Goal: Information Seeking & Learning: Learn about a topic

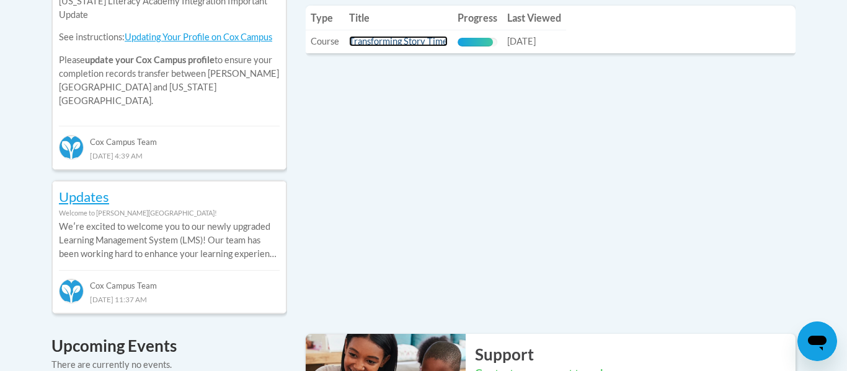
click at [404, 41] on link "Transforming Story Time" at bounding box center [398, 41] width 99 height 11
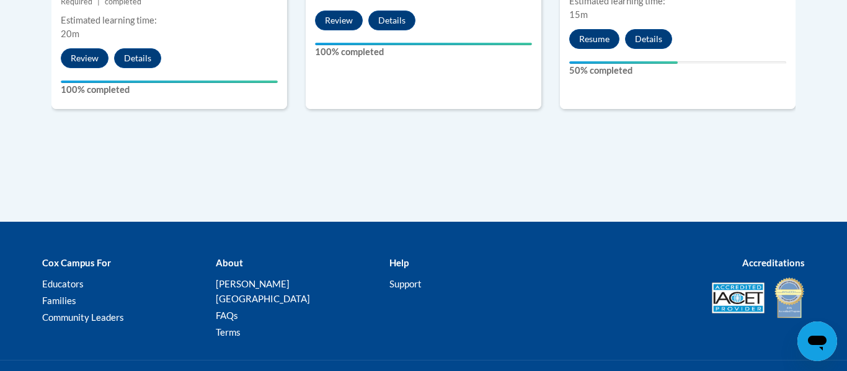
scroll to position [1351, 0]
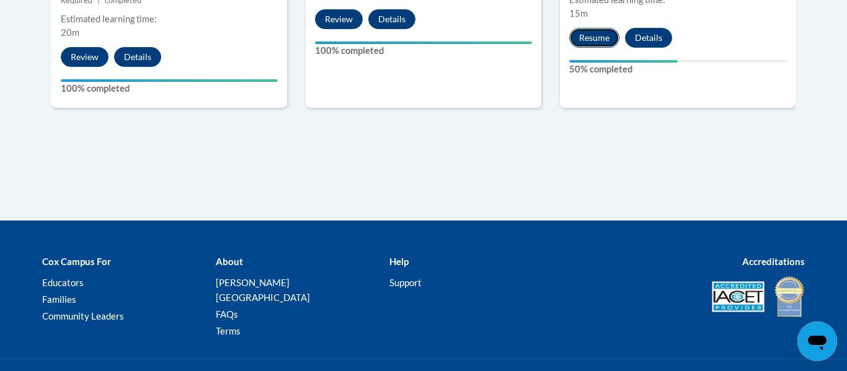
click at [596, 42] on button "Resume" at bounding box center [594, 38] width 50 height 20
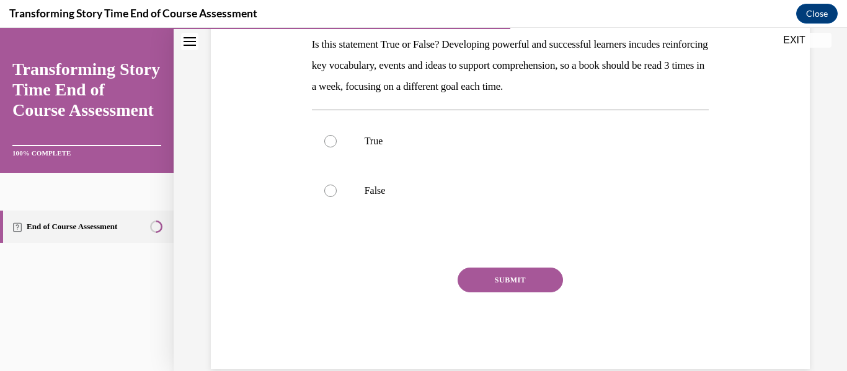
scroll to position [203, 0]
click at [327, 142] on div at bounding box center [330, 140] width 12 height 12
click at [327, 142] on input "True" at bounding box center [330, 140] width 12 height 12
radio input "true"
click at [472, 272] on button "SUBMIT" at bounding box center [510, 279] width 105 height 25
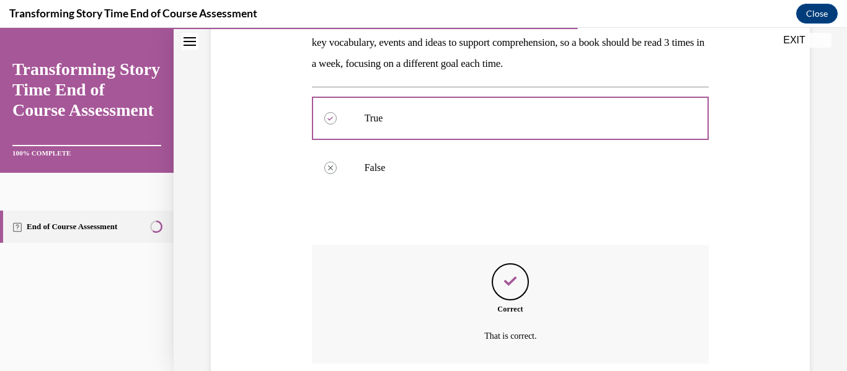
scroll to position [325, 0]
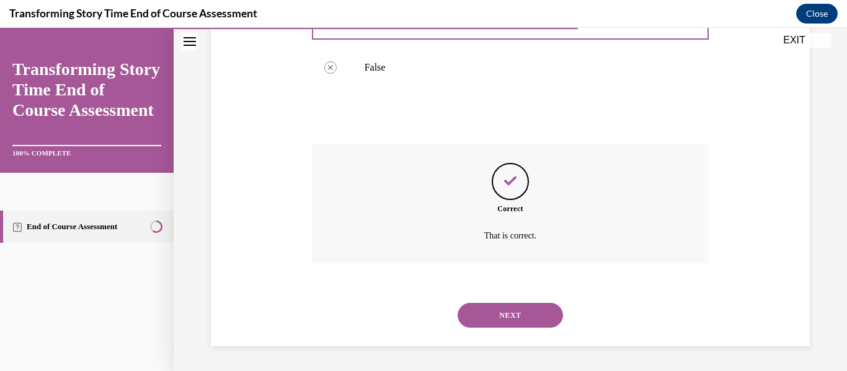
click at [551, 317] on button "NEXT" at bounding box center [510, 315] width 105 height 25
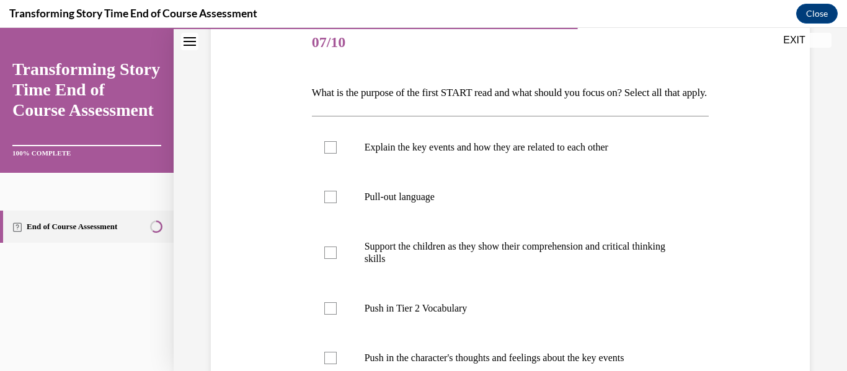
scroll to position [255, 0]
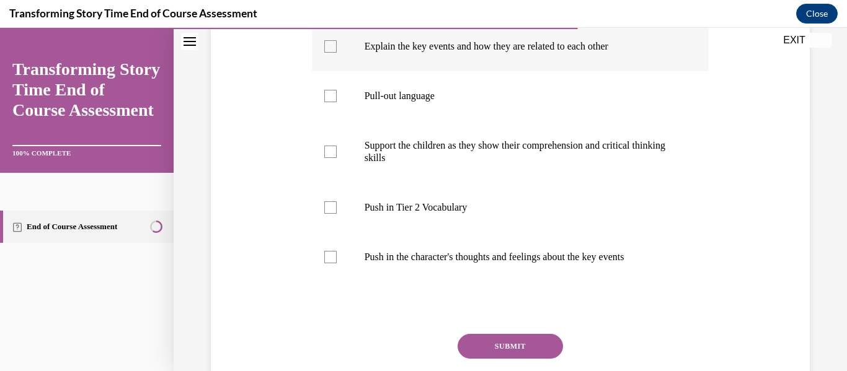
click at [425, 50] on label "Explain the key events and how they are related to each other" at bounding box center [510, 47] width 397 height 50
click at [337, 50] on input "Explain the key events and how they are related to each other" at bounding box center [330, 46] width 12 height 12
checkbox input "true"
click at [498, 359] on button "SUBMIT" at bounding box center [510, 346] width 105 height 25
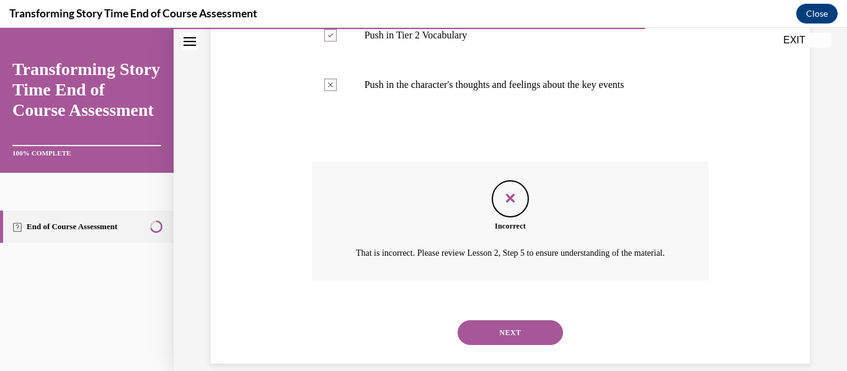
scroll to position [480, 0]
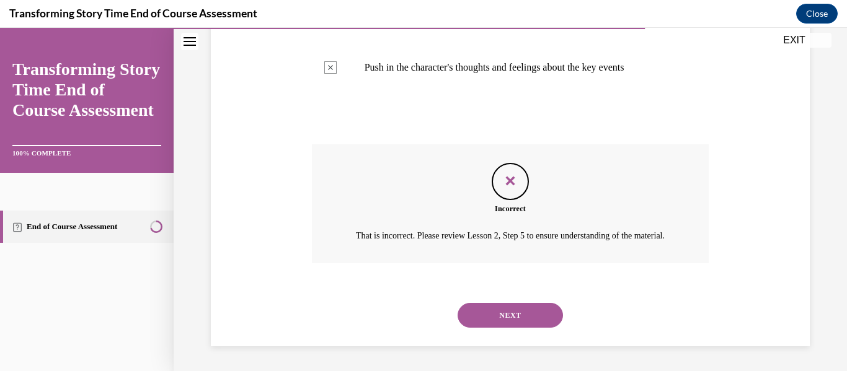
click at [529, 310] on button "NEXT" at bounding box center [510, 315] width 105 height 25
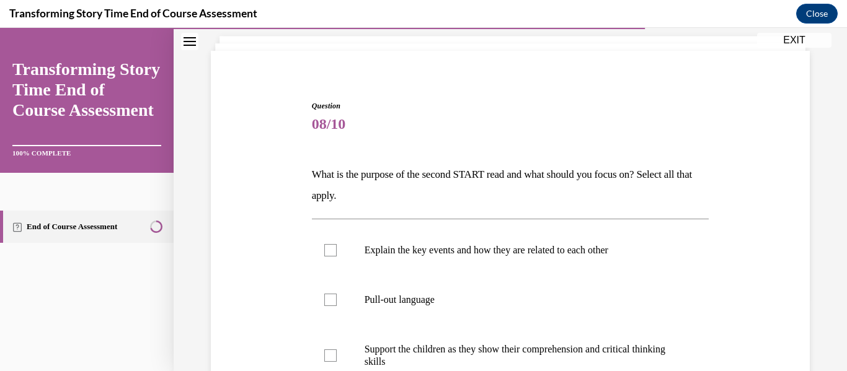
scroll to position [74, 0]
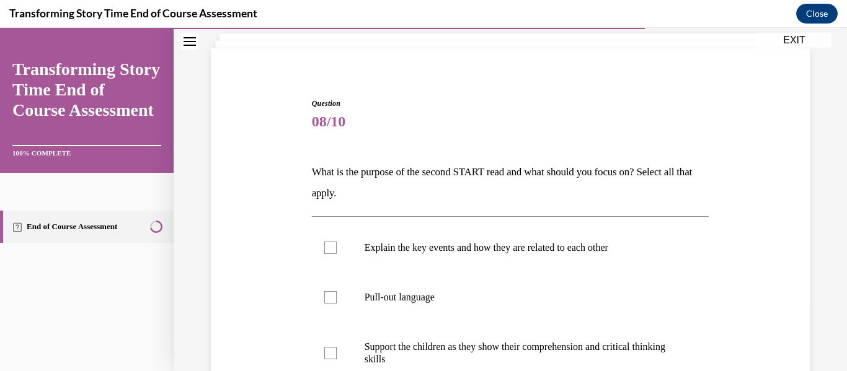
click at [476, 197] on p "What is the purpose of the second START read and what should you focus on? Sele…" at bounding box center [510, 183] width 397 height 42
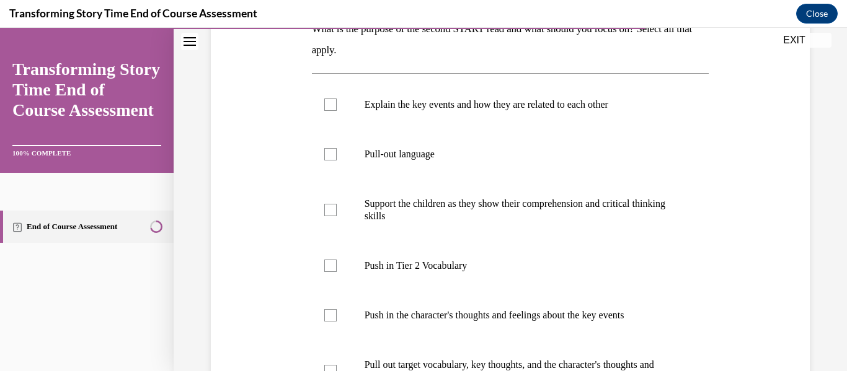
scroll to position [220, 0]
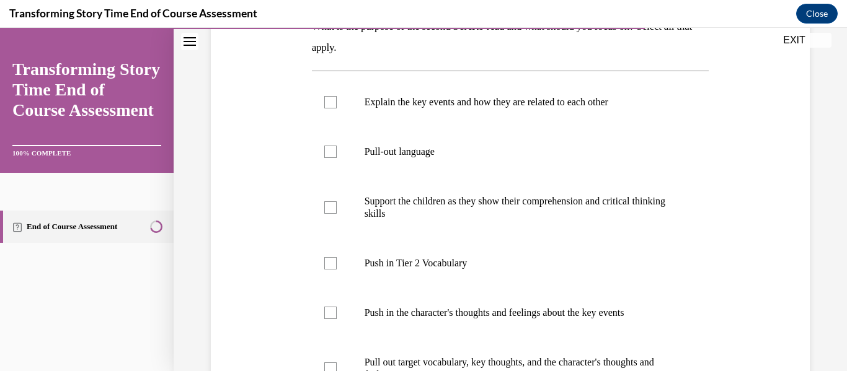
click at [476, 197] on p "Support the children as they show their comprehension and critical thinking ski…" at bounding box center [522, 207] width 314 height 25
click at [337, 201] on input "Support the children as they show their comprehension and critical thinking ski…" at bounding box center [330, 207] width 12 height 12
checkbox input "true"
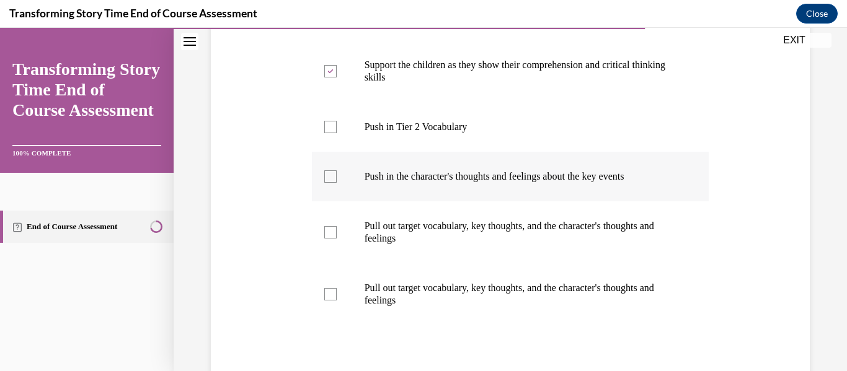
scroll to position [360, 0]
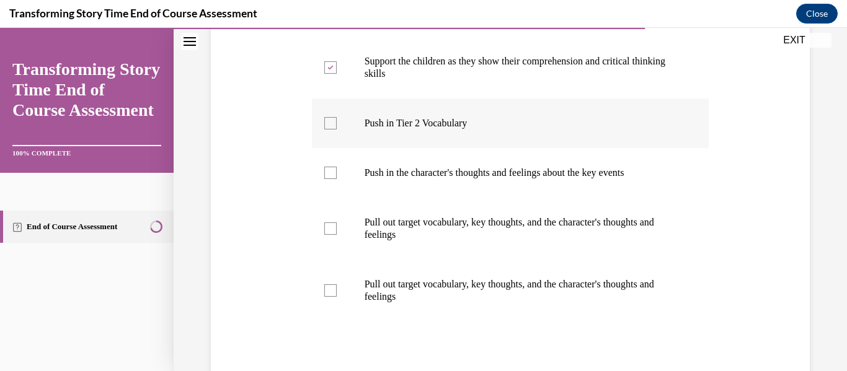
click at [409, 129] on p "Push in Tier 2 Vocabulary" at bounding box center [522, 123] width 314 height 12
click at [337, 129] on input "Push in Tier 2 Vocabulary" at bounding box center [330, 123] width 12 height 12
checkbox input "true"
click at [424, 290] on p "Pull out target vocabulary, key thoughts, and the character's thoughts and feel…" at bounding box center [522, 290] width 314 height 25
click at [337, 290] on input "Pull out target vocabulary, key thoughts, and the character's thoughts and feel…" at bounding box center [330, 291] width 12 height 12
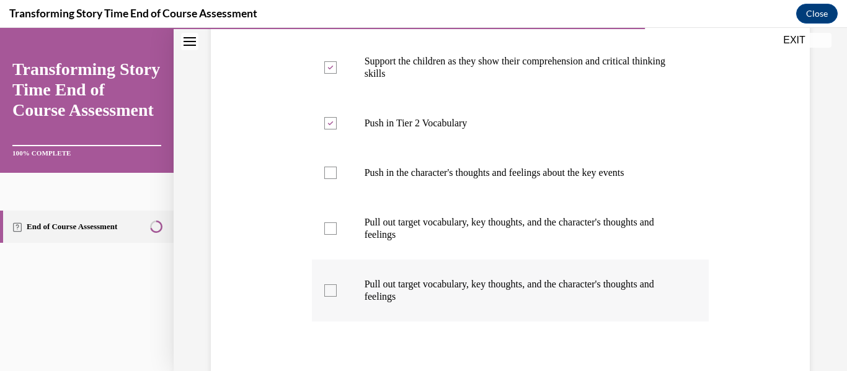
checkbox input "true"
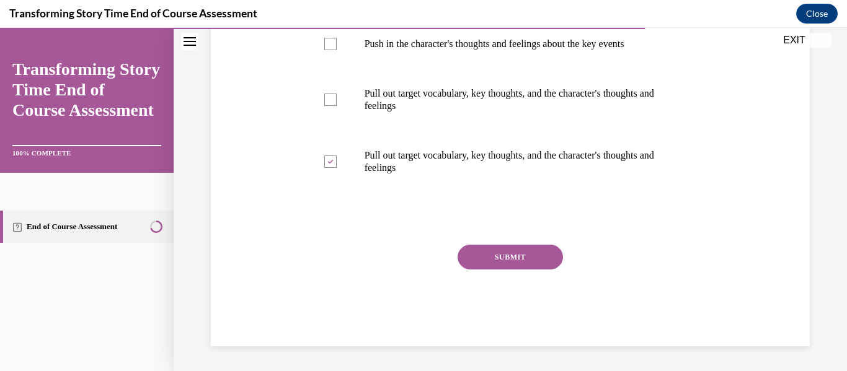
click at [511, 263] on button "SUBMIT" at bounding box center [510, 257] width 105 height 25
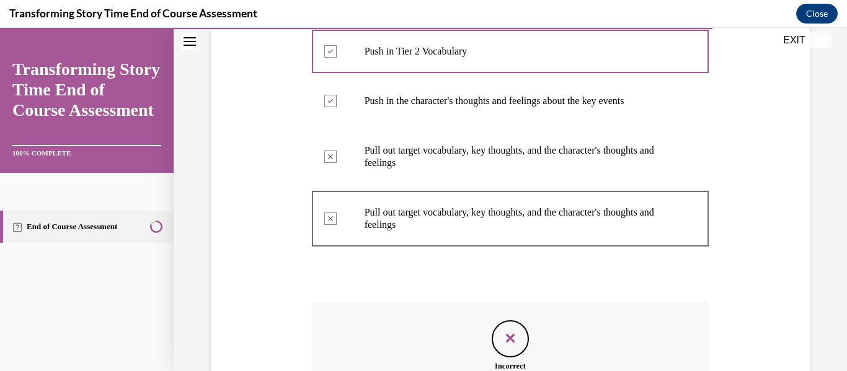
scroll to position [604, 0]
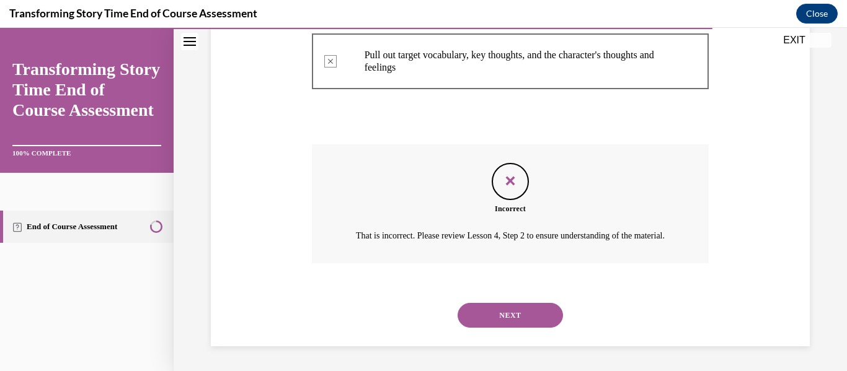
click at [521, 310] on button "NEXT" at bounding box center [510, 315] width 105 height 25
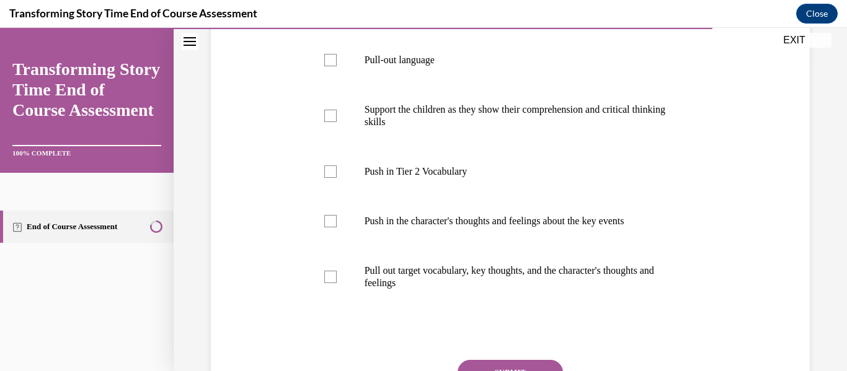
scroll to position [312, 0]
click at [420, 153] on label "Push in Tier 2 Vocabulary" at bounding box center [510, 171] width 397 height 50
click at [337, 165] on input "Push in Tier 2 Vocabulary" at bounding box center [330, 171] width 12 height 12
checkbox input "true"
click at [507, 229] on label "Push in the character's thoughts and feelings about the key events" at bounding box center [510, 221] width 397 height 50
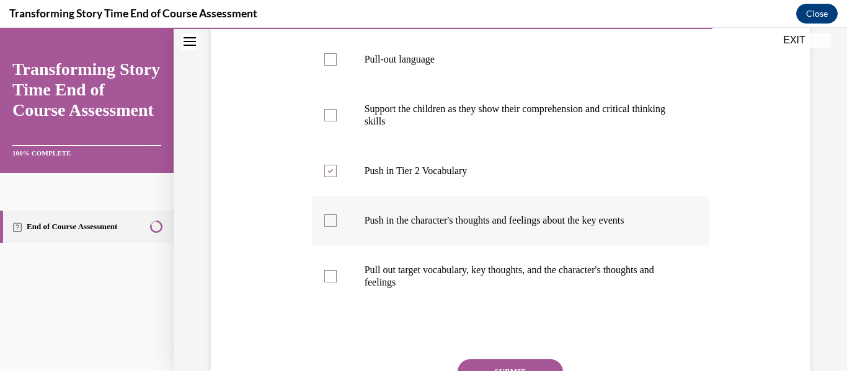
click at [337, 227] on input "Push in the character's thoughts and feelings about the key events" at bounding box center [330, 221] width 12 height 12
checkbox input "true"
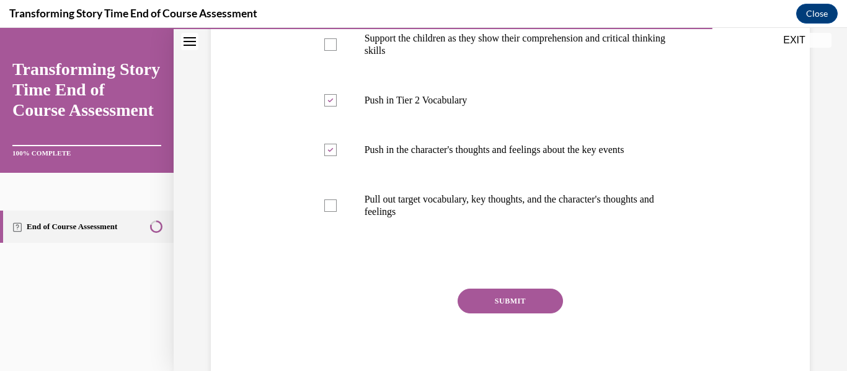
click at [505, 304] on button "SUBMIT" at bounding box center [510, 301] width 105 height 25
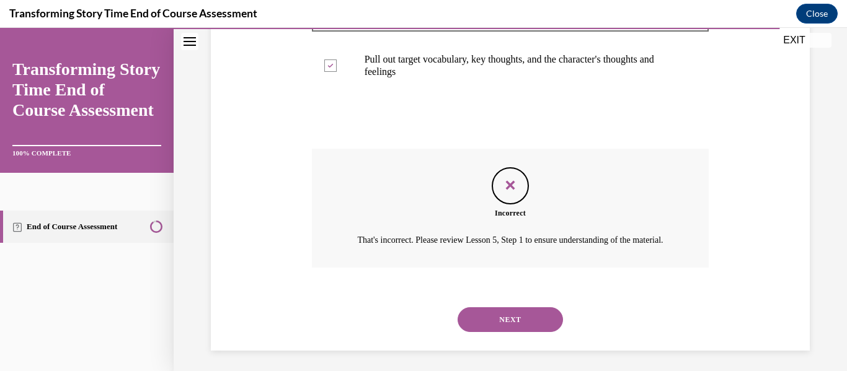
scroll to position [542, 0]
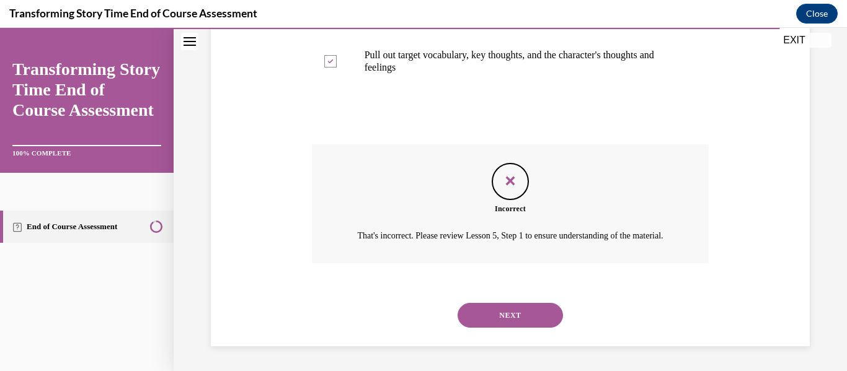
click at [487, 312] on button "NEXT" at bounding box center [510, 315] width 105 height 25
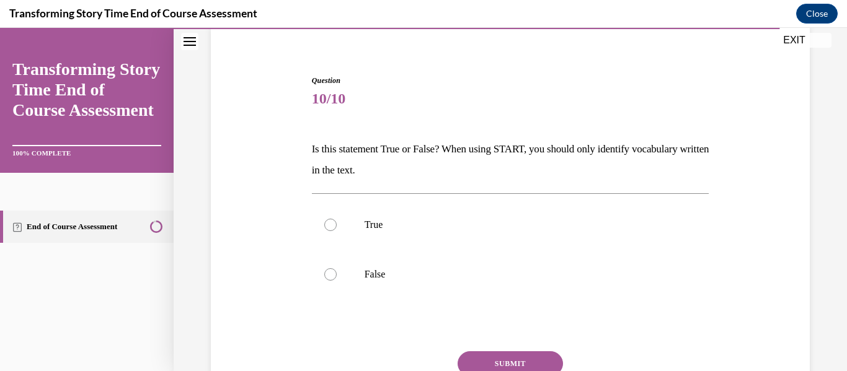
scroll to position [98, 0]
click at [382, 209] on label "True" at bounding box center [510, 225] width 397 height 50
click at [337, 218] on input "True" at bounding box center [330, 224] width 12 height 12
radio input "true"
click at [510, 365] on button "SUBMIT" at bounding box center [510, 363] width 105 height 25
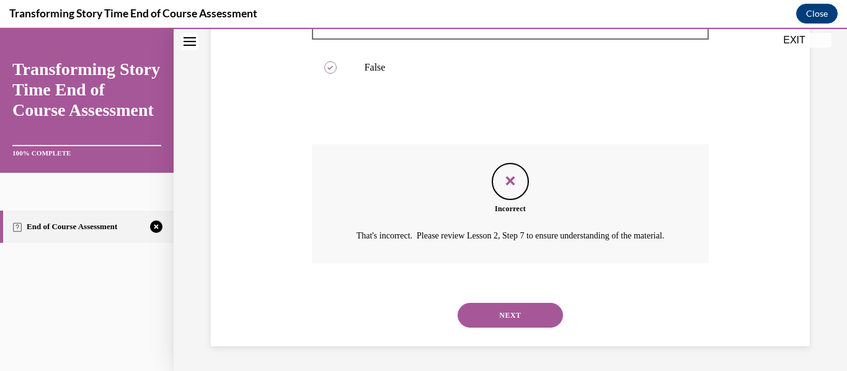
scroll to position [319, 0]
click at [508, 310] on button "NEXT" at bounding box center [510, 315] width 105 height 25
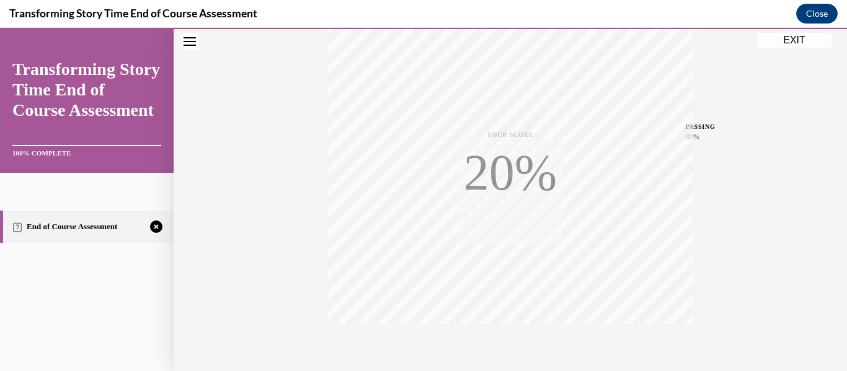
scroll to position [292, 0]
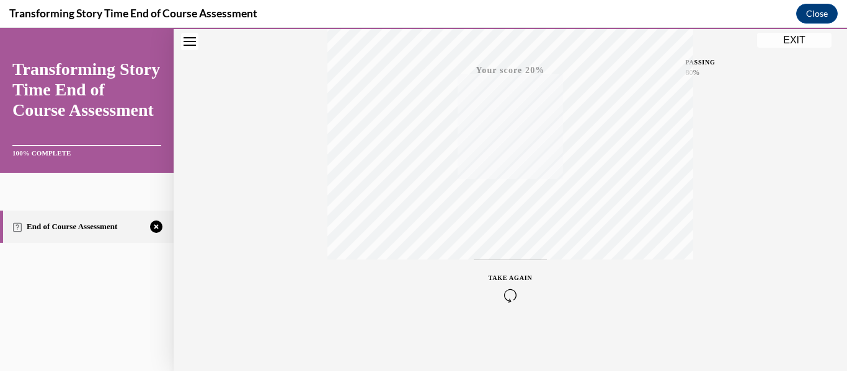
click at [500, 262] on button "TAKE AGAIN" at bounding box center [511, 288] width 74 height 56
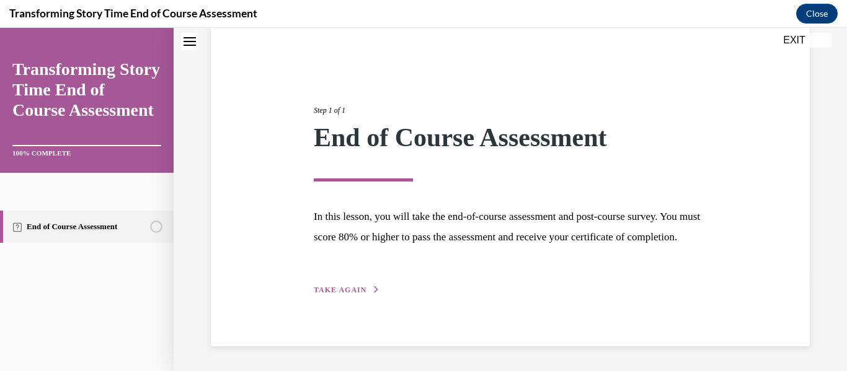
scroll to position [117, 0]
click at [349, 294] on button "TAKE AGAIN" at bounding box center [347, 290] width 66 height 11
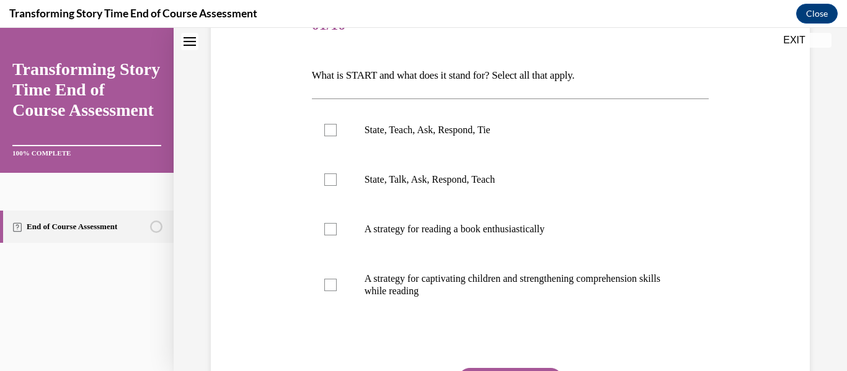
scroll to position [192, 0]
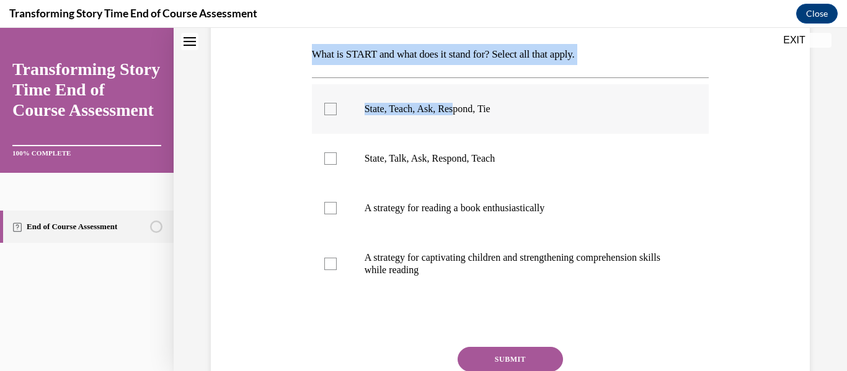
drag, startPoint x: 309, startPoint y: 56, endPoint x: 457, endPoint y: 118, distance: 160.6
click at [457, 118] on div "Question 01/10 What is START and what does it stand for? Select all that apply.…" at bounding box center [511, 205] width 404 height 487
click at [412, 74] on div "Question 01/10 What is START and what does it stand for? Select all that apply.…" at bounding box center [510, 214] width 397 height 469
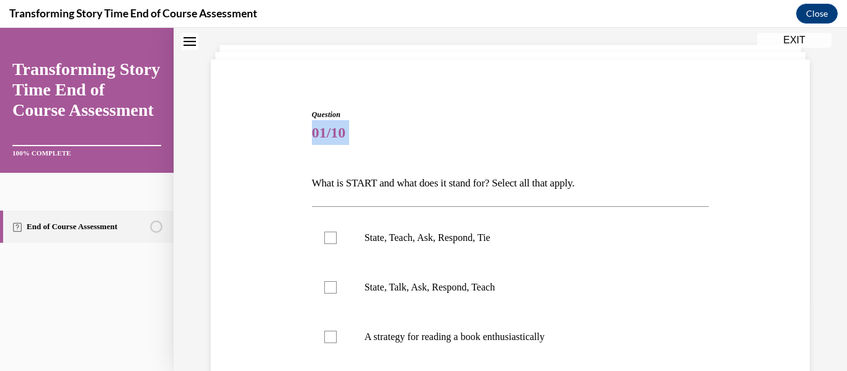
scroll to position [9, 0]
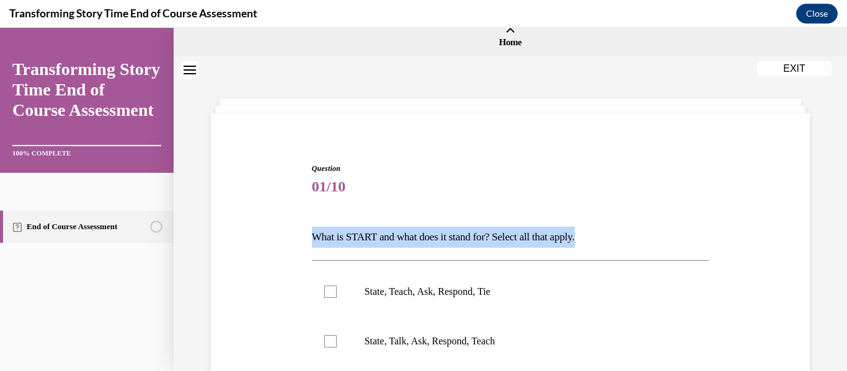
drag, startPoint x: 312, startPoint y: 52, endPoint x: 600, endPoint y: 235, distance: 340.9
click at [600, 235] on p "What is START and what does it stand for? Select all that apply." at bounding box center [510, 237] width 397 height 21
copy p "What is START and what does it stand for? Select all that apply."
click at [445, 294] on p "State, Teach, Ask, Respond, Tie" at bounding box center [522, 292] width 314 height 12
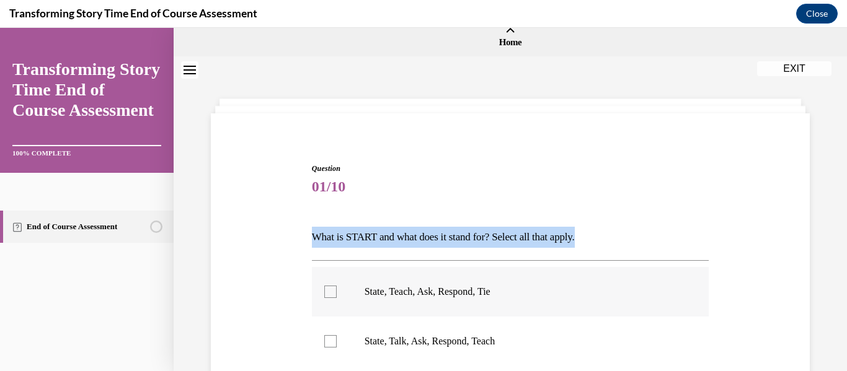
click at [337, 294] on input "State, Teach, Ask, Respond, Tie" at bounding box center [330, 292] width 12 height 12
checkbox input "true"
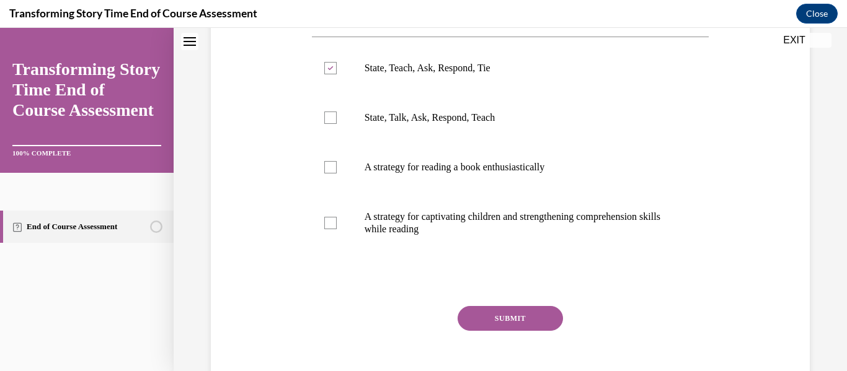
click at [510, 325] on button "SUBMIT" at bounding box center [510, 318] width 105 height 25
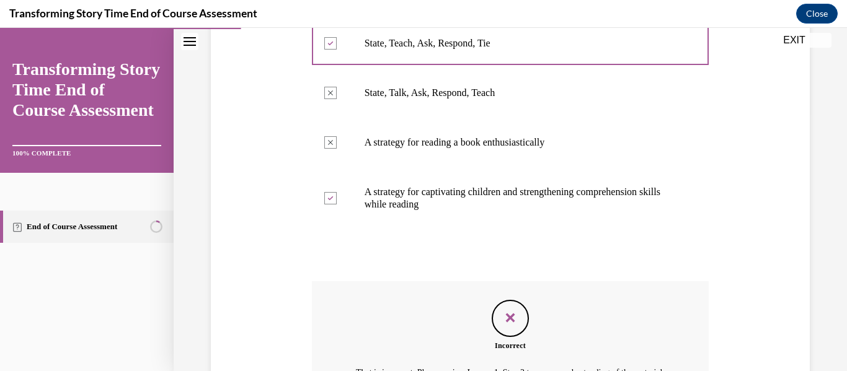
scroll to position [410, 0]
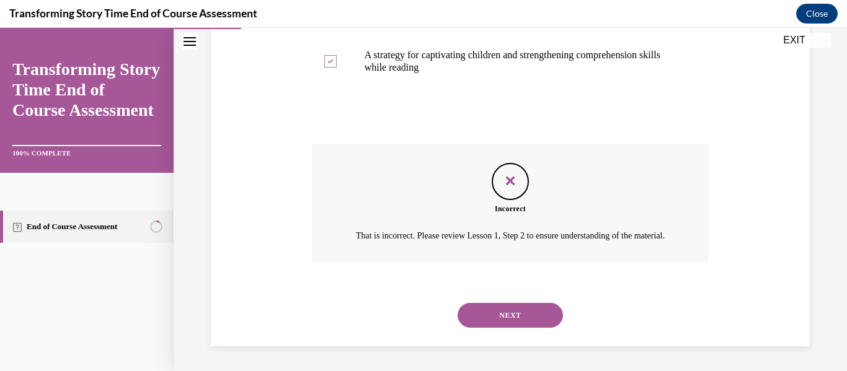
click at [507, 316] on button "NEXT" at bounding box center [510, 315] width 105 height 25
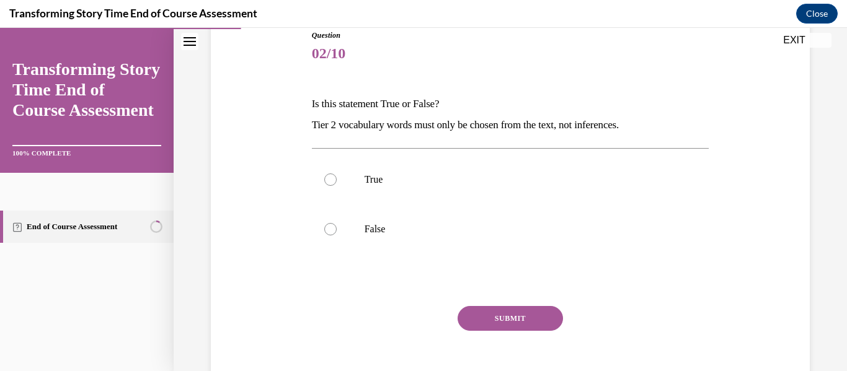
scroll to position [144, 0]
click at [329, 219] on label "False" at bounding box center [510, 228] width 397 height 50
click at [329, 222] on input "False" at bounding box center [330, 228] width 12 height 12
radio input "true"
click at [486, 319] on button "SUBMIT" at bounding box center [510, 317] width 105 height 25
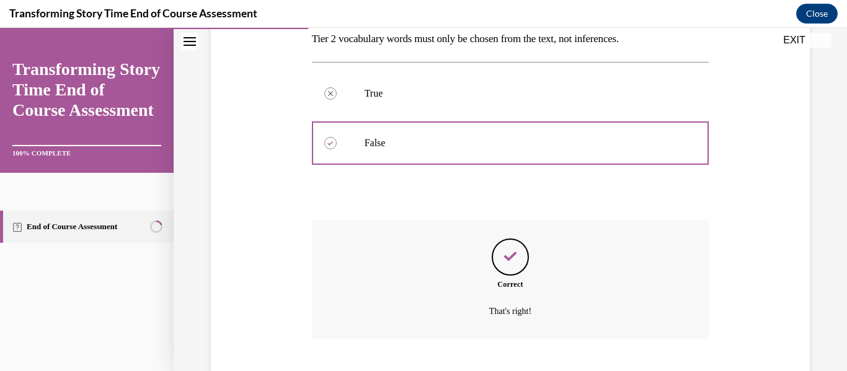
scroll to position [304, 0]
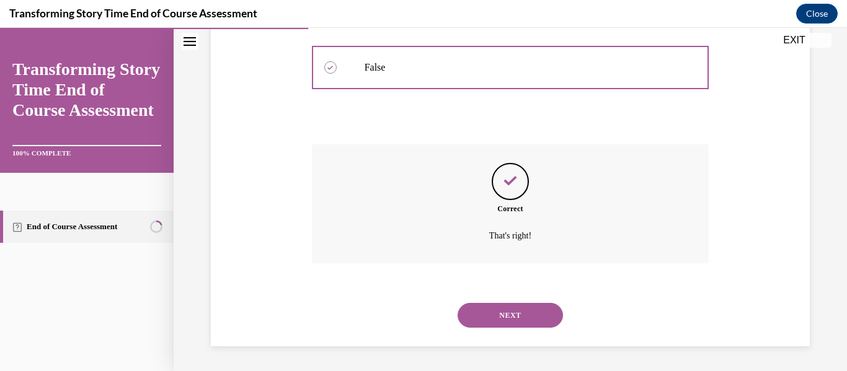
click at [497, 309] on button "NEXT" at bounding box center [510, 315] width 105 height 25
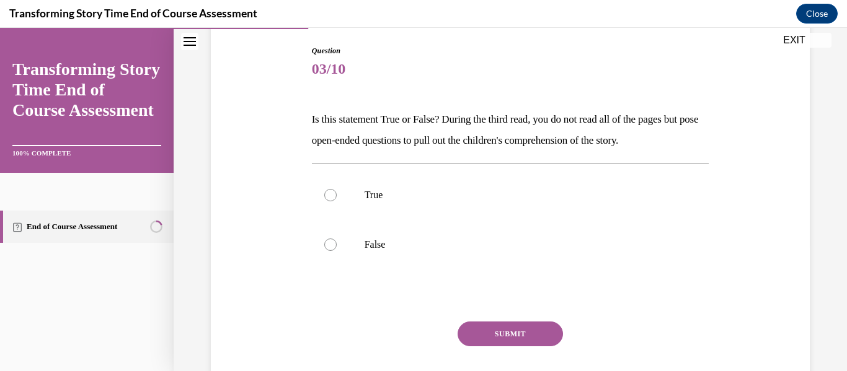
scroll to position [132, 0]
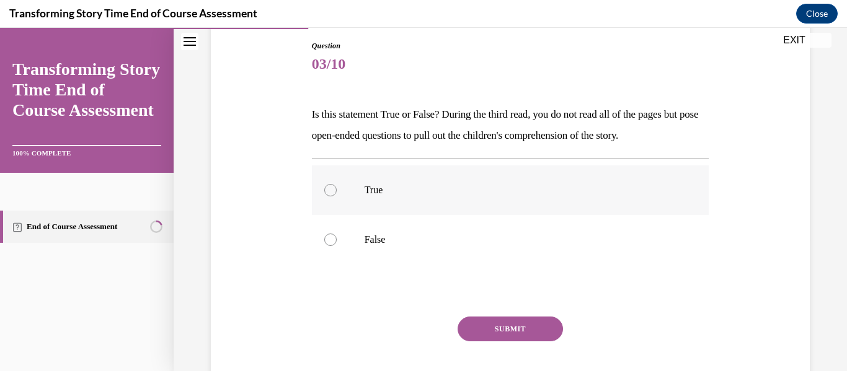
click at [342, 201] on label "True" at bounding box center [510, 191] width 397 height 50
click at [337, 197] on input "True" at bounding box center [330, 190] width 12 height 12
radio input "true"
click at [488, 330] on button "SUBMIT" at bounding box center [510, 329] width 105 height 25
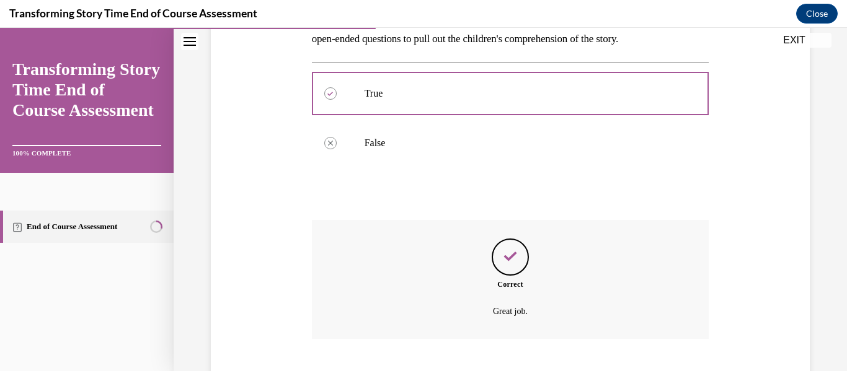
scroll to position [304, 0]
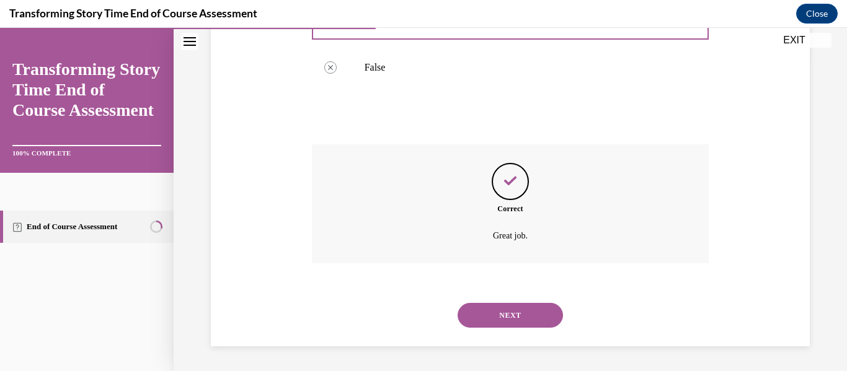
click at [500, 321] on button "NEXT" at bounding box center [510, 315] width 105 height 25
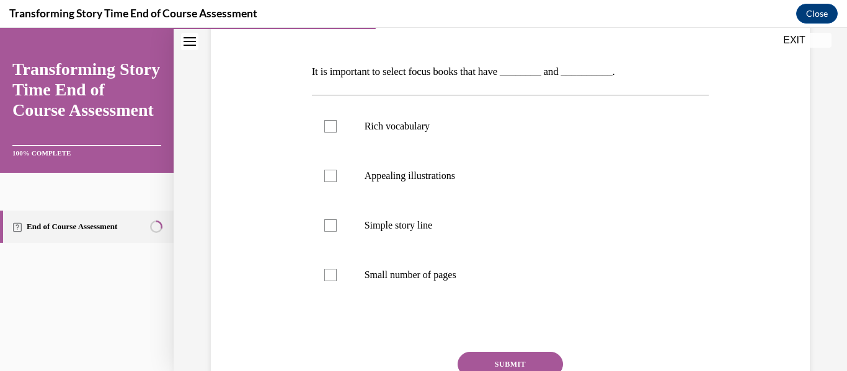
scroll to position [170, 0]
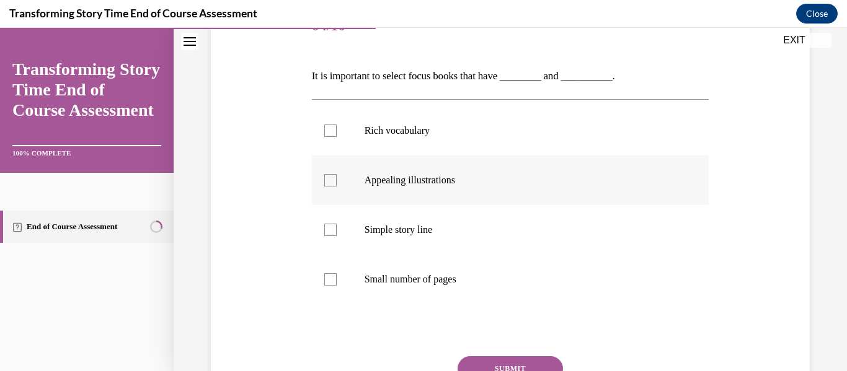
click at [334, 188] on label "Appealing illustrations" at bounding box center [510, 181] width 397 height 50
click at [334, 187] on input "Appealing illustrations" at bounding box center [330, 180] width 12 height 12
checkbox input "true"
click at [332, 219] on label "Simple story line" at bounding box center [510, 230] width 397 height 50
click at [332, 224] on input "Simple story line" at bounding box center [330, 230] width 12 height 12
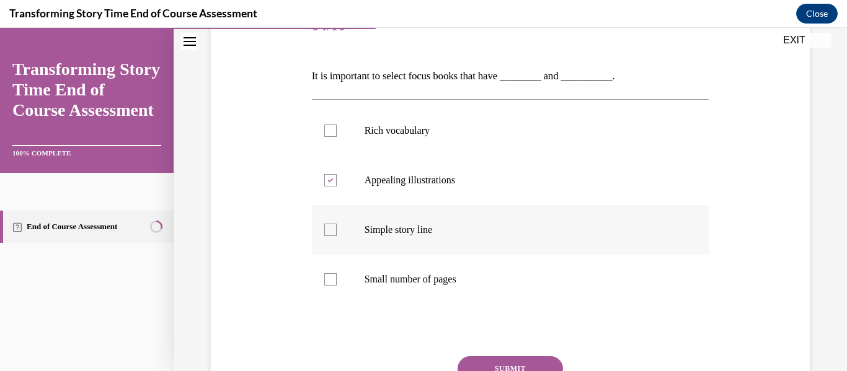
checkbox input "true"
click at [538, 360] on button "SUBMIT" at bounding box center [510, 368] width 105 height 25
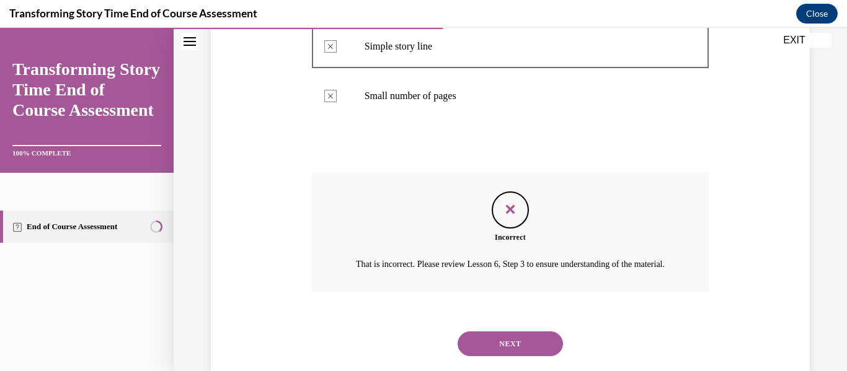
scroll to position [397, 0]
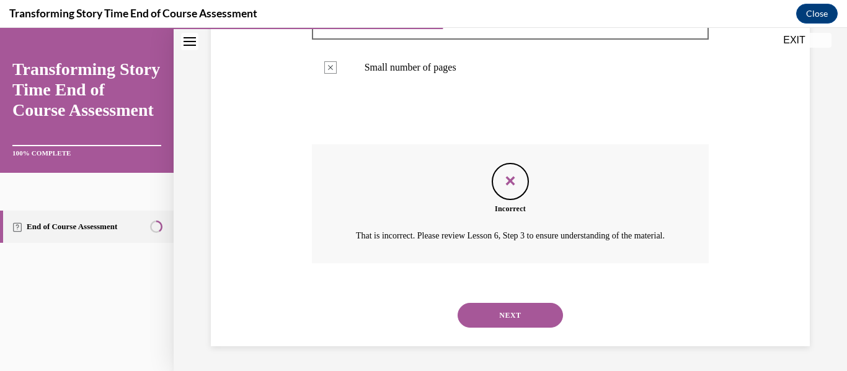
click at [540, 316] on button "NEXT" at bounding box center [510, 315] width 105 height 25
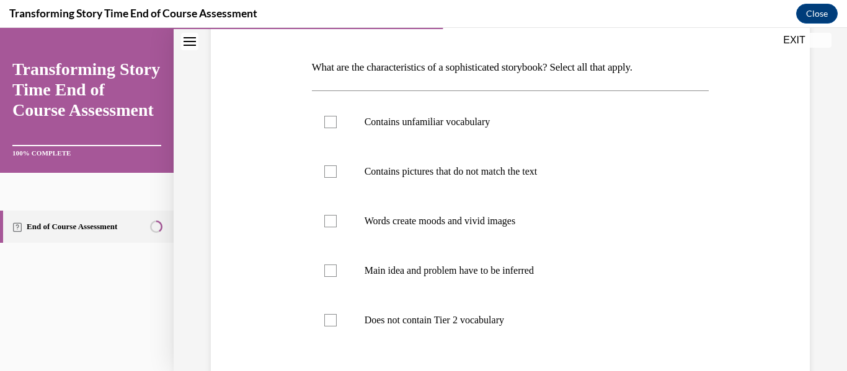
scroll to position [182, 0]
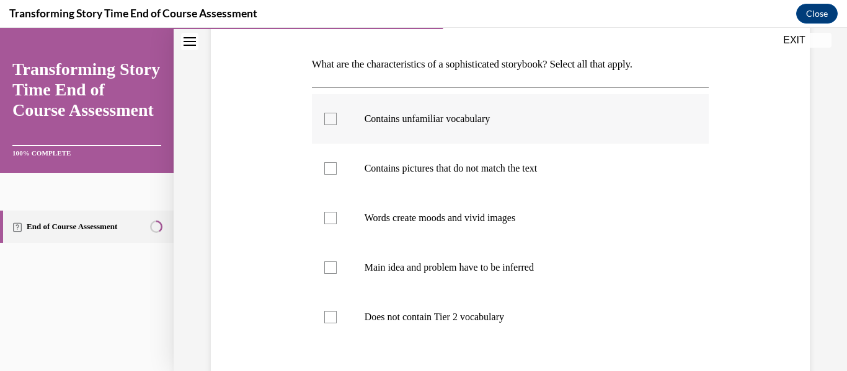
click at [342, 113] on label "Contains unfamiliar vocabulary" at bounding box center [510, 119] width 397 height 50
click at [337, 113] on input "Contains unfamiliar vocabulary" at bounding box center [330, 119] width 12 height 12
checkbox input "true"
click at [340, 200] on label "Words create moods and vivid images" at bounding box center [510, 218] width 397 height 50
click at [337, 212] on input "Words create moods and vivid images" at bounding box center [330, 218] width 12 height 12
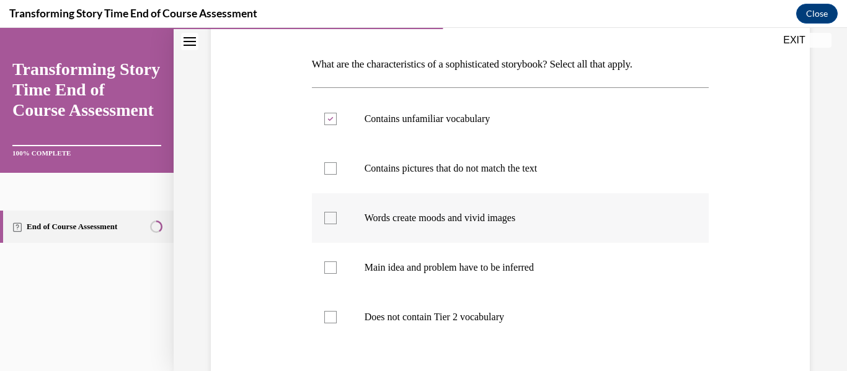
checkbox input "true"
click at [358, 173] on label "Contains pictures that do not match the text" at bounding box center [510, 169] width 397 height 50
click at [337, 173] on input "Contains pictures that do not match the text" at bounding box center [330, 168] width 12 height 12
checkbox input "true"
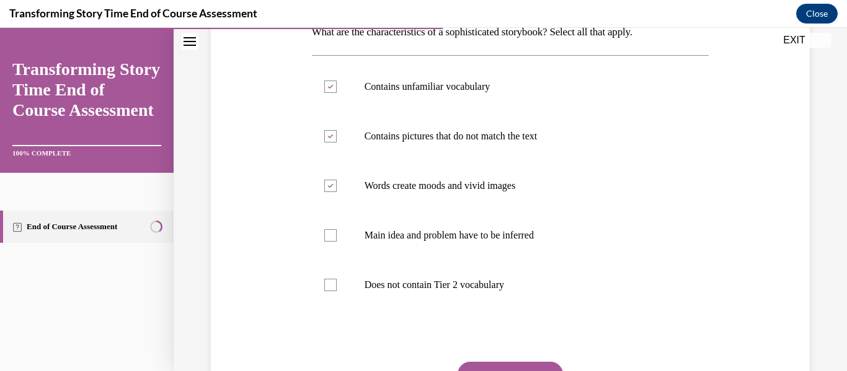
scroll to position [210, 0]
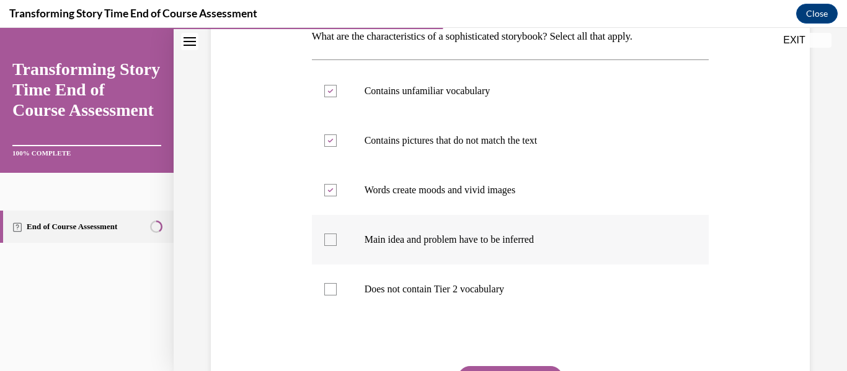
click at [320, 237] on label "Main idea and problem have to be inferred" at bounding box center [510, 240] width 397 height 50
click at [324, 237] on input "Main idea and problem have to be inferred" at bounding box center [330, 240] width 12 height 12
checkbox input "true"
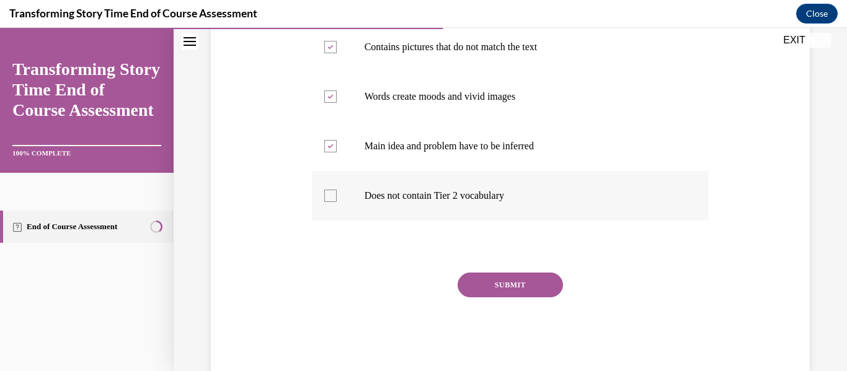
scroll to position [332, 0]
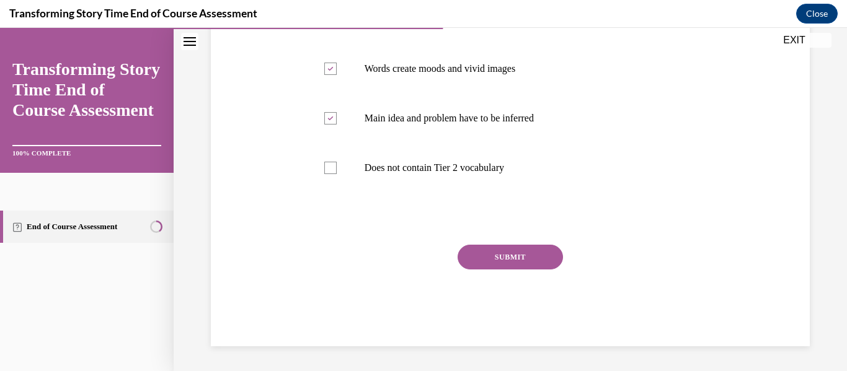
click at [514, 250] on button "SUBMIT" at bounding box center [510, 257] width 105 height 25
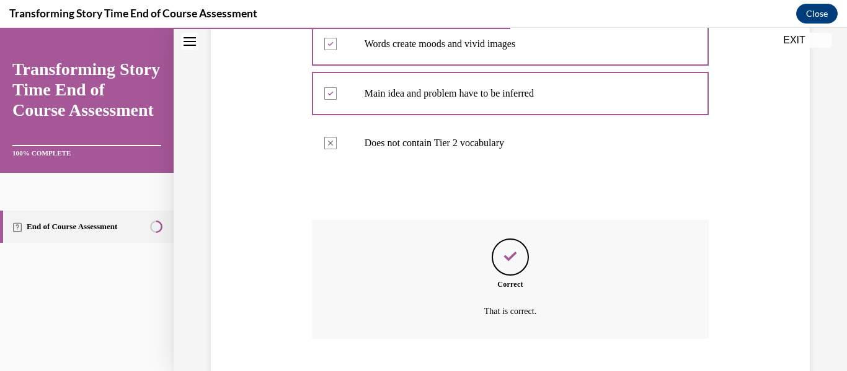
scroll to position [432, 0]
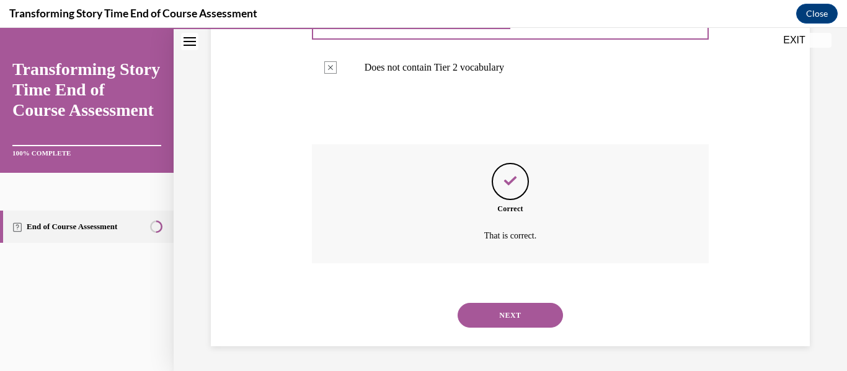
click at [513, 318] on button "NEXT" at bounding box center [510, 315] width 105 height 25
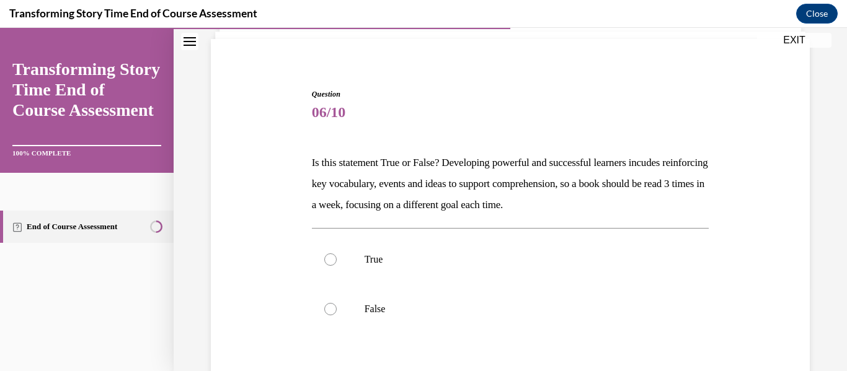
scroll to position [93, 0]
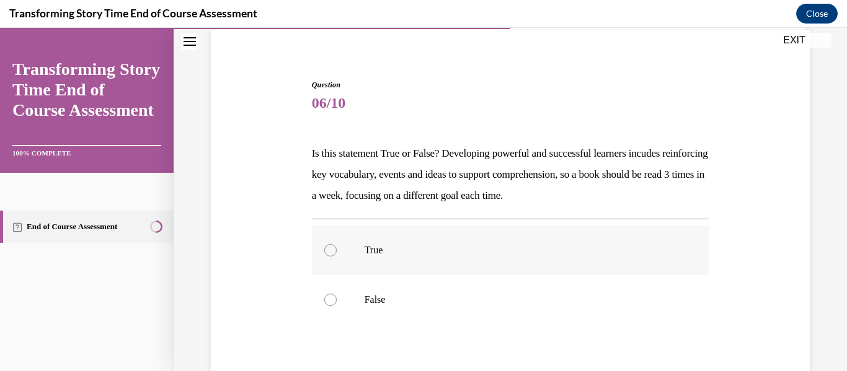
click at [439, 257] on label "True" at bounding box center [510, 251] width 397 height 50
click at [337, 257] on input "True" at bounding box center [330, 250] width 12 height 12
radio input "true"
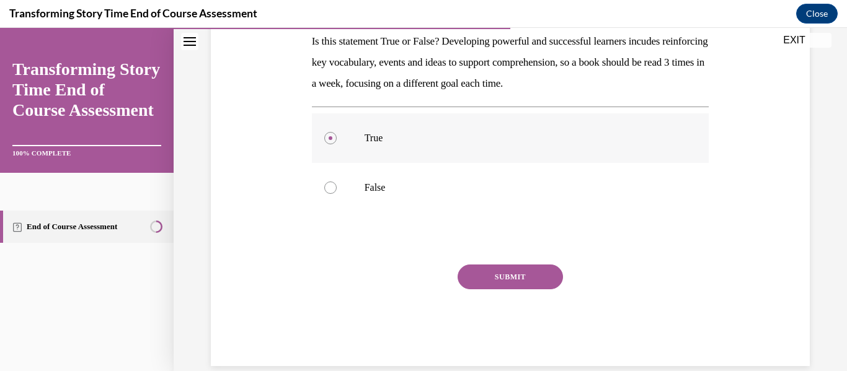
scroll to position [225, 0]
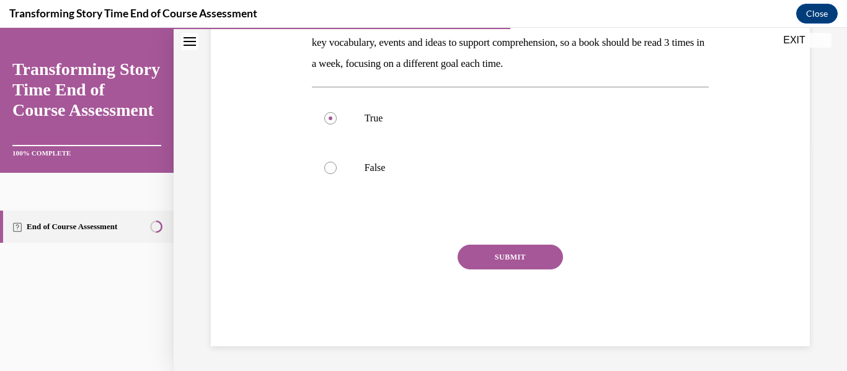
click at [483, 248] on button "SUBMIT" at bounding box center [510, 257] width 105 height 25
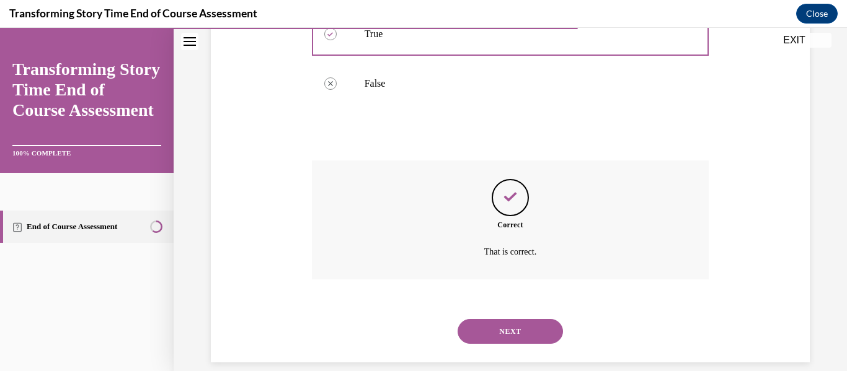
scroll to position [325, 0]
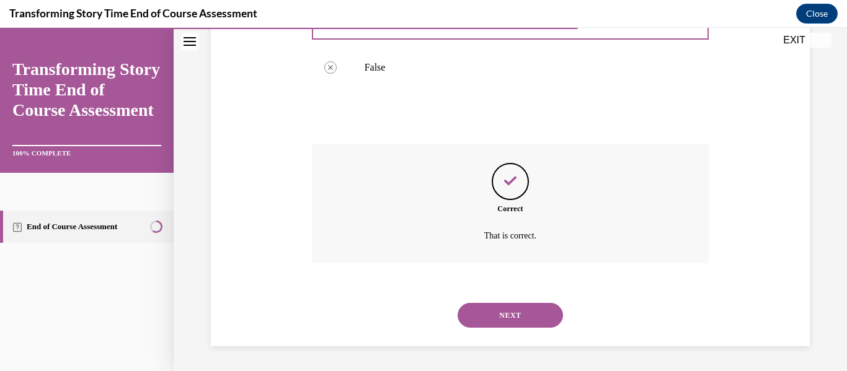
click at [507, 306] on button "NEXT" at bounding box center [510, 315] width 105 height 25
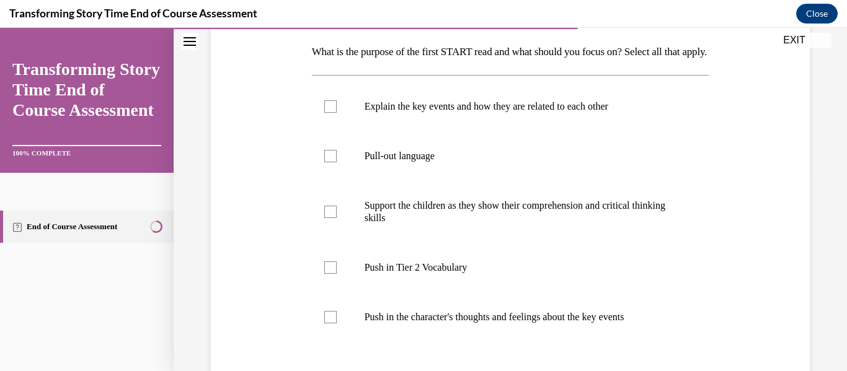
scroll to position [195, 0]
click at [371, 112] on p "Explain the key events and how they are related to each other" at bounding box center [522, 106] width 314 height 12
click at [337, 112] on input "Explain the key events and how they are related to each other" at bounding box center [330, 106] width 12 height 12
checkbox input "true"
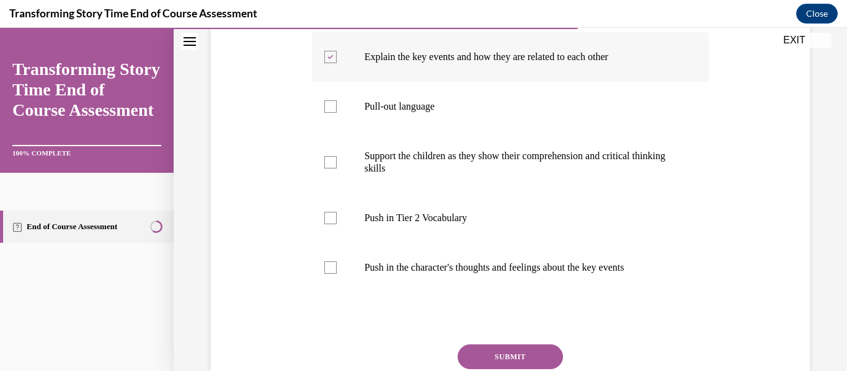
scroll to position [247, 0]
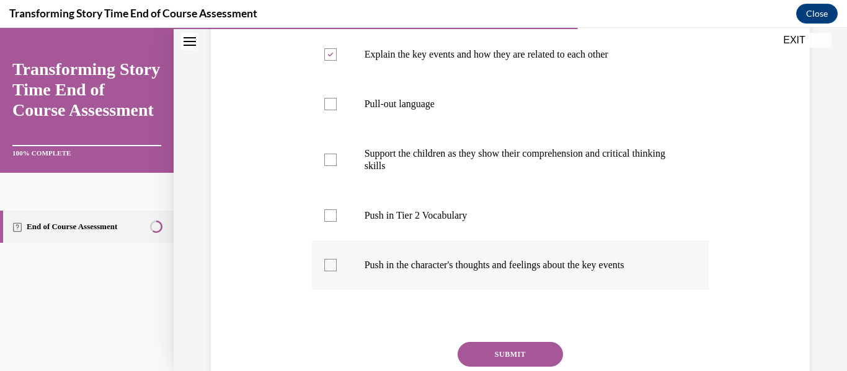
click at [355, 288] on label "Push in the character's thoughts and feelings about the key events" at bounding box center [510, 266] width 397 height 50
click at [337, 272] on input "Push in the character's thoughts and feelings about the key events" at bounding box center [330, 265] width 12 height 12
checkbox input "true"
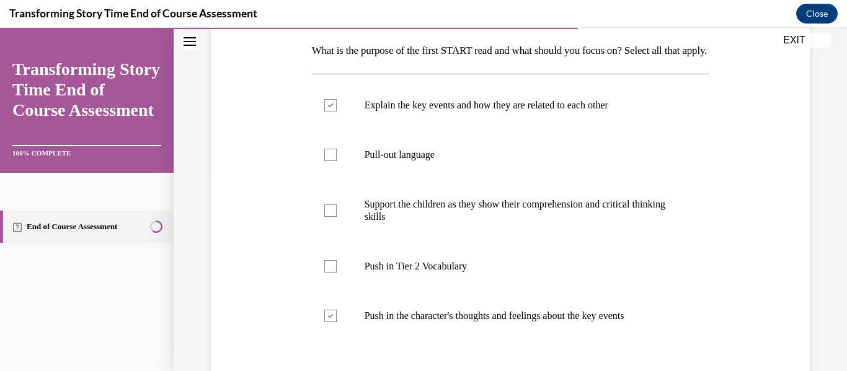
scroll to position [194, 0]
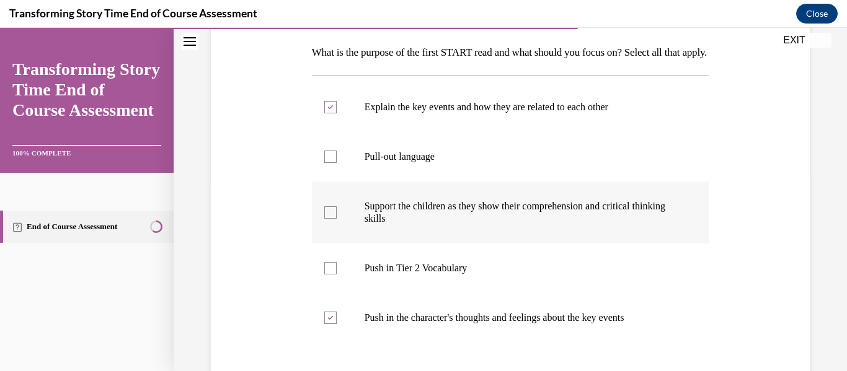
click at [340, 239] on label "Support the children as they show their comprehension and critical thinking ski…" at bounding box center [510, 213] width 397 height 62
click at [337, 219] on input "Support the children as they show their comprehension and critical thinking ski…" at bounding box center [330, 212] width 12 height 12
checkbox input "true"
click at [332, 275] on div at bounding box center [330, 268] width 12 height 12
click at [332, 275] on input "Push in Tier 2 Vocabulary" at bounding box center [330, 268] width 12 height 12
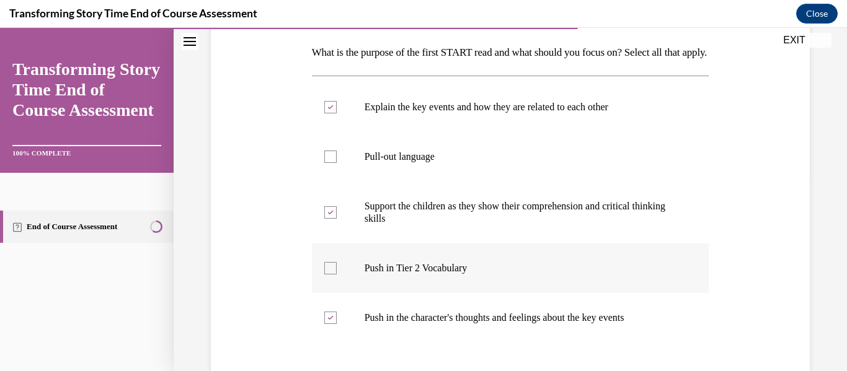
checkbox input "true"
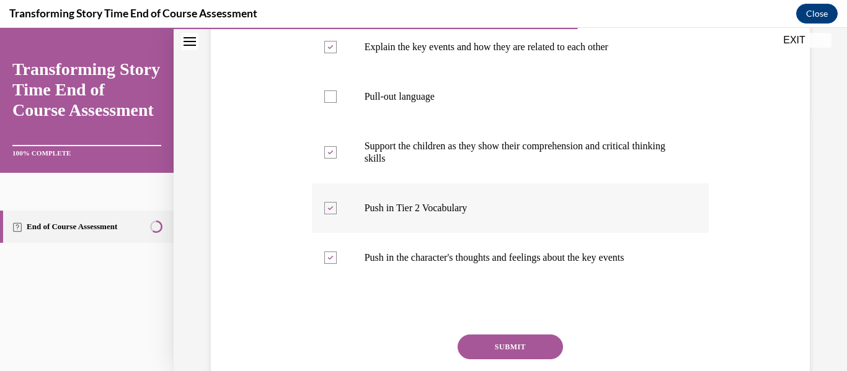
scroll to position [255, 0]
click at [515, 359] on button "SUBMIT" at bounding box center [510, 346] width 105 height 25
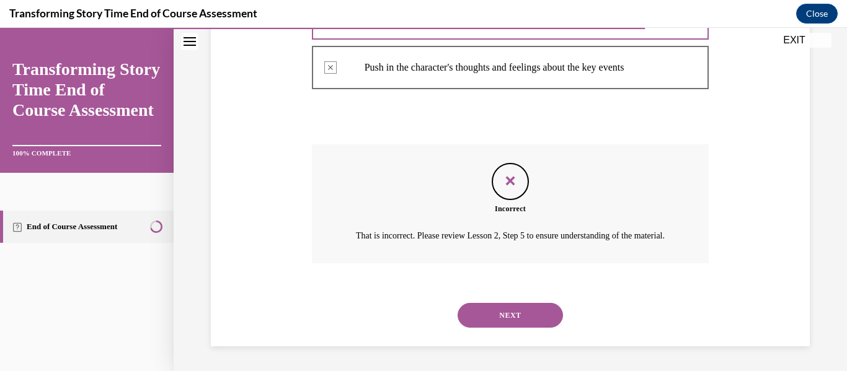
scroll to position [469, 0]
click at [501, 320] on button "NEXT" at bounding box center [510, 315] width 105 height 25
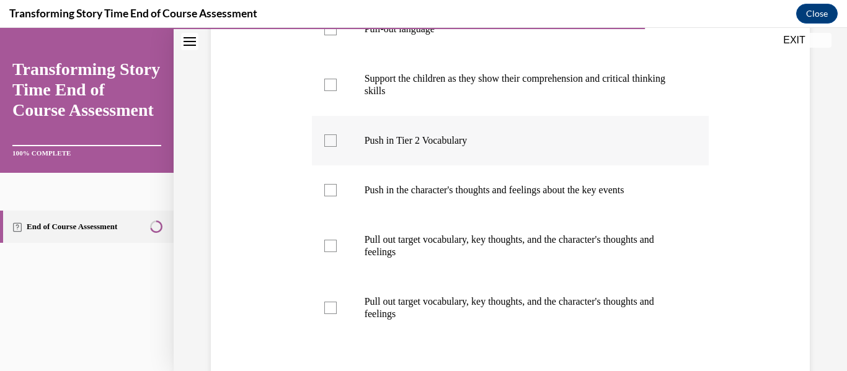
scroll to position [349, 0]
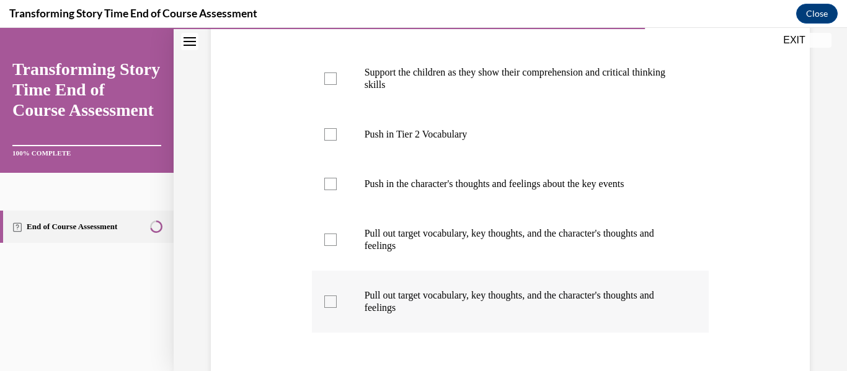
click at [380, 303] on p "Pull out target vocabulary, key thoughts, and the character's thoughts and feel…" at bounding box center [522, 302] width 314 height 25
click at [337, 303] on input "Pull out target vocabulary, key thoughts, and the character's thoughts and feel…" at bounding box center [330, 302] width 12 height 12
checkbox input "true"
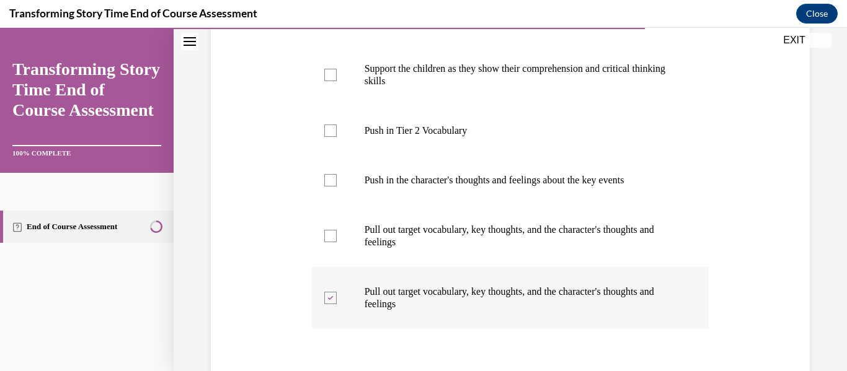
scroll to position [352, 0]
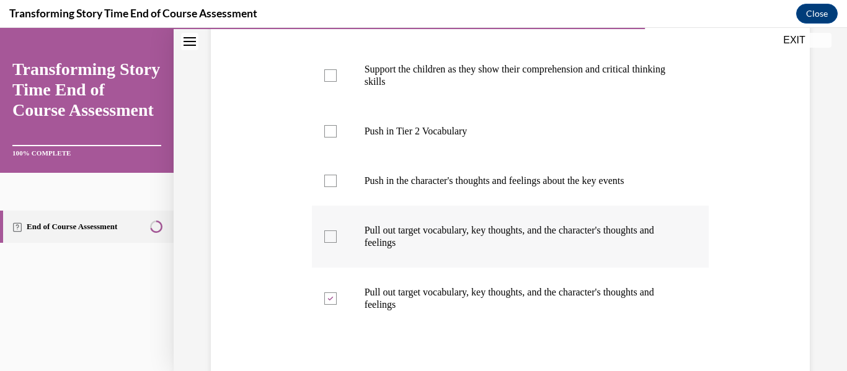
click at [321, 238] on label "Pull out target vocabulary, key thoughts, and the character's thoughts and feel…" at bounding box center [510, 237] width 397 height 62
click at [324, 238] on input "Pull out target vocabulary, key thoughts, and the character's thoughts and feel…" at bounding box center [330, 237] width 12 height 12
checkbox input "true"
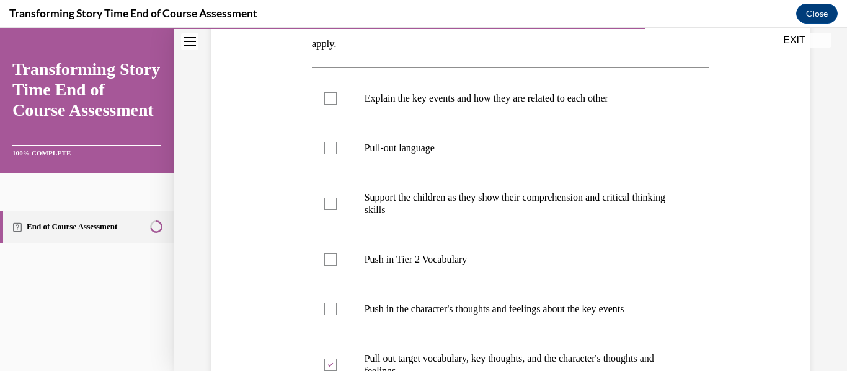
scroll to position [222, 0]
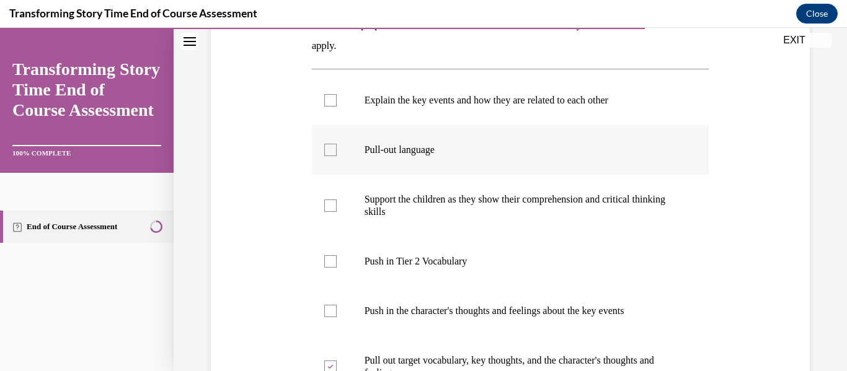
click at [324, 156] on div at bounding box center [330, 150] width 12 height 12
click at [324, 156] on input "Pull-out language" at bounding box center [330, 150] width 12 height 12
checkbox input "true"
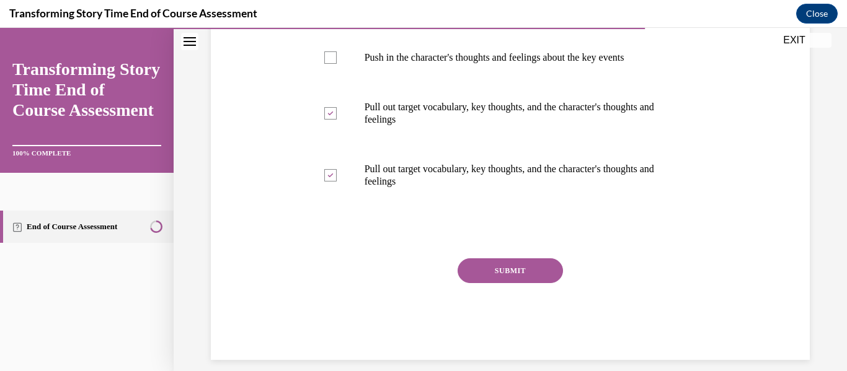
scroll to position [489, 0]
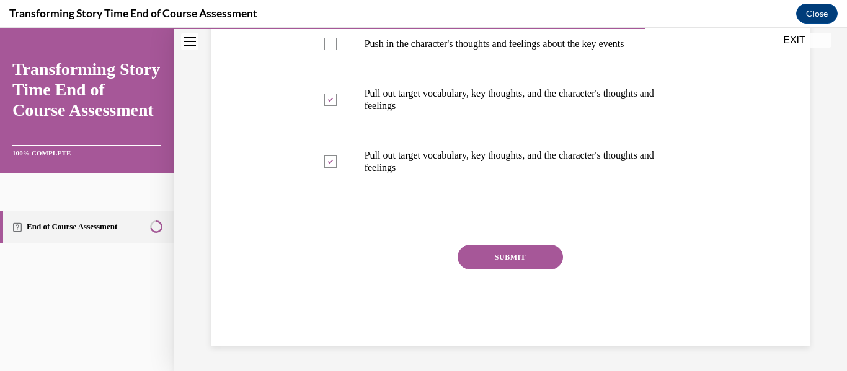
click at [515, 260] on button "SUBMIT" at bounding box center [510, 257] width 105 height 25
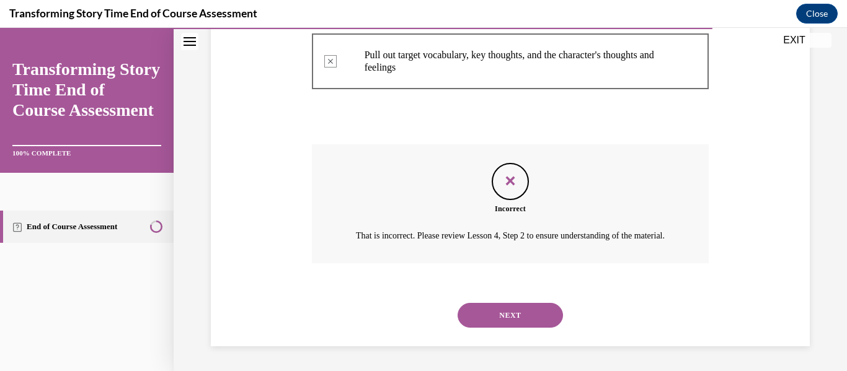
scroll to position [604, 0]
click at [505, 312] on button "NEXT" at bounding box center [510, 315] width 105 height 25
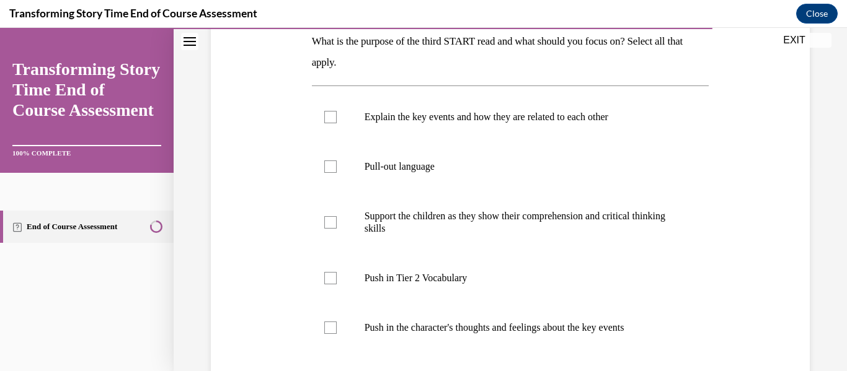
scroll to position [208, 0]
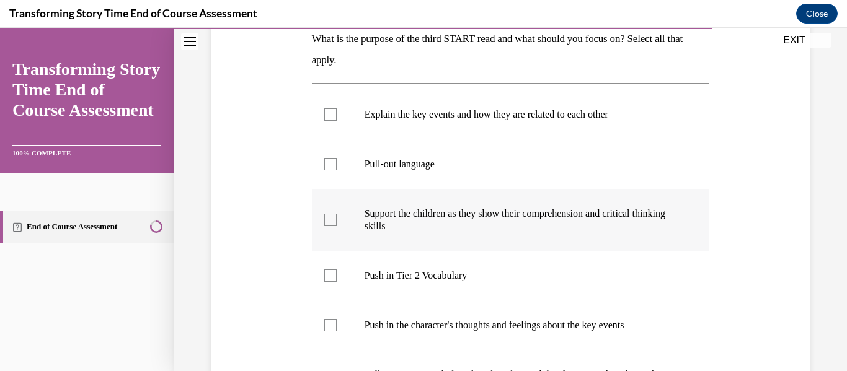
click at [389, 230] on p "Support the children as they show their comprehension and critical thinking ski…" at bounding box center [522, 220] width 314 height 25
click at [337, 226] on input "Support the children as they show their comprehension and critical thinking ski…" at bounding box center [330, 220] width 12 height 12
checkbox input "true"
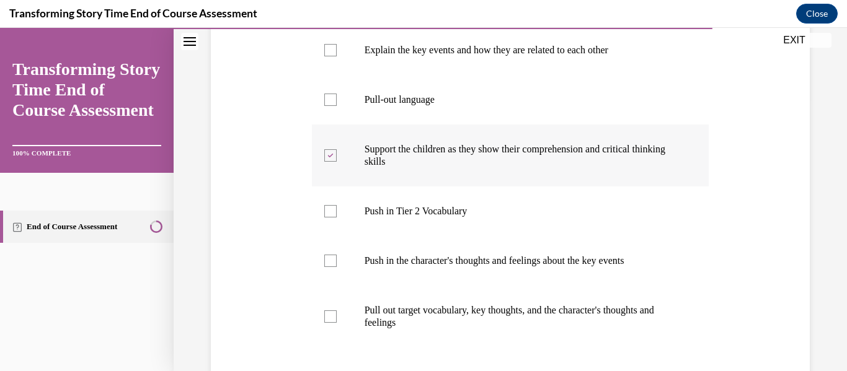
scroll to position [273, 0]
click at [375, 98] on p "Pull-out language" at bounding box center [522, 99] width 314 height 12
click at [337, 98] on input "Pull-out language" at bounding box center [330, 99] width 12 height 12
checkbox input "true"
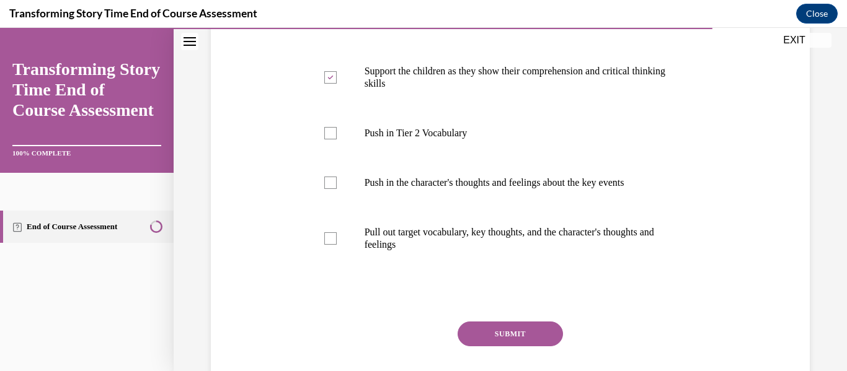
scroll to position [354, 0]
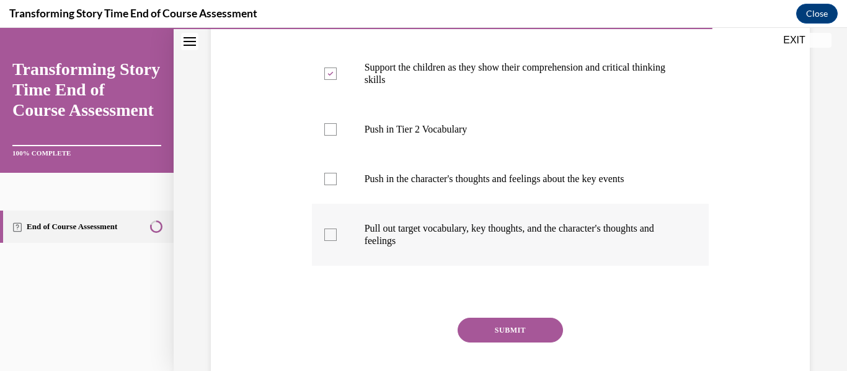
click at [383, 233] on p "Pull out target vocabulary, key thoughts, and the character's thoughts and feel…" at bounding box center [522, 235] width 314 height 25
click at [337, 233] on input "Pull out target vocabulary, key thoughts, and the character's thoughts and feel…" at bounding box center [330, 235] width 12 height 12
checkbox input "true"
click at [482, 335] on button "SUBMIT" at bounding box center [510, 330] width 105 height 25
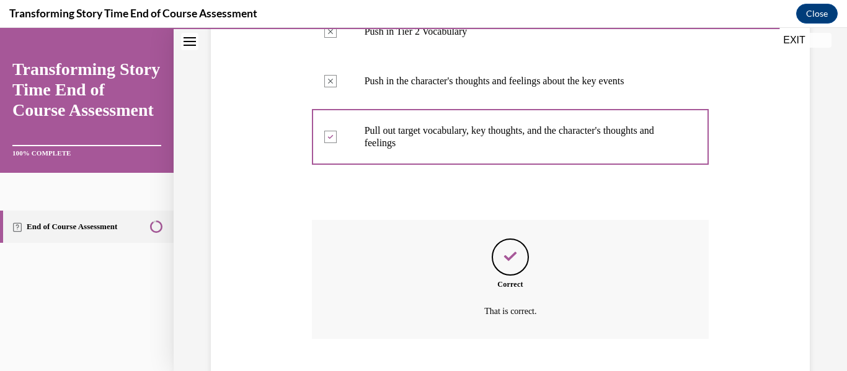
scroll to position [528, 0]
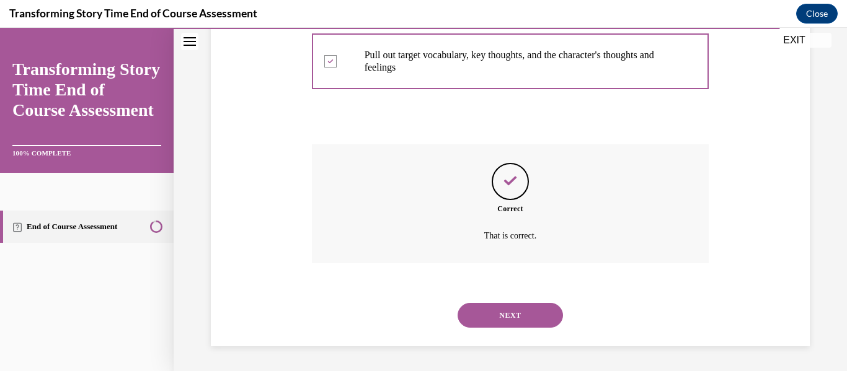
click at [506, 319] on button "NEXT" at bounding box center [510, 315] width 105 height 25
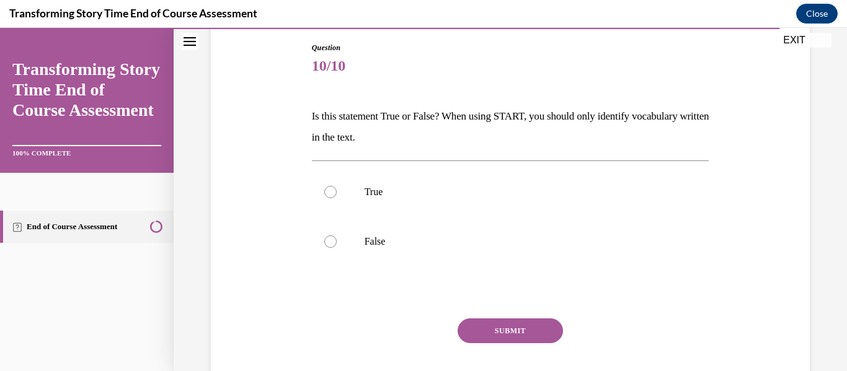
scroll to position [130, 0]
click at [343, 203] on label "True" at bounding box center [510, 193] width 397 height 50
click at [337, 199] on input "True" at bounding box center [330, 193] width 12 height 12
radio input "true"
click at [368, 243] on p "False" at bounding box center [522, 242] width 314 height 12
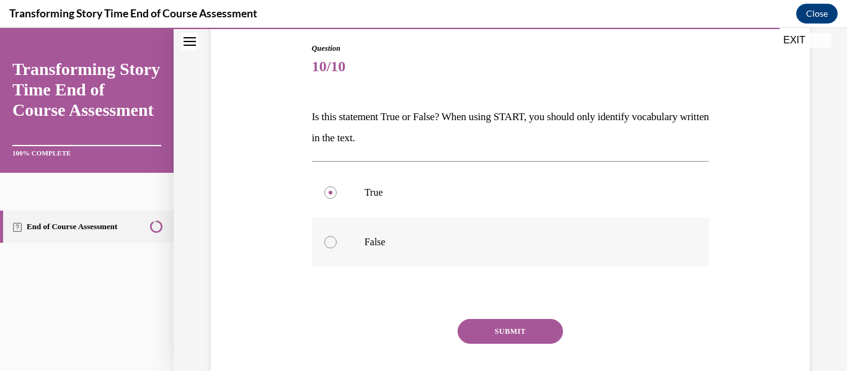
click at [337, 243] on input "False" at bounding box center [330, 242] width 12 height 12
radio input "true"
click at [488, 338] on button "SUBMIT" at bounding box center [510, 331] width 105 height 25
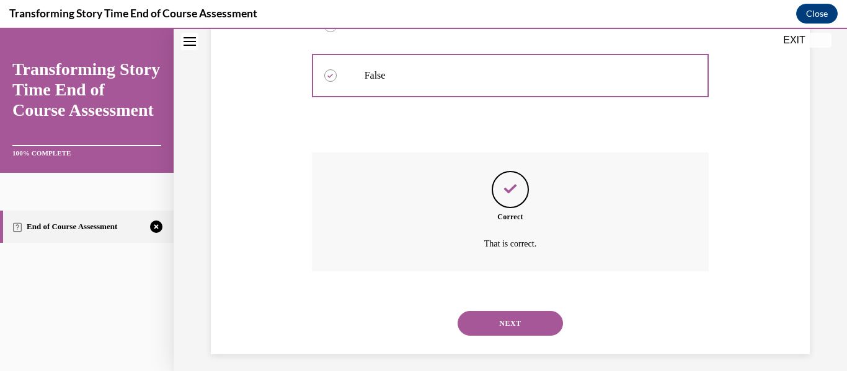
scroll to position [304, 0]
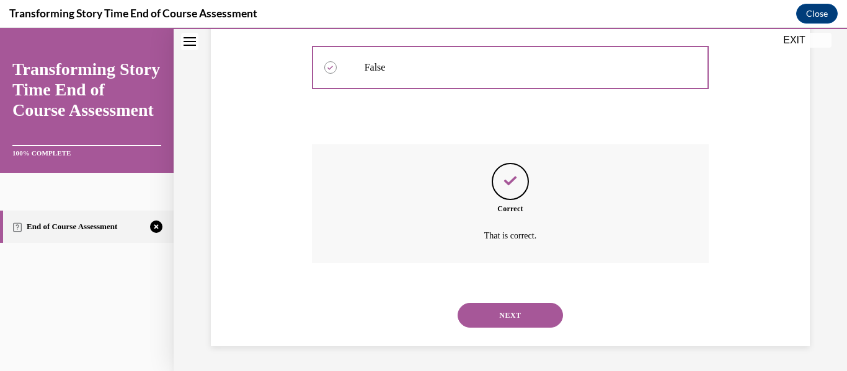
click at [506, 317] on button "NEXT" at bounding box center [510, 315] width 105 height 25
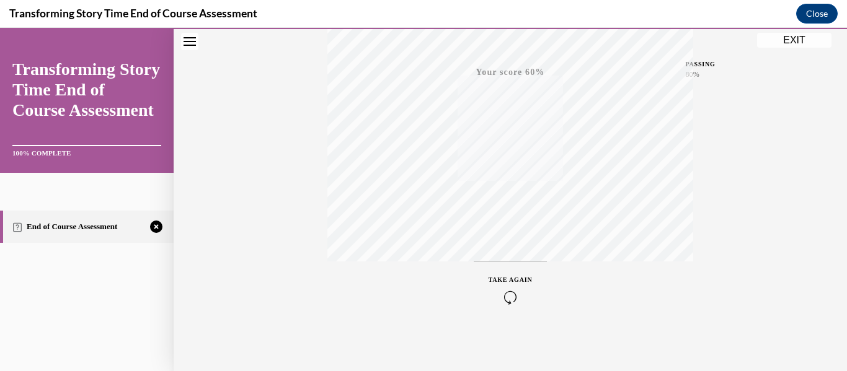
scroll to position [292, 0]
click at [513, 272] on button "TAKE AGAIN" at bounding box center [511, 288] width 74 height 56
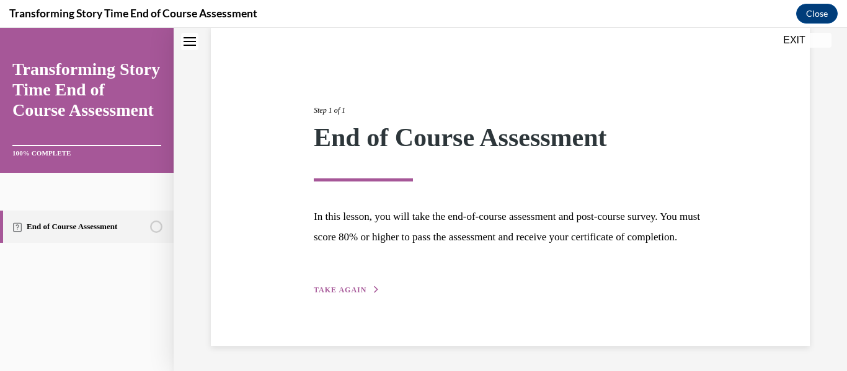
click at [342, 294] on button "TAKE AGAIN" at bounding box center [347, 290] width 66 height 11
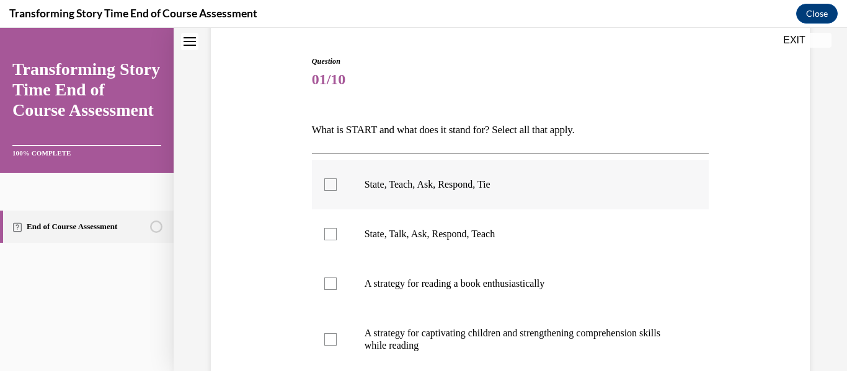
click at [340, 180] on label "State, Teach, Ask, Respond, Tie" at bounding box center [510, 185] width 397 height 50
click at [337, 180] on input "State, Teach, Ask, Respond, Tie" at bounding box center [330, 185] width 12 height 12
checkbox input "true"
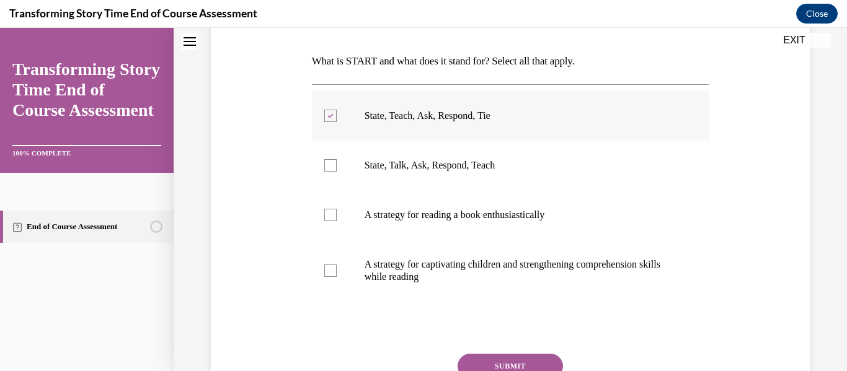
scroll to position [190, 0]
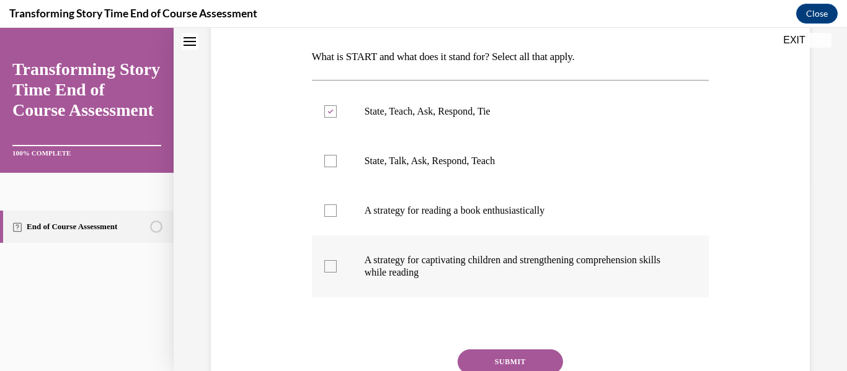
click at [433, 281] on label "A strategy for captivating children and strengthening comprehension skills whil…" at bounding box center [510, 267] width 397 height 62
click at [337, 273] on input "A strategy for captivating children and strengthening comprehension skills whil…" at bounding box center [330, 266] width 12 height 12
checkbox input "true"
click at [486, 358] on button "SUBMIT" at bounding box center [510, 362] width 105 height 25
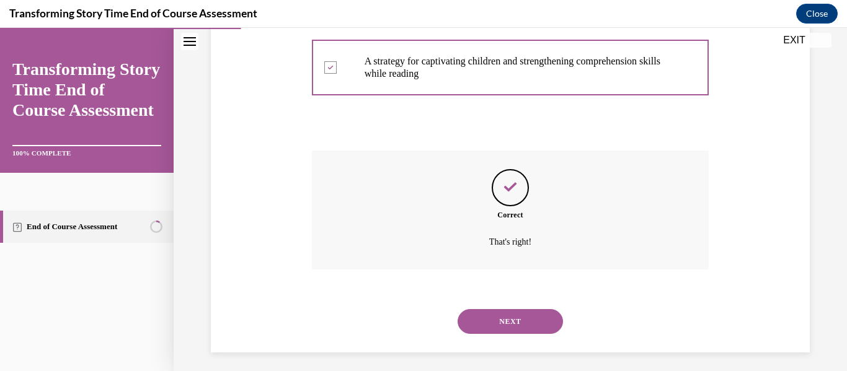
scroll to position [395, 0]
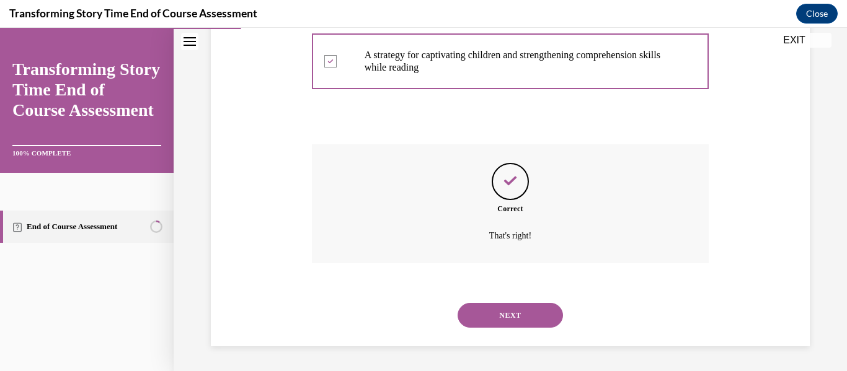
click at [510, 318] on button "NEXT" at bounding box center [510, 315] width 105 height 25
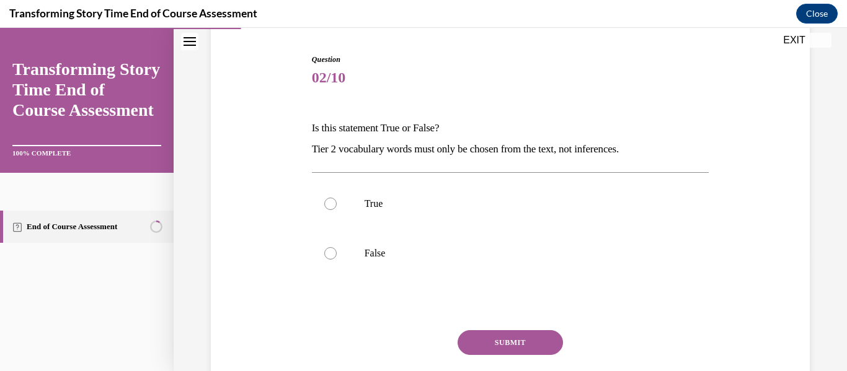
scroll to position [119, 0]
click at [425, 263] on label "False" at bounding box center [510, 253] width 397 height 50
click at [337, 259] on input "False" at bounding box center [330, 253] width 12 height 12
radio input "true"
click at [488, 337] on button "SUBMIT" at bounding box center [510, 342] width 105 height 25
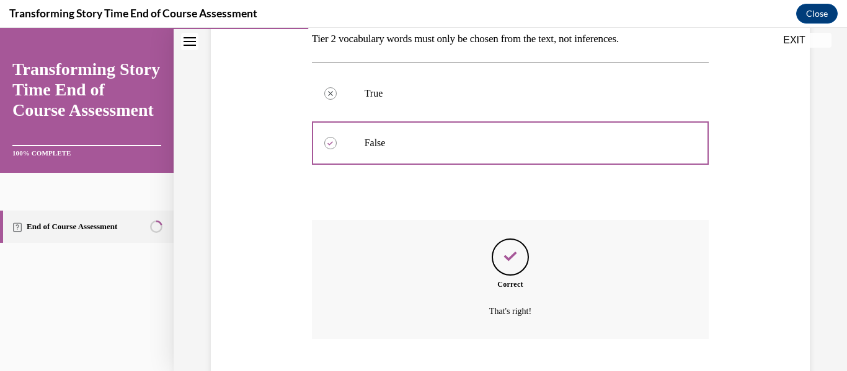
scroll to position [304, 0]
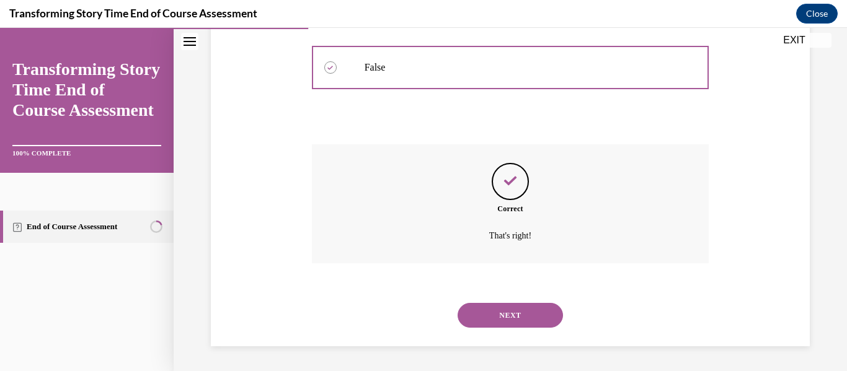
click at [497, 327] on div "NEXT" at bounding box center [510, 316] width 397 height 50
click at [486, 319] on button "NEXT" at bounding box center [510, 315] width 105 height 25
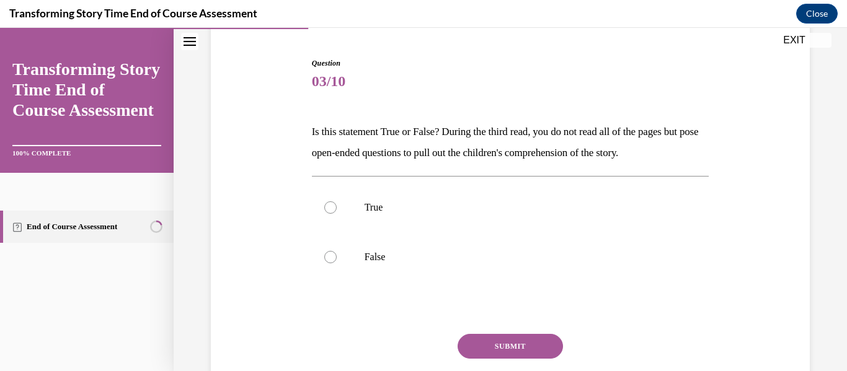
scroll to position [117, 0]
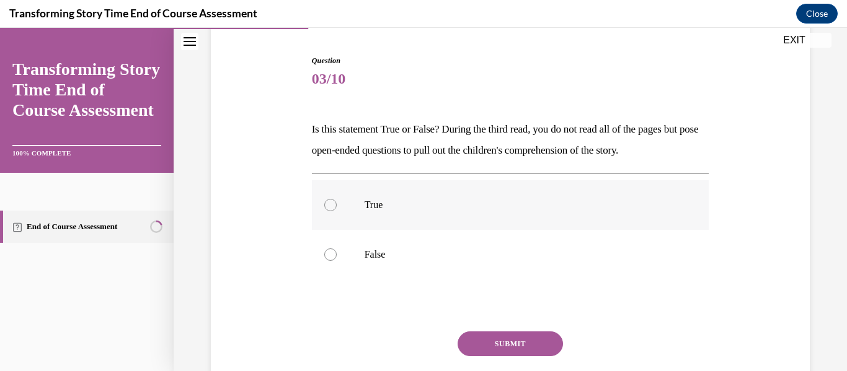
click at [353, 200] on label "True" at bounding box center [510, 205] width 397 height 50
click at [337, 200] on input "True" at bounding box center [330, 205] width 12 height 12
radio input "true"
click at [499, 343] on button "SUBMIT" at bounding box center [510, 344] width 105 height 25
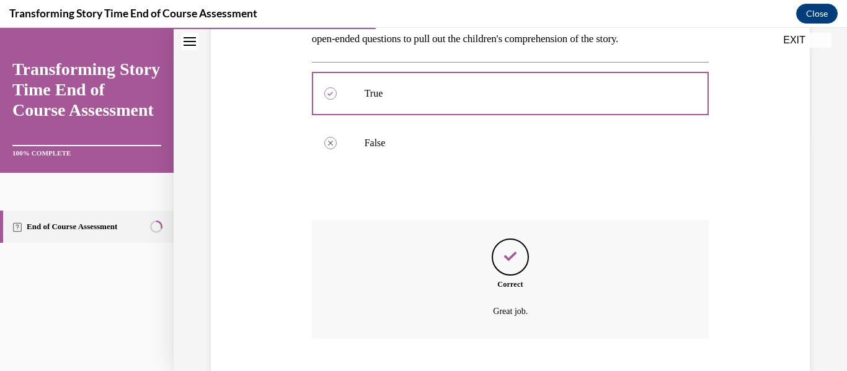
scroll to position [304, 0]
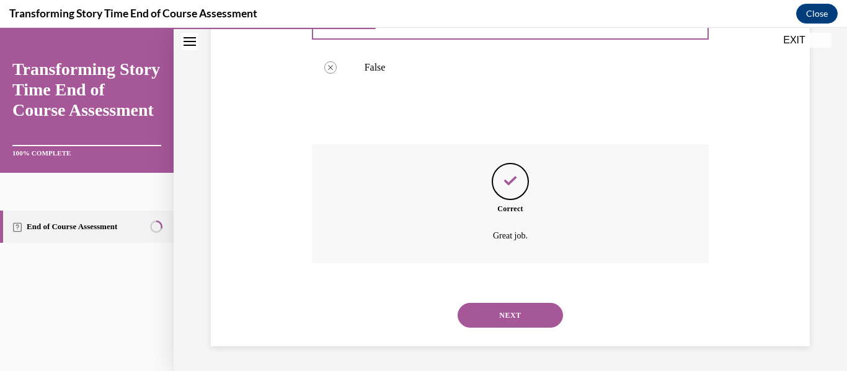
click at [508, 318] on button "NEXT" at bounding box center [510, 315] width 105 height 25
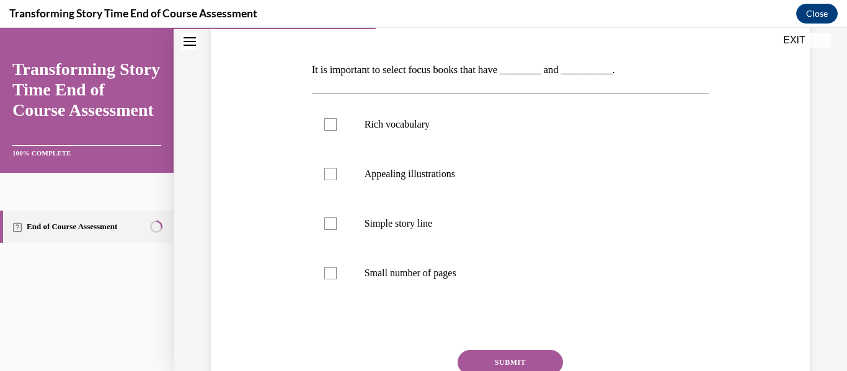
scroll to position [174, 0]
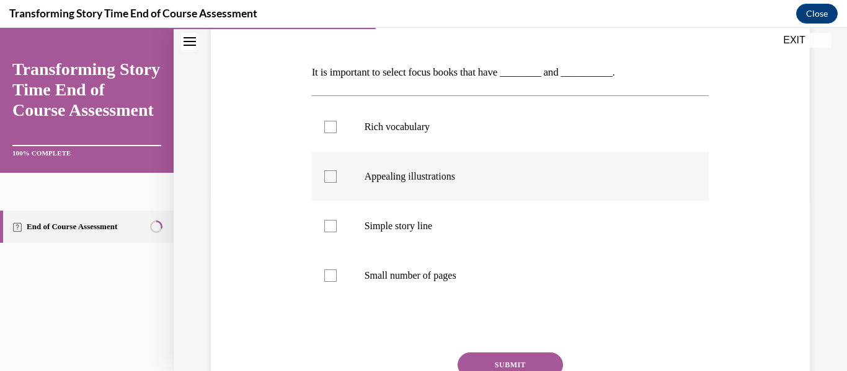
click at [339, 174] on label "Appealing illustrations" at bounding box center [510, 177] width 397 height 50
click at [337, 174] on input "Appealing illustrations" at bounding box center [330, 176] width 12 height 12
checkbox input "true"
click at [330, 131] on div at bounding box center [330, 127] width 12 height 12
click at [330, 131] on input "Rich vocabulary" at bounding box center [330, 127] width 12 height 12
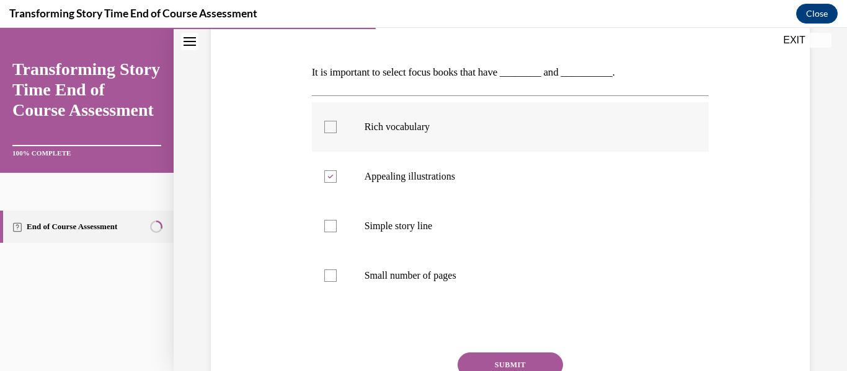
checkbox input "true"
click at [514, 360] on button "SUBMIT" at bounding box center [510, 365] width 105 height 25
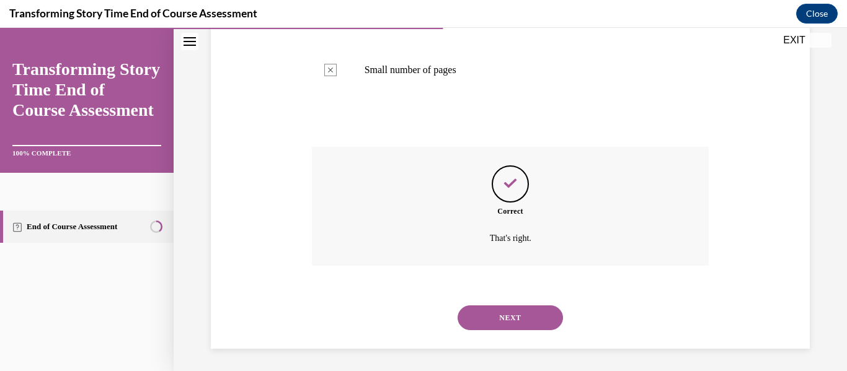
scroll to position [383, 0]
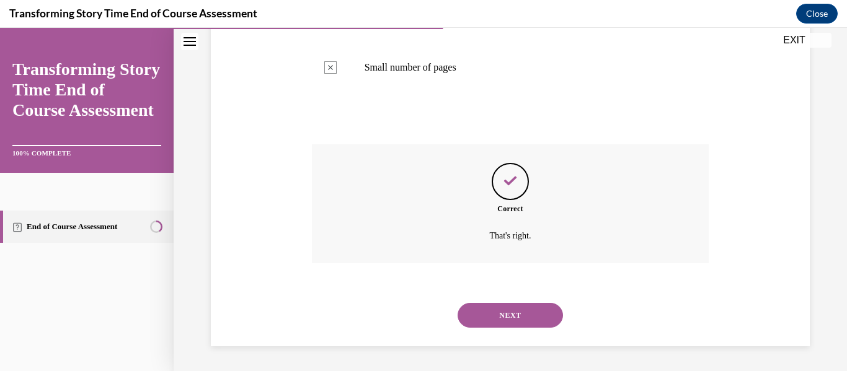
click at [507, 312] on button "NEXT" at bounding box center [510, 315] width 105 height 25
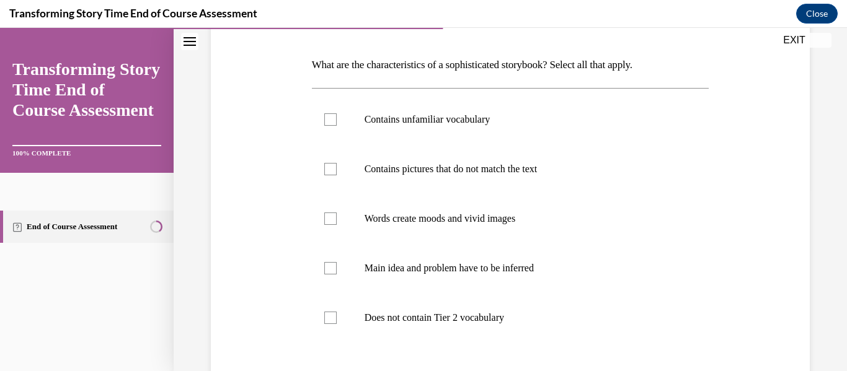
scroll to position [185, 0]
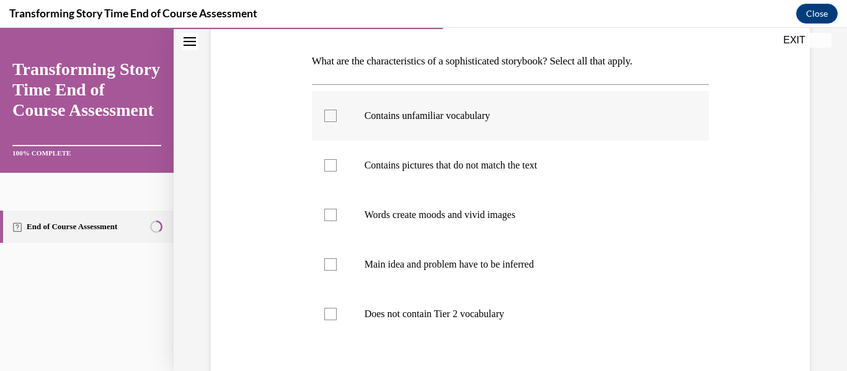
click at [381, 123] on label "Contains unfamiliar vocabulary" at bounding box center [510, 116] width 397 height 50
click at [337, 122] on input "Contains unfamiliar vocabulary" at bounding box center [330, 116] width 12 height 12
checkbox input "true"
click at [382, 161] on p "Contains pictures that do not match the text" at bounding box center [522, 165] width 314 height 12
click at [337, 161] on input "Contains pictures that do not match the text" at bounding box center [330, 165] width 12 height 12
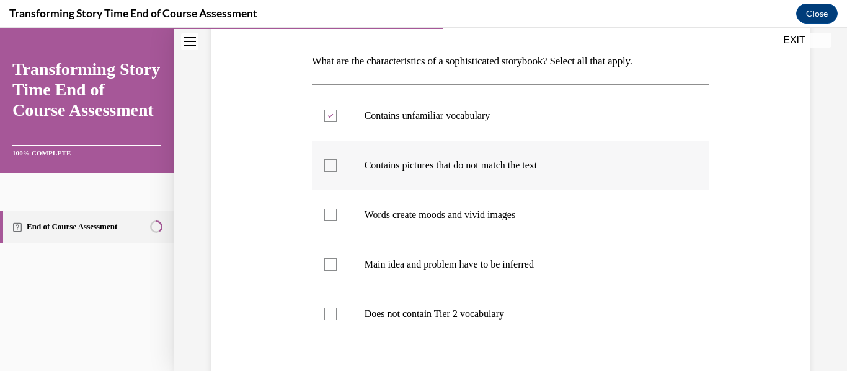
checkbox input "true"
click at [335, 219] on div at bounding box center [330, 215] width 12 height 12
click at [335, 219] on input "Words create moods and vivid images" at bounding box center [330, 215] width 12 height 12
checkbox input "true"
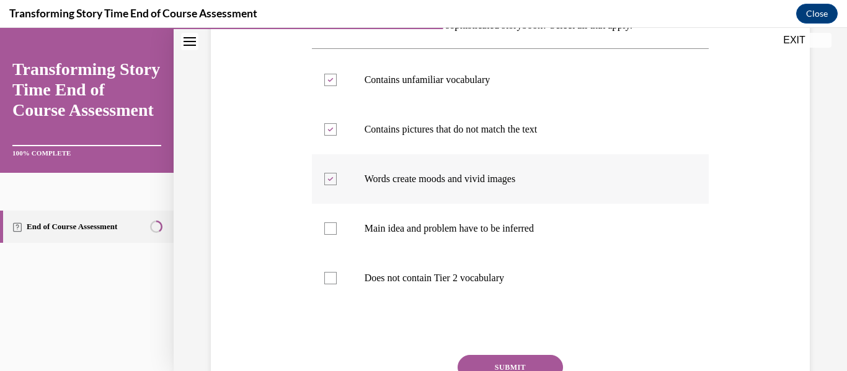
scroll to position [222, 0]
click at [337, 228] on label "Main idea and problem have to be inferred" at bounding box center [510, 228] width 397 height 50
click at [337, 228] on input "Main idea and problem have to be inferred" at bounding box center [330, 228] width 12 height 12
checkbox input "true"
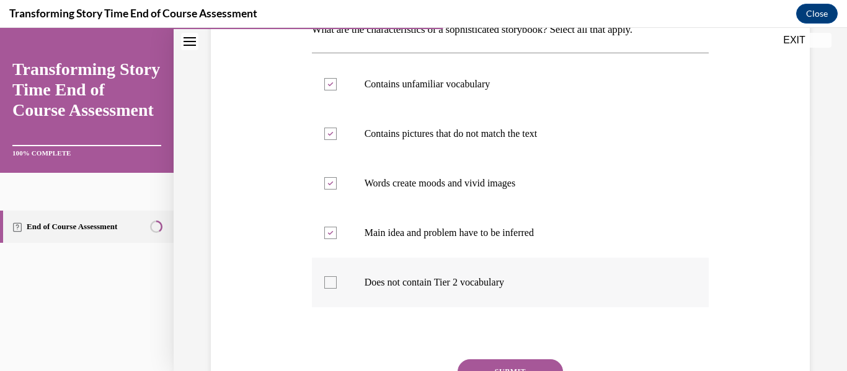
scroll to position [218, 0]
click at [338, 288] on label "Does not contain Tier 2 vocabulary" at bounding box center [510, 282] width 397 height 50
click at [337, 288] on input "Does not contain Tier 2 vocabulary" at bounding box center [330, 281] width 12 height 12
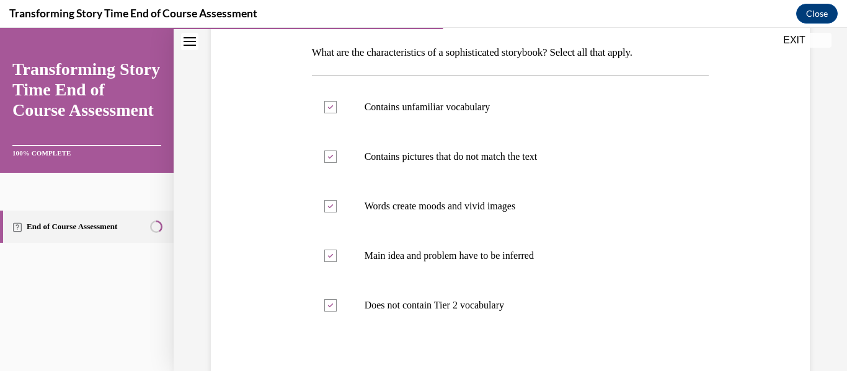
scroll to position [193, 0]
click at [468, 305] on p "Does not contain Tier 2 vocabulary" at bounding box center [522, 306] width 314 height 12
click at [337, 305] on input "Does not contain Tier 2 vocabulary" at bounding box center [330, 306] width 12 height 12
checkbox input "false"
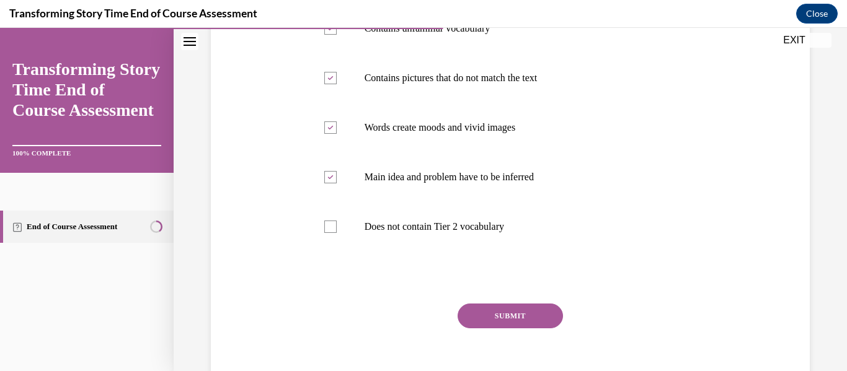
click at [502, 307] on button "SUBMIT" at bounding box center [510, 316] width 105 height 25
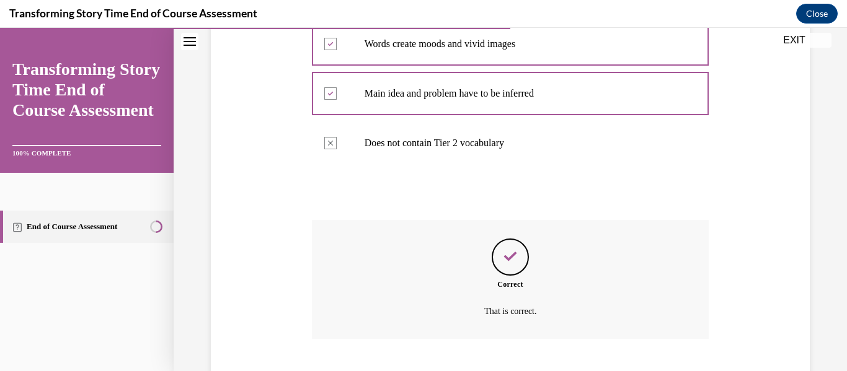
scroll to position [432, 0]
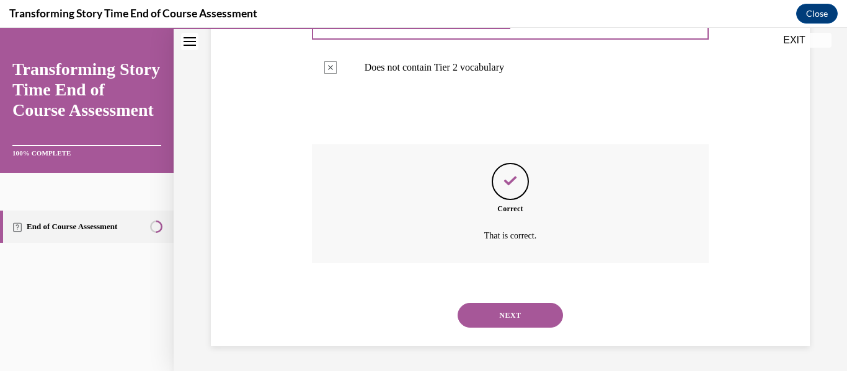
click at [502, 308] on button "NEXT" at bounding box center [510, 315] width 105 height 25
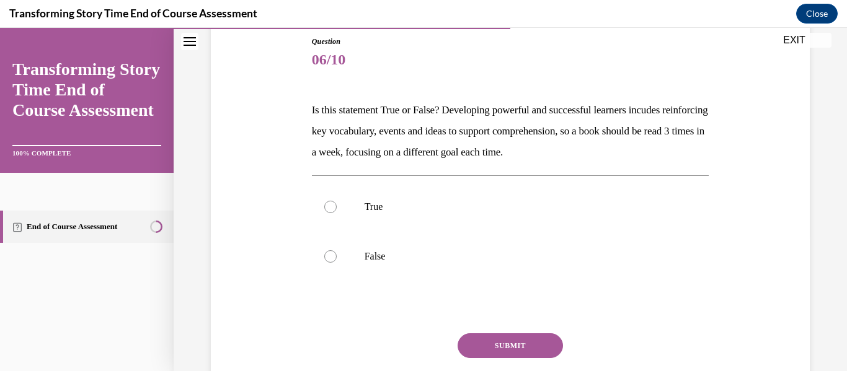
scroll to position [138, 0]
click at [370, 213] on label "True" at bounding box center [510, 206] width 397 height 50
click at [337, 212] on input "True" at bounding box center [330, 206] width 12 height 12
radio input "true"
click at [511, 347] on button "SUBMIT" at bounding box center [510, 344] width 105 height 25
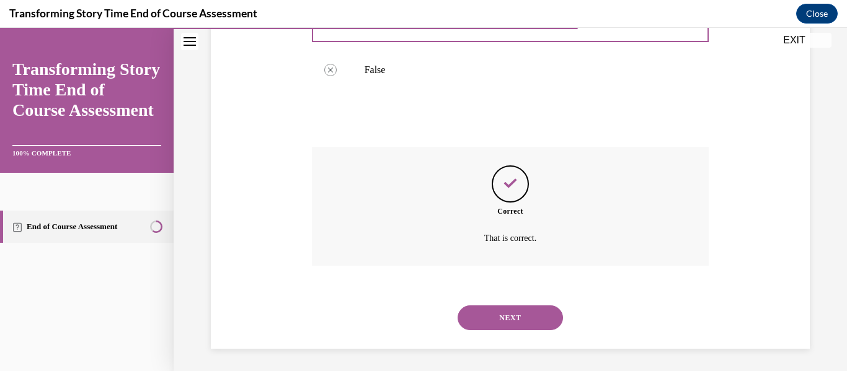
scroll to position [325, 0]
click at [502, 317] on button "NEXT" at bounding box center [510, 315] width 105 height 25
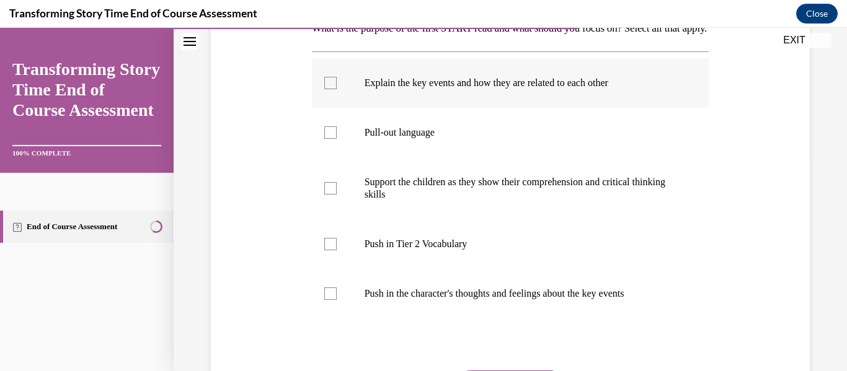
scroll to position [221, 0]
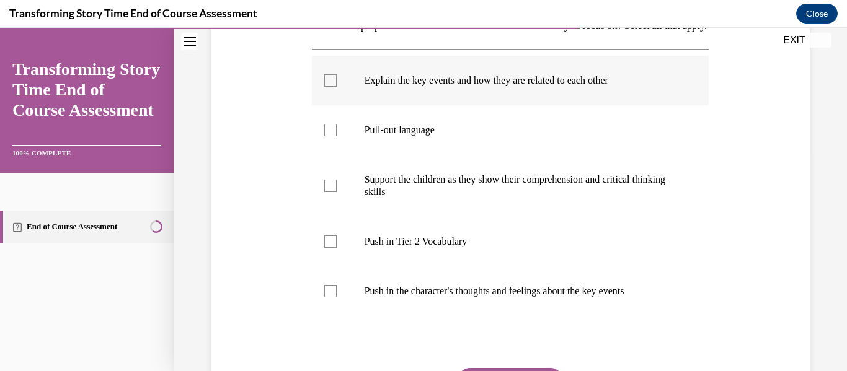
click at [334, 87] on div at bounding box center [330, 80] width 12 height 12
click at [334, 87] on input "Explain the key events and how they are related to each other" at bounding box center [330, 80] width 12 height 12
checkbox input "true"
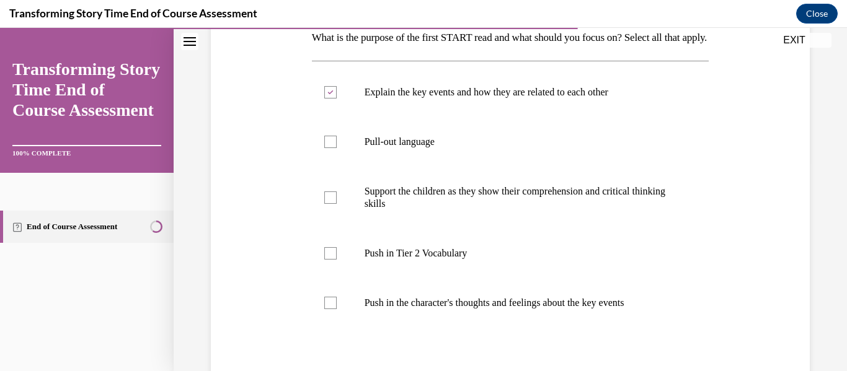
scroll to position [207, 0]
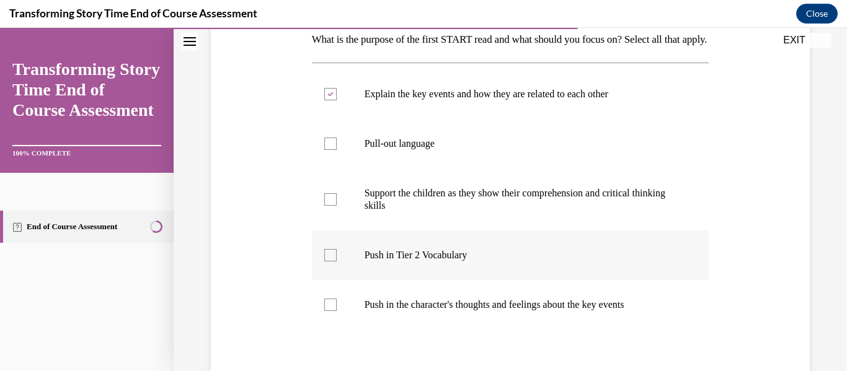
click at [329, 262] on div at bounding box center [330, 255] width 12 height 12
click at [329, 262] on input "Push in Tier 2 Vocabulary" at bounding box center [330, 255] width 12 height 12
checkbox input "true"
click at [330, 311] on div at bounding box center [330, 305] width 12 height 12
click at [330, 311] on input "Push in the character's thoughts and feelings about the key events" at bounding box center [330, 305] width 12 height 12
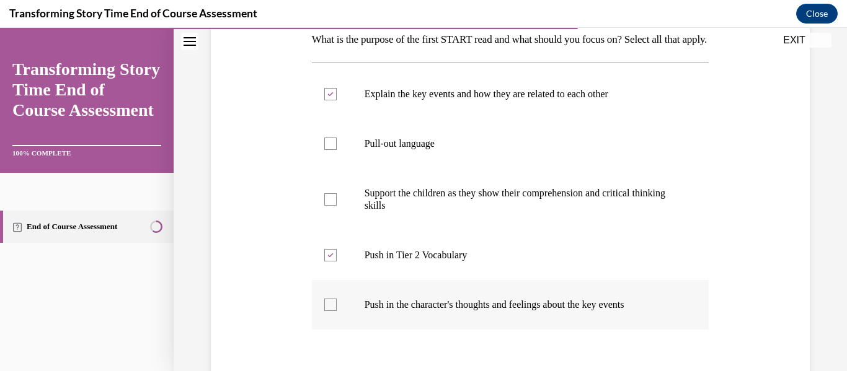
checkbox input "true"
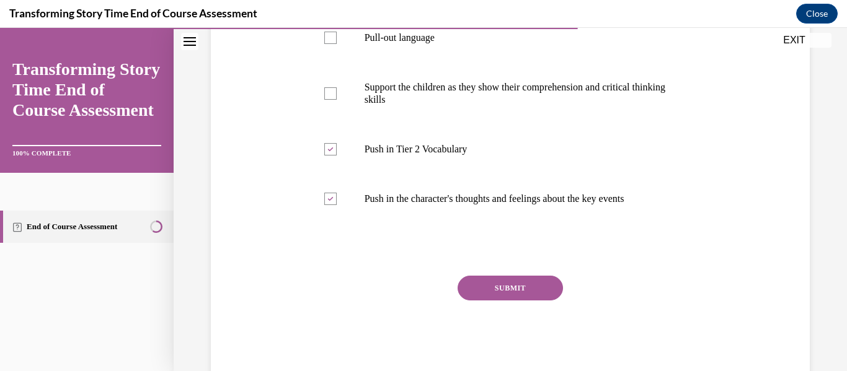
click at [498, 301] on button "SUBMIT" at bounding box center [510, 288] width 105 height 25
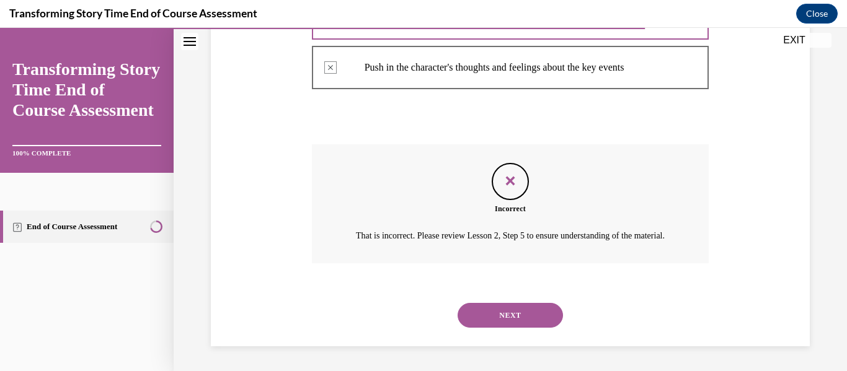
scroll to position [480, 0]
click at [518, 317] on button "NEXT" at bounding box center [510, 315] width 105 height 25
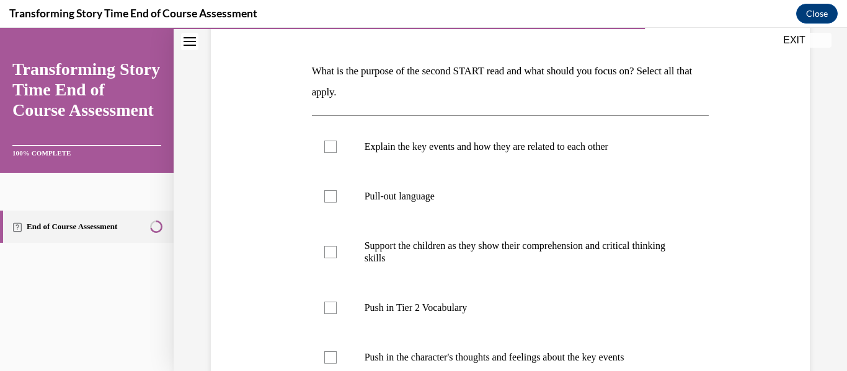
scroll to position [177, 0]
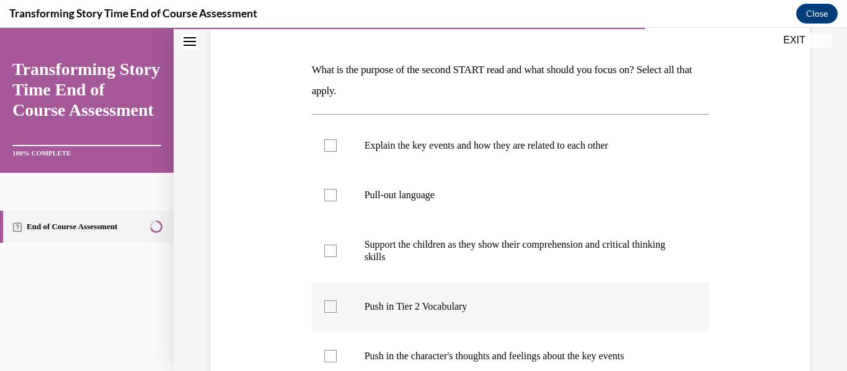
click at [386, 301] on p "Push in Tier 2 Vocabulary" at bounding box center [522, 307] width 314 height 12
click at [337, 301] on input "Push in Tier 2 Vocabulary" at bounding box center [330, 307] width 12 height 12
checkbox input "true"
click at [332, 358] on div at bounding box center [330, 356] width 12 height 12
click at [332, 358] on input "Push in the character's thoughts and feelings about the key events" at bounding box center [330, 356] width 12 height 12
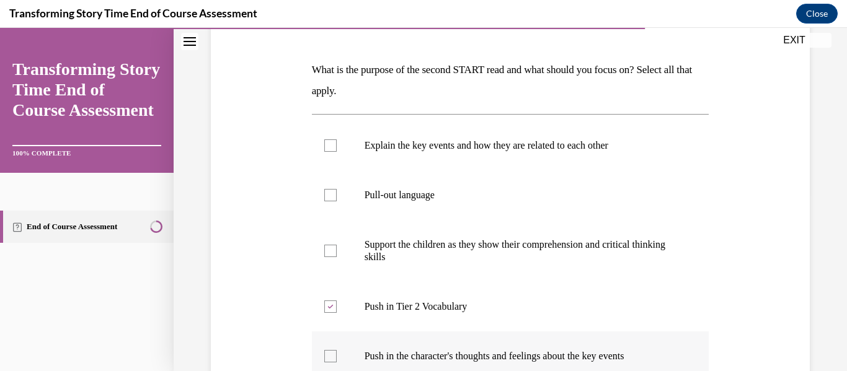
checkbox input "true"
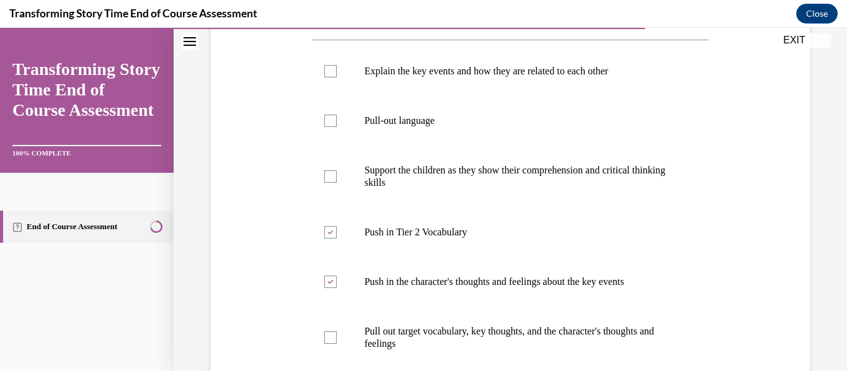
scroll to position [250, 0]
click at [365, 175] on p "Support the children as they show their comprehension and critical thinking ski…" at bounding box center [522, 177] width 314 height 25
click at [337, 175] on input "Support the children as they show their comprehension and critical thinking ski…" at bounding box center [330, 177] width 12 height 12
checkbox input "true"
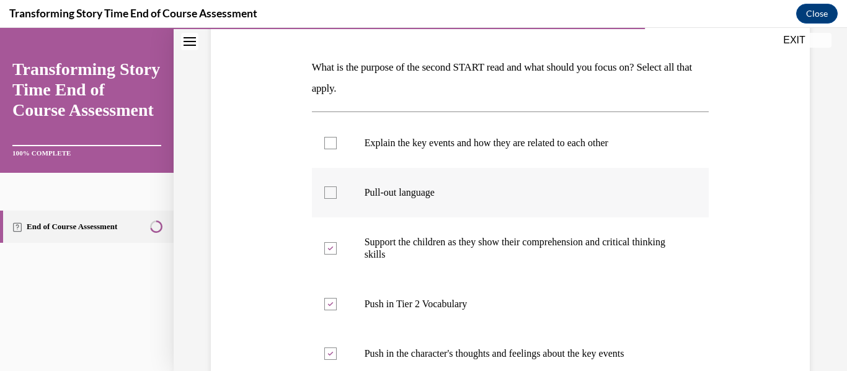
scroll to position [177, 0]
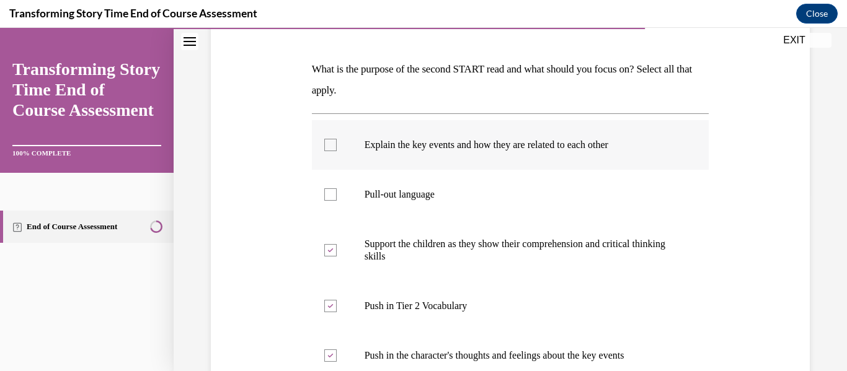
click at [336, 150] on div at bounding box center [330, 145] width 12 height 12
click at [336, 150] on input "Explain the key events and how they are related to each other" at bounding box center [330, 145] width 12 height 12
click at [336, 150] on div at bounding box center [330, 145] width 12 height 12
click at [336, 150] on input "Explain the key events and how they are related to each other" at bounding box center [330, 145] width 12 height 12
checkbox input "false"
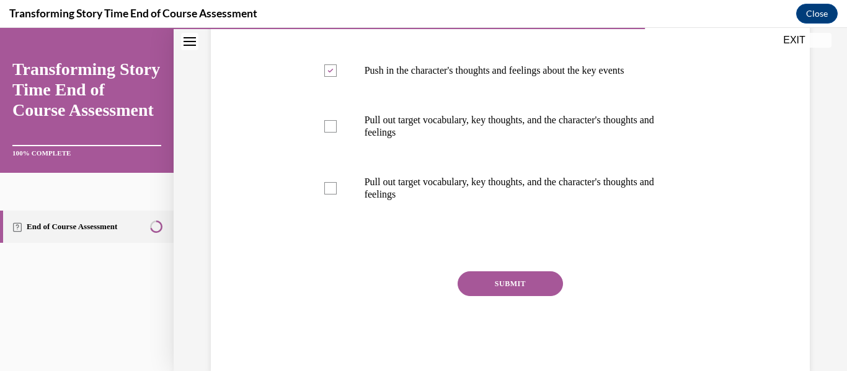
scroll to position [489, 0]
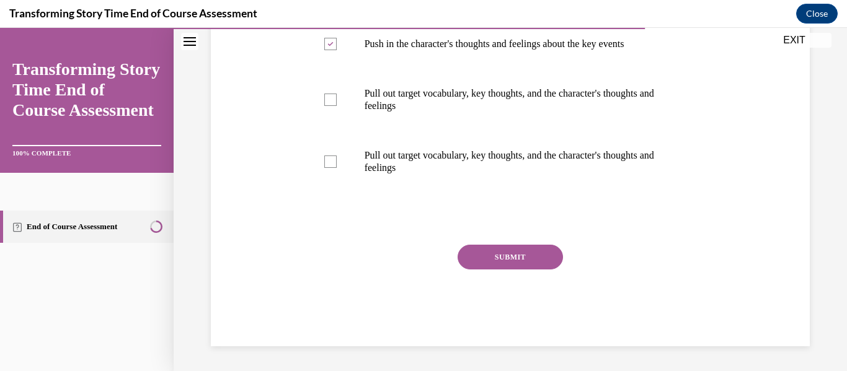
click at [481, 263] on button "SUBMIT" at bounding box center [510, 257] width 105 height 25
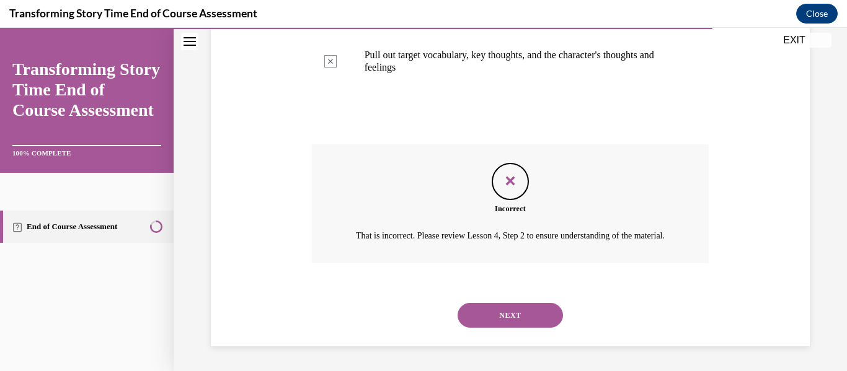
scroll to position [604, 0]
click at [505, 329] on div "NEXT" at bounding box center [510, 316] width 397 height 50
click at [497, 314] on button "NEXT" at bounding box center [510, 315] width 105 height 25
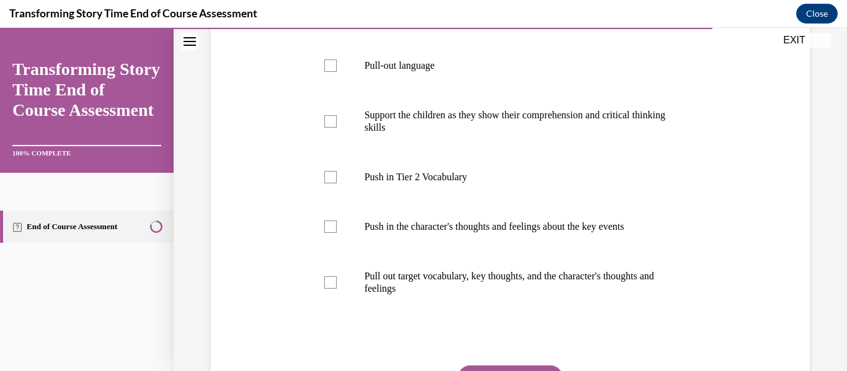
scroll to position [307, 0]
click at [456, 286] on p "Pull out target vocabulary, key thoughts, and the character's thoughts and feel…" at bounding box center [522, 282] width 314 height 25
click at [337, 286] on input "Pull out target vocabulary, key thoughts, and the character's thoughts and feel…" at bounding box center [330, 282] width 12 height 12
checkbox input "true"
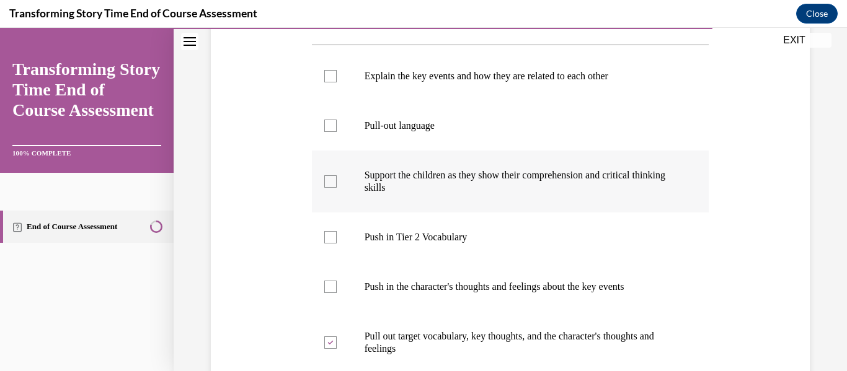
scroll to position [244, 0]
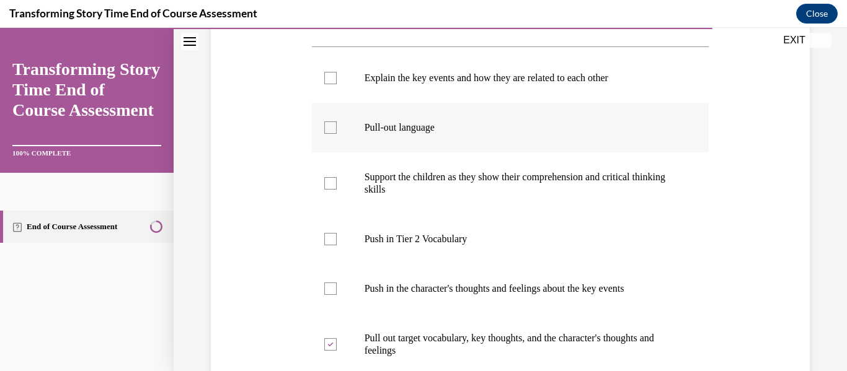
click at [434, 128] on p "Pull-out language" at bounding box center [522, 128] width 314 height 12
click at [337, 128] on input "Pull-out language" at bounding box center [330, 128] width 12 height 12
checkbox input "true"
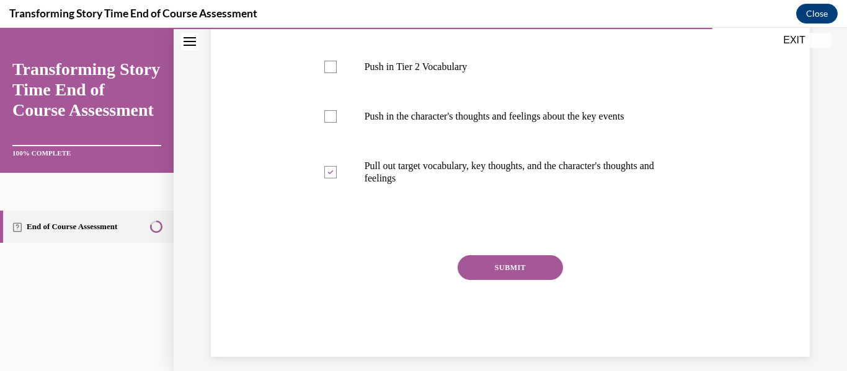
scroll to position [427, 0]
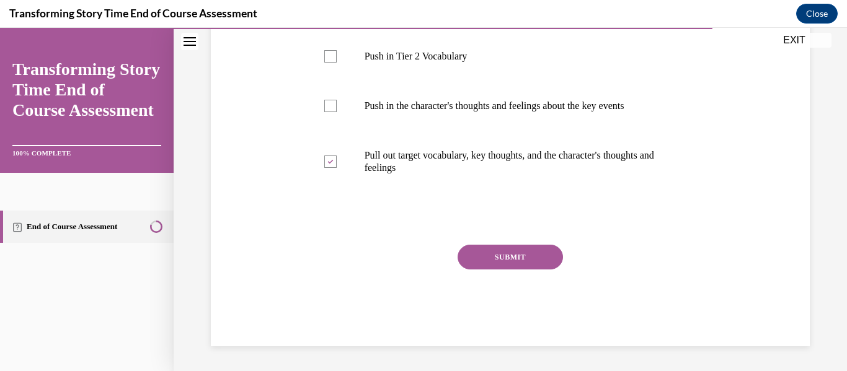
click at [488, 257] on button "SUBMIT" at bounding box center [510, 257] width 105 height 25
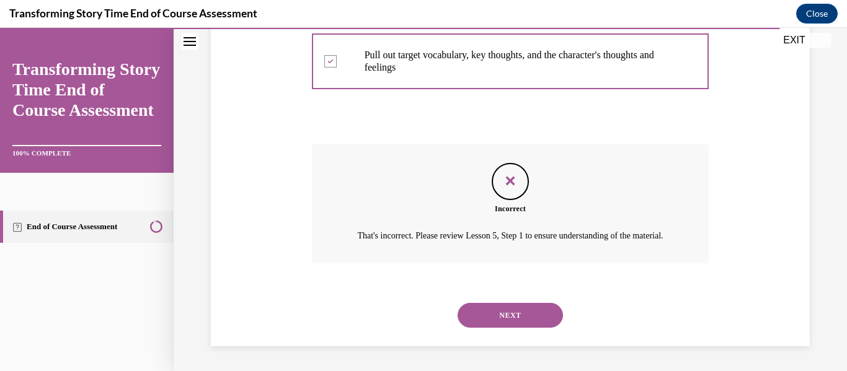
scroll to position [542, 0]
click at [513, 311] on button "NEXT" at bounding box center [510, 315] width 105 height 25
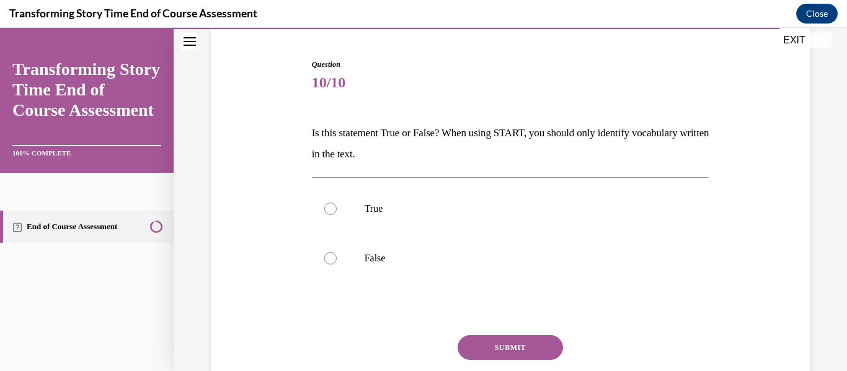
scroll to position [116, 0]
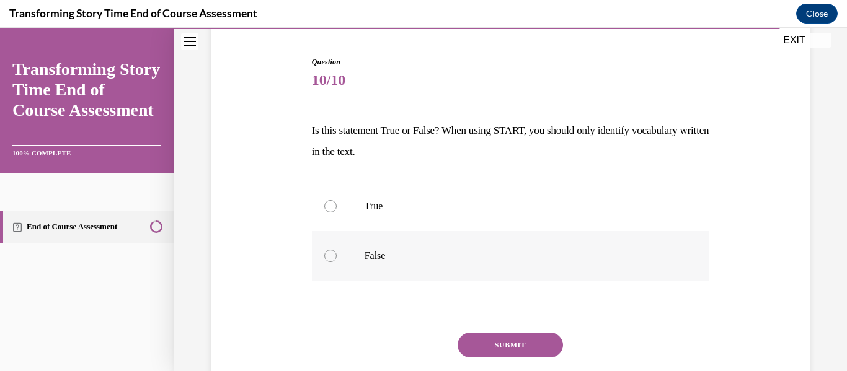
click at [331, 255] on div at bounding box center [330, 256] width 12 height 12
click at [331, 255] on input "False" at bounding box center [330, 256] width 12 height 12
radio input "true"
click at [523, 352] on button "SUBMIT" at bounding box center [510, 345] width 105 height 25
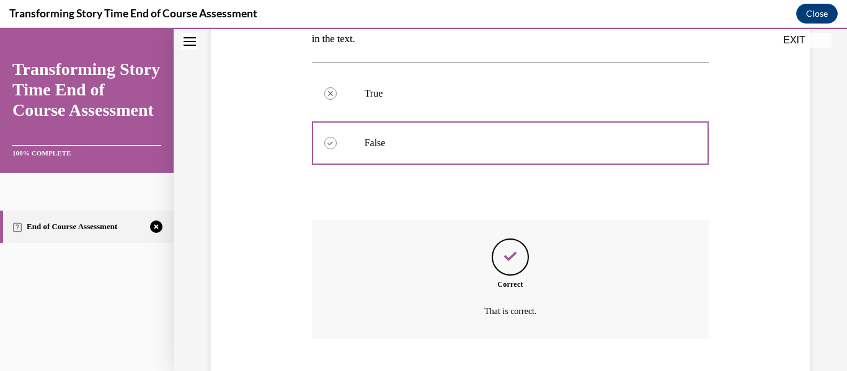
scroll to position [304, 0]
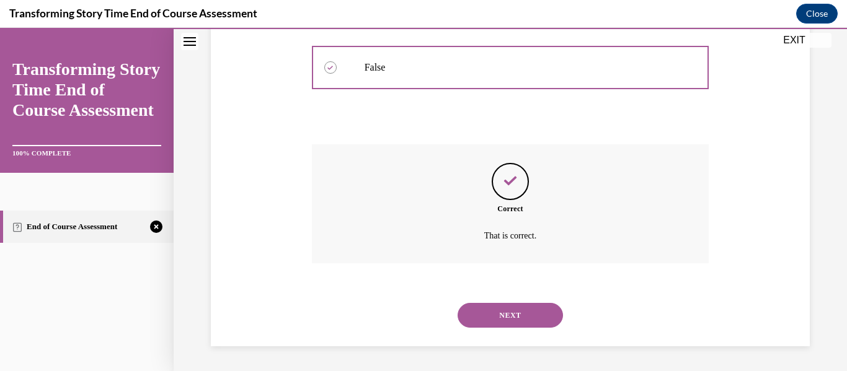
click at [510, 312] on button "NEXT" at bounding box center [510, 315] width 105 height 25
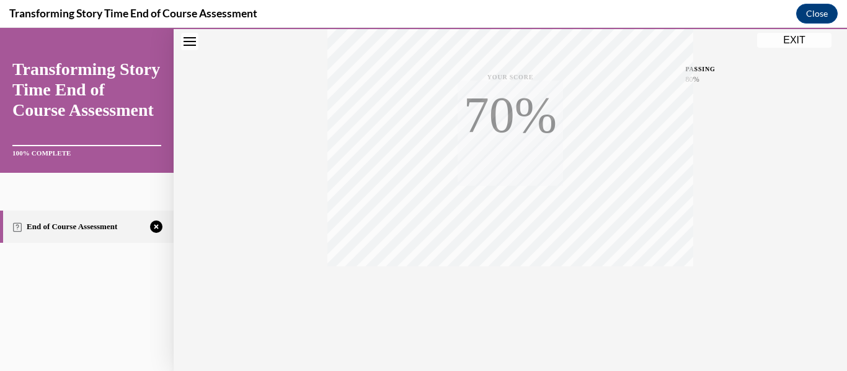
scroll to position [292, 0]
click at [503, 281] on div "TAKE AGAIN" at bounding box center [511, 287] width 44 height 29
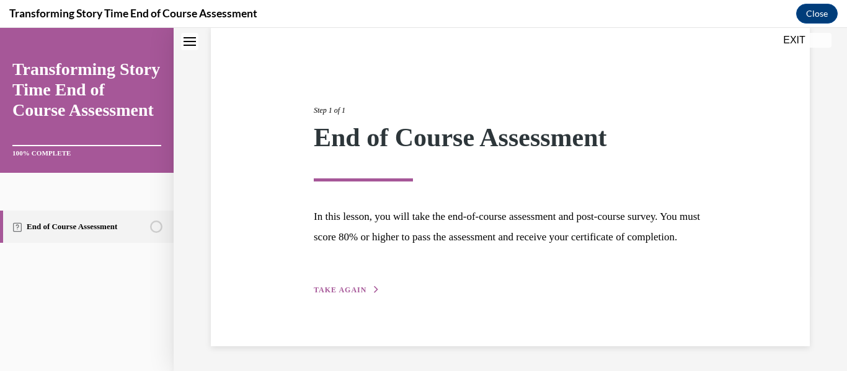
scroll to position [117, 0]
click at [337, 290] on span "TAKE AGAIN" at bounding box center [340, 290] width 53 height 9
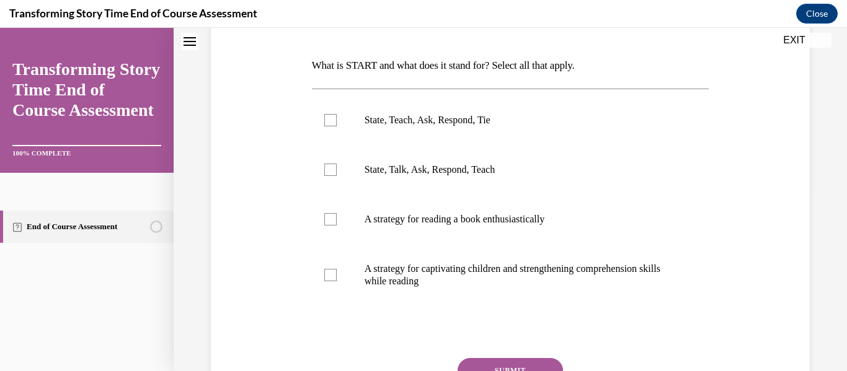
scroll to position [180, 0]
click at [355, 122] on label "State, Teach, Ask, Respond, Tie" at bounding box center [510, 122] width 397 height 50
click at [337, 122] on input "State, Teach, Ask, Respond, Tie" at bounding box center [330, 121] width 12 height 12
checkbox input "true"
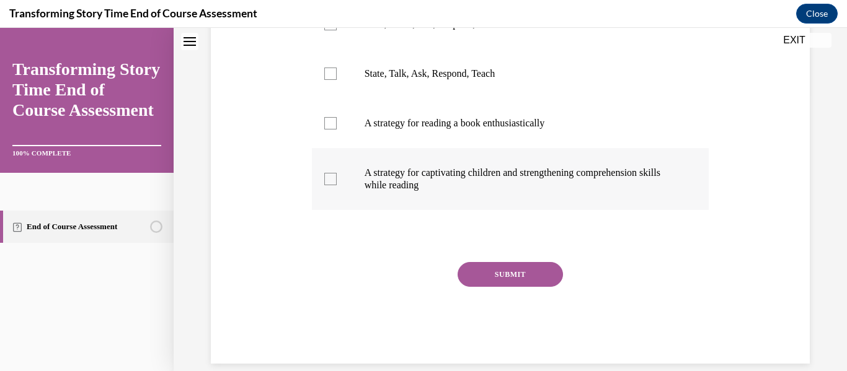
scroll to position [294, 0]
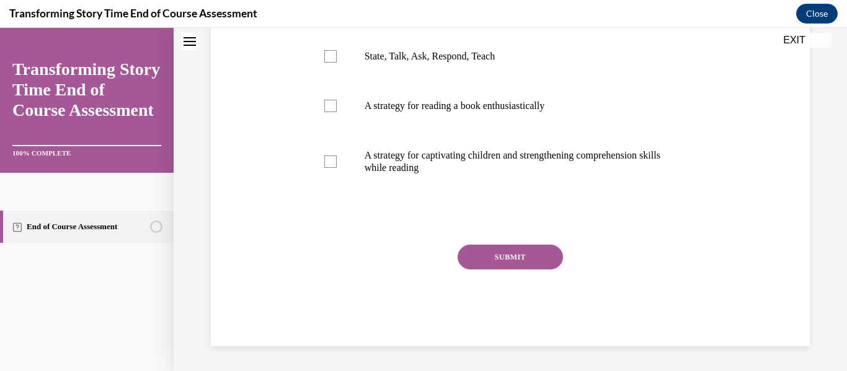
click at [515, 263] on button "SUBMIT" at bounding box center [510, 257] width 105 height 25
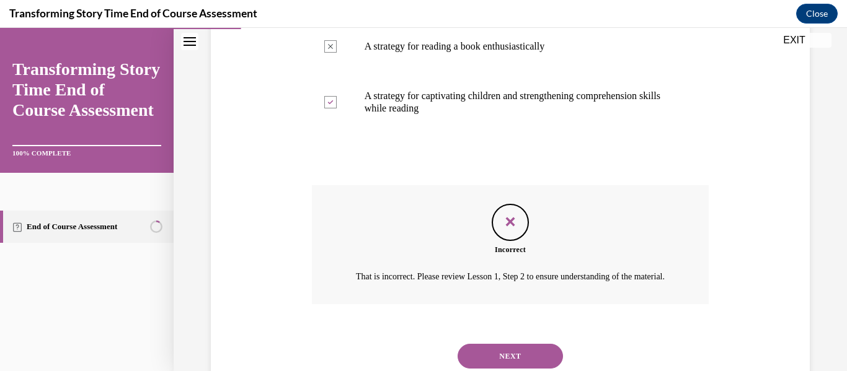
scroll to position [374, 0]
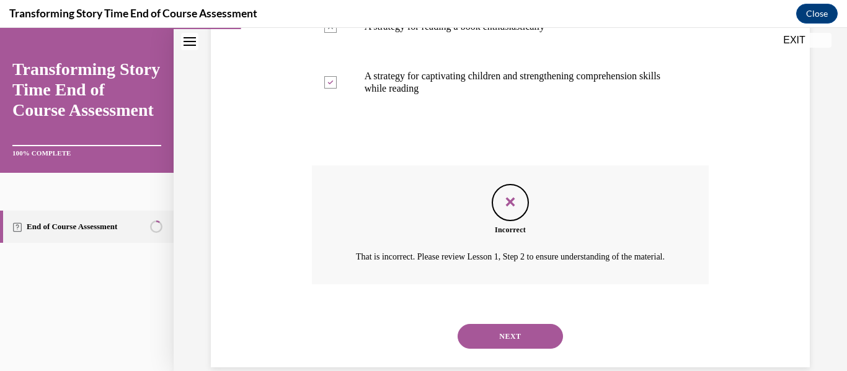
click at [526, 349] on button "NEXT" at bounding box center [510, 336] width 105 height 25
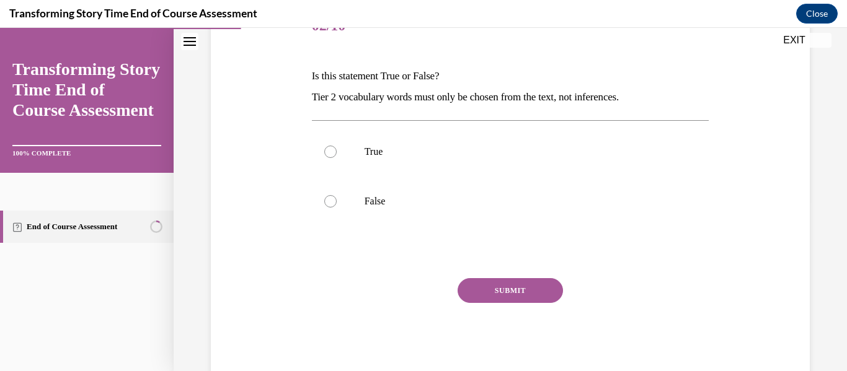
scroll to position [172, 0]
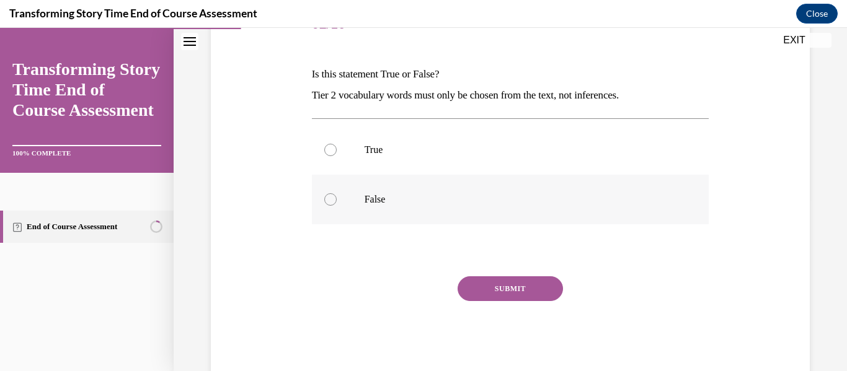
click at [349, 209] on label "False" at bounding box center [510, 200] width 397 height 50
click at [337, 206] on input "False" at bounding box center [330, 199] width 12 height 12
radio input "true"
click at [492, 288] on button "SUBMIT" at bounding box center [510, 289] width 105 height 25
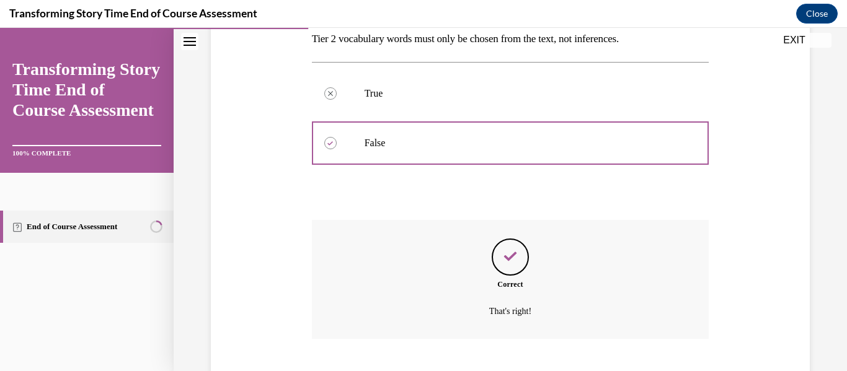
scroll to position [304, 0]
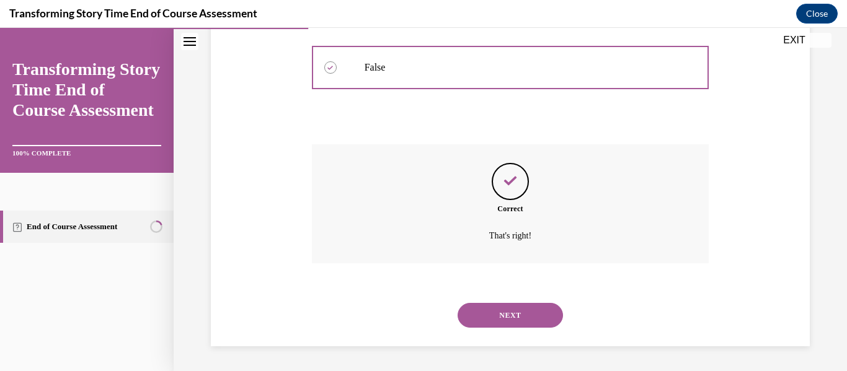
click at [505, 317] on button "NEXT" at bounding box center [510, 315] width 105 height 25
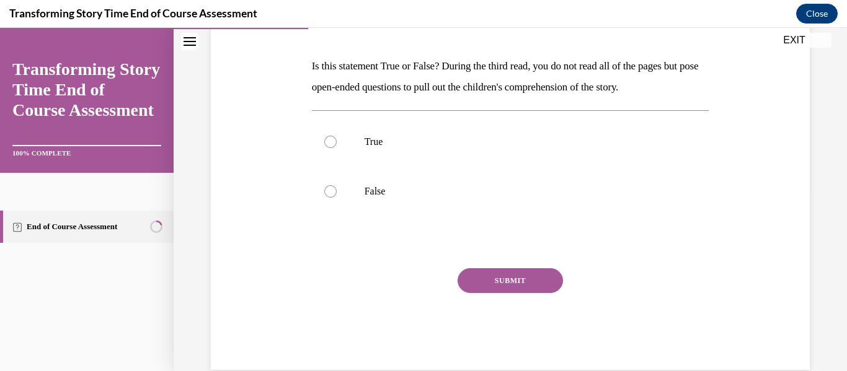
scroll to position [186, 0]
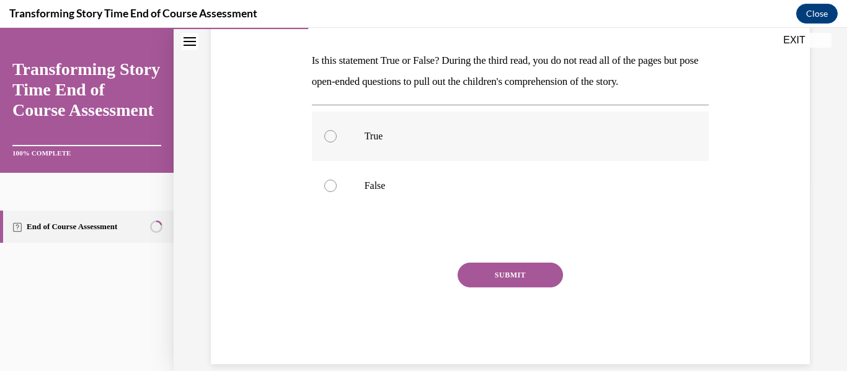
click at [346, 135] on label "True" at bounding box center [510, 137] width 397 height 50
click at [337, 135] on input "True" at bounding box center [330, 136] width 12 height 12
radio input "true"
click at [528, 282] on button "SUBMIT" at bounding box center [510, 275] width 105 height 25
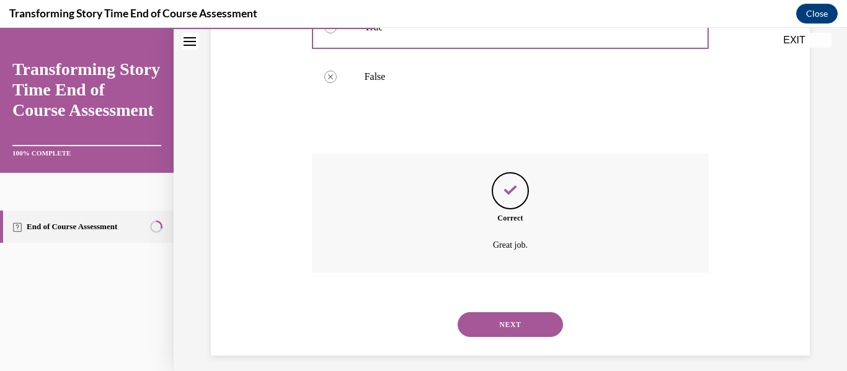
scroll to position [304, 0]
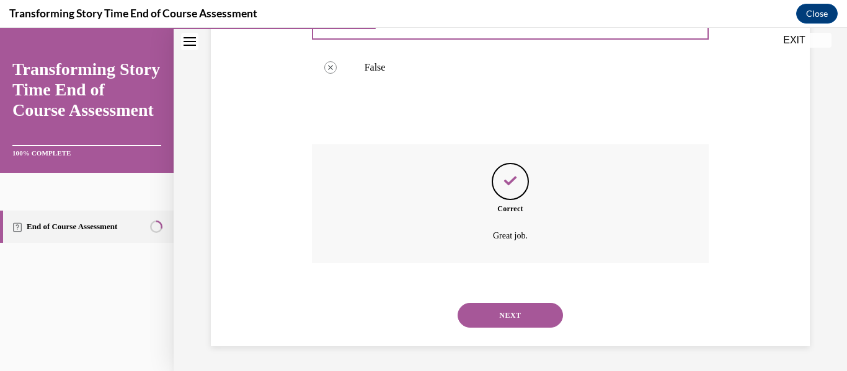
click at [492, 315] on button "NEXT" at bounding box center [510, 315] width 105 height 25
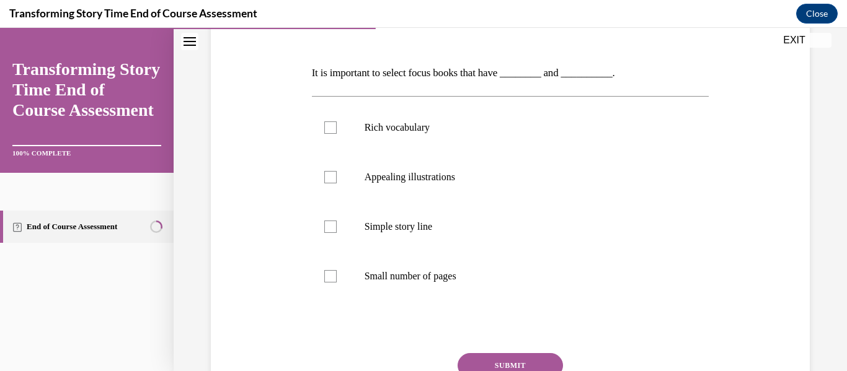
scroll to position [172, 0]
click at [383, 185] on label "Appealing illustrations" at bounding box center [510, 179] width 397 height 50
click at [337, 185] on input "Appealing illustrations" at bounding box center [330, 179] width 12 height 12
checkbox input "true"
click at [348, 115] on label "Rich vocabulary" at bounding box center [510, 130] width 397 height 50
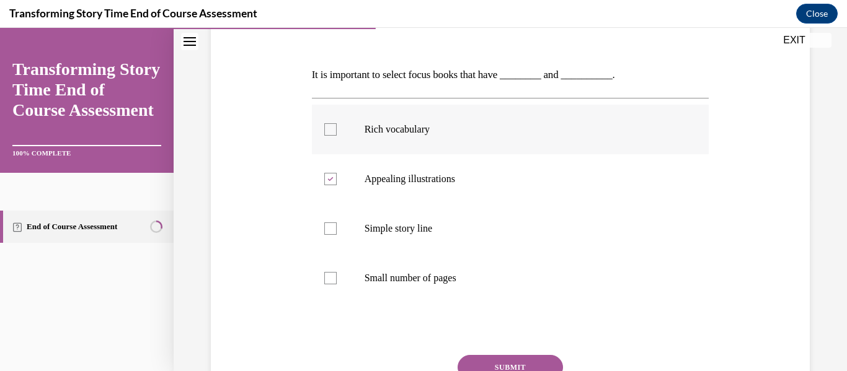
click at [337, 123] on input "Rich vocabulary" at bounding box center [330, 129] width 12 height 12
checkbox input "true"
click at [530, 357] on button "SUBMIT" at bounding box center [510, 367] width 105 height 25
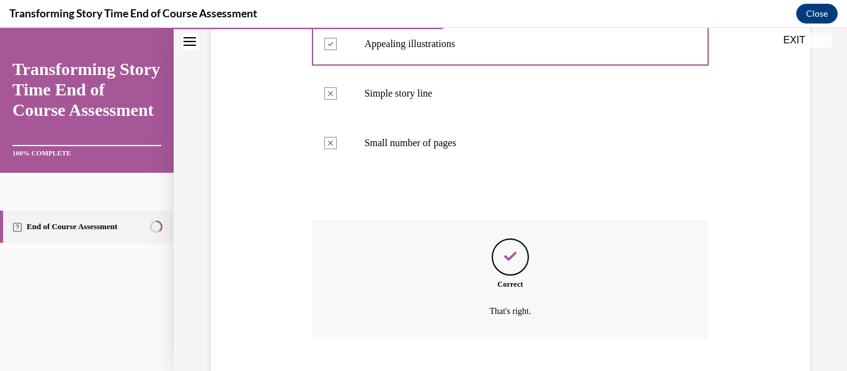
scroll to position [383, 0]
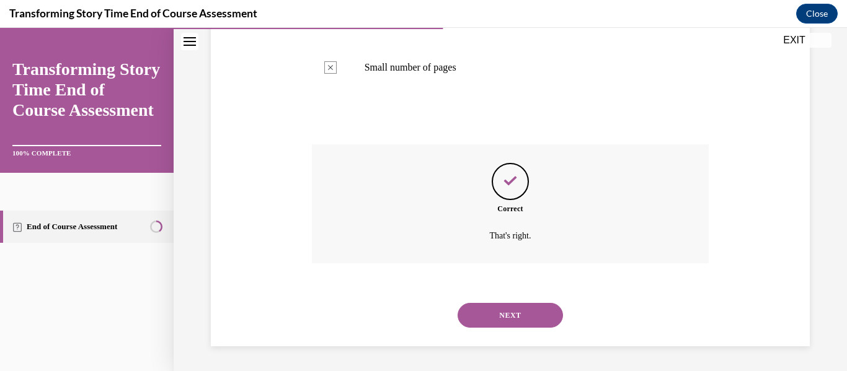
click at [518, 321] on button "NEXT" at bounding box center [510, 315] width 105 height 25
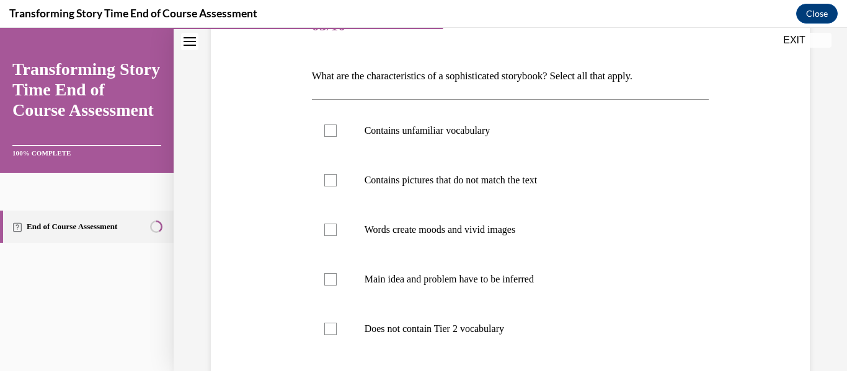
scroll to position [172, 0]
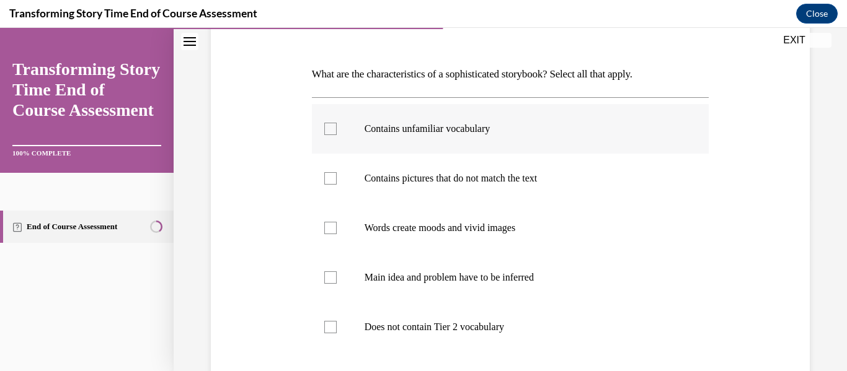
click at [399, 138] on label "Contains unfamiliar vocabulary" at bounding box center [510, 129] width 397 height 50
click at [337, 135] on input "Contains unfamiliar vocabulary" at bounding box center [330, 129] width 12 height 12
checkbox input "true"
click at [400, 165] on label "Contains pictures that do not match the text" at bounding box center [510, 179] width 397 height 50
click at [337, 172] on input "Contains pictures that do not match the text" at bounding box center [330, 178] width 12 height 12
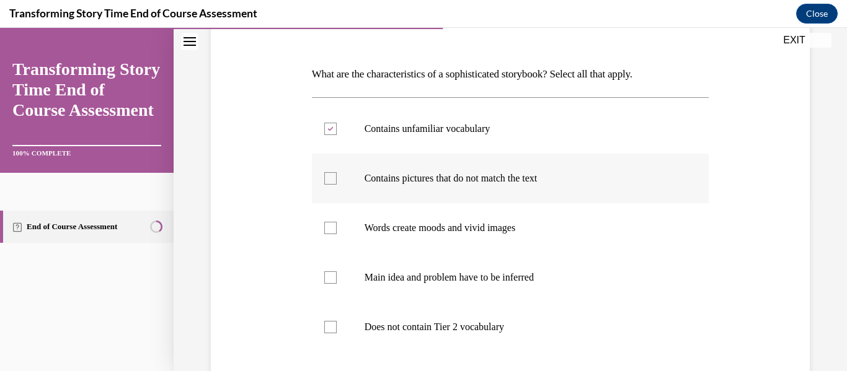
checkbox input "true"
click at [357, 228] on label "Words create moods and vivid images" at bounding box center [510, 228] width 397 height 50
click at [337, 228] on input "Words create moods and vivid images" at bounding box center [330, 228] width 12 height 12
checkbox input "true"
click at [342, 277] on label "Main idea and problem have to be inferred" at bounding box center [510, 278] width 397 height 50
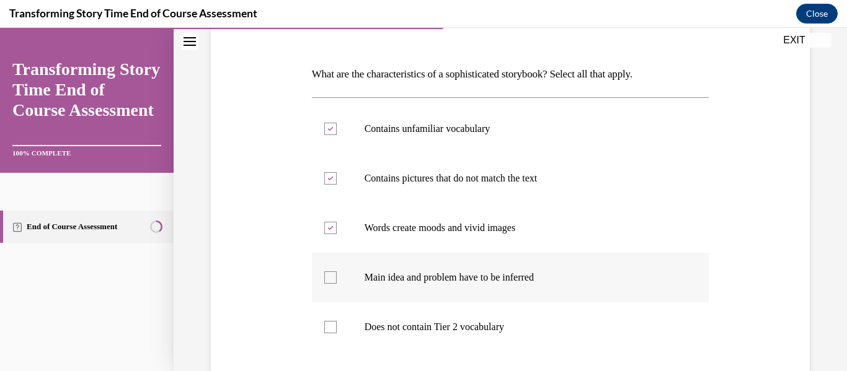
click at [337, 277] on input "Main idea and problem have to be inferred" at bounding box center [330, 278] width 12 height 12
checkbox input "true"
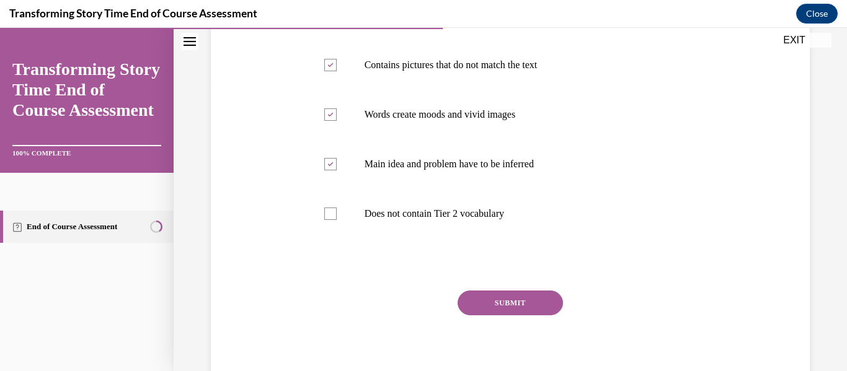
click at [502, 296] on button "SUBMIT" at bounding box center [510, 303] width 105 height 25
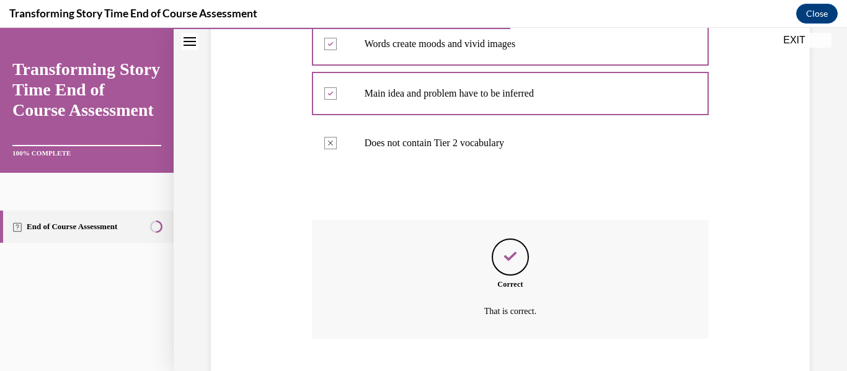
scroll to position [432, 0]
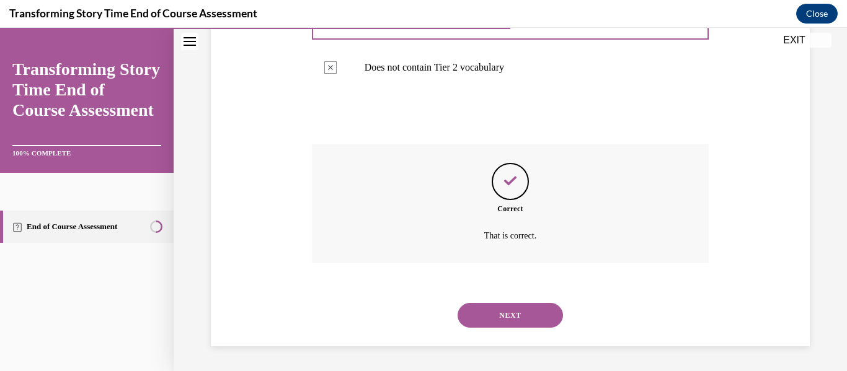
click at [502, 309] on button "NEXT" at bounding box center [510, 315] width 105 height 25
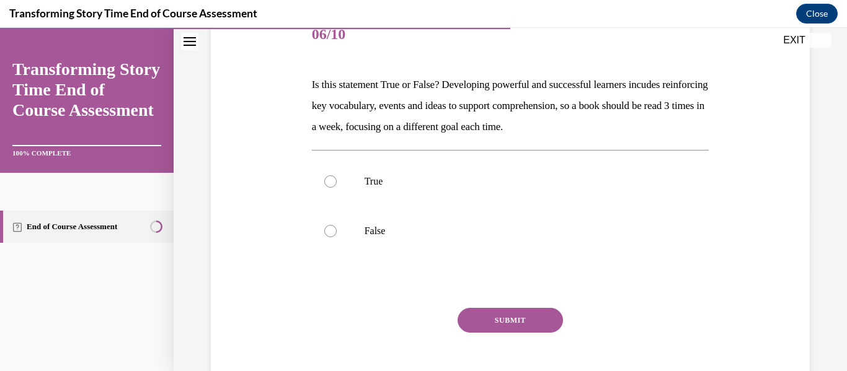
scroll to position [160, 0]
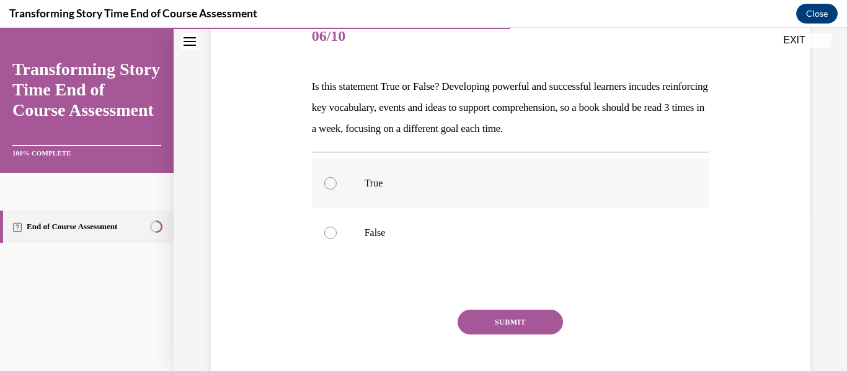
click at [423, 187] on p "True" at bounding box center [522, 183] width 314 height 12
click at [337, 187] on input "True" at bounding box center [330, 183] width 12 height 12
radio input "true"
click at [498, 321] on button "SUBMIT" at bounding box center [510, 322] width 105 height 25
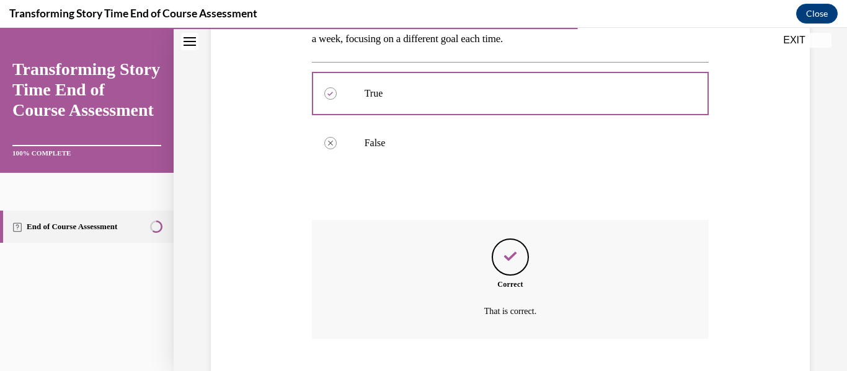
scroll to position [325, 0]
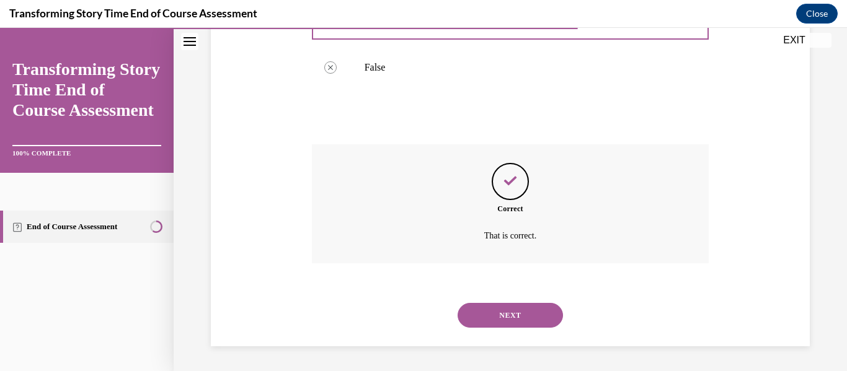
click at [493, 318] on button "NEXT" at bounding box center [510, 315] width 105 height 25
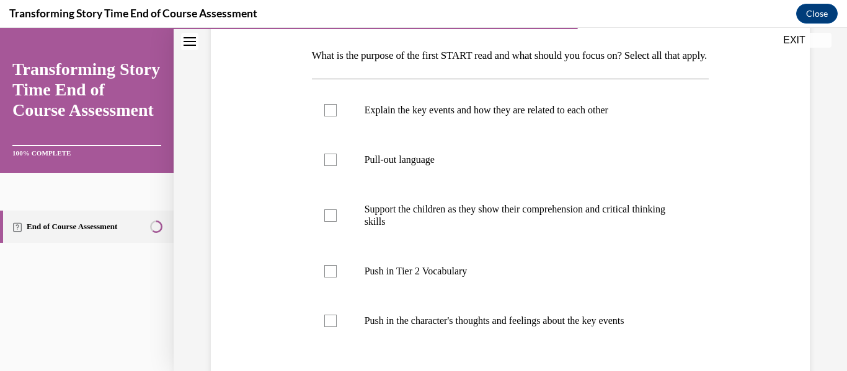
scroll to position [187, 0]
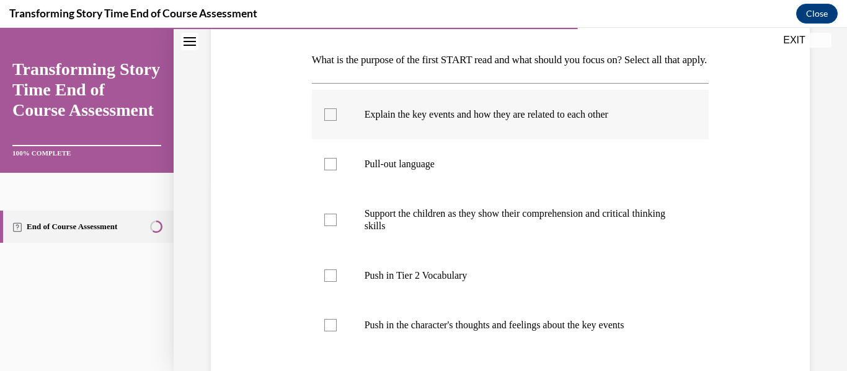
click at [322, 139] on label "Explain the key events and how they are related to each other" at bounding box center [510, 115] width 397 height 50
click at [324, 121] on input "Explain the key events and how they are related to each other" at bounding box center [330, 114] width 12 height 12
checkbox input "true"
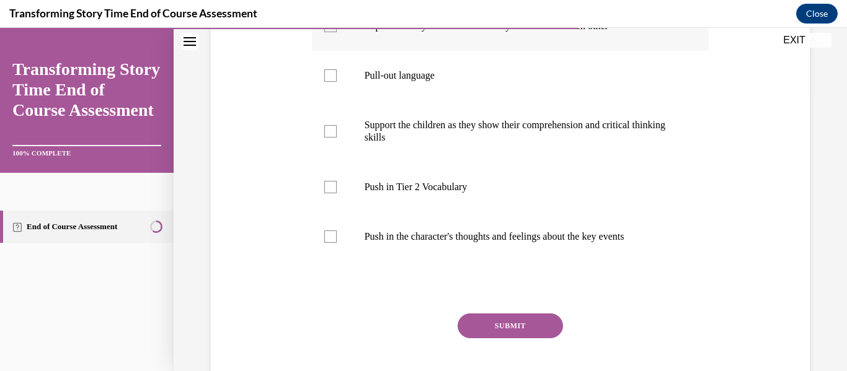
scroll to position [280, 0]
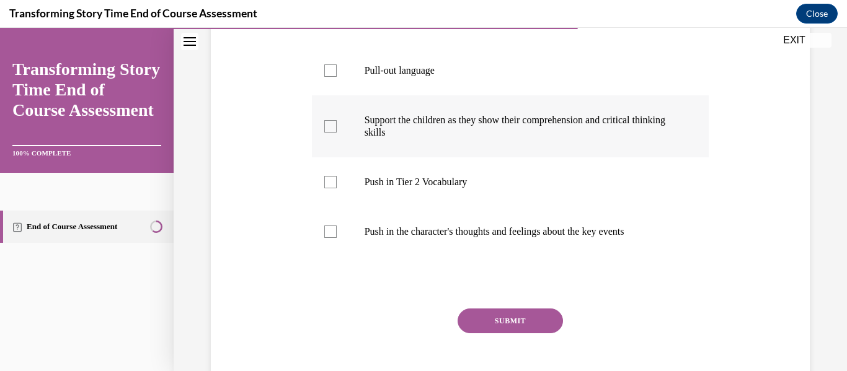
click at [325, 133] on div at bounding box center [330, 126] width 12 height 12
click at [325, 133] on input "Support the children as they show their comprehension and critical thinking ski…" at bounding box center [330, 126] width 12 height 12
checkbox input "true"
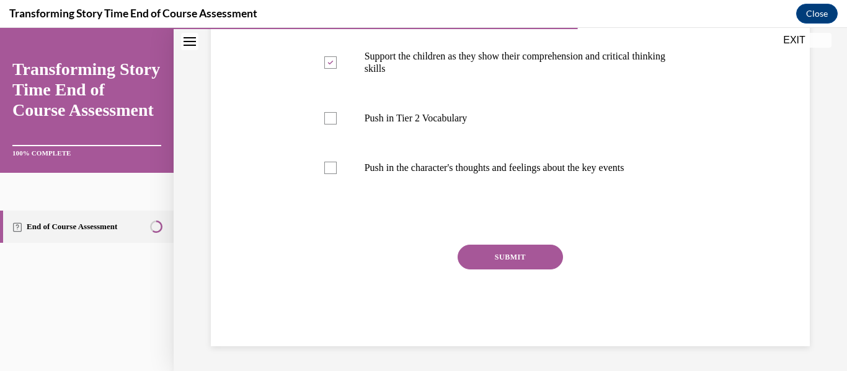
scroll to position [365, 0]
click at [501, 268] on button "SUBMIT" at bounding box center [510, 257] width 105 height 25
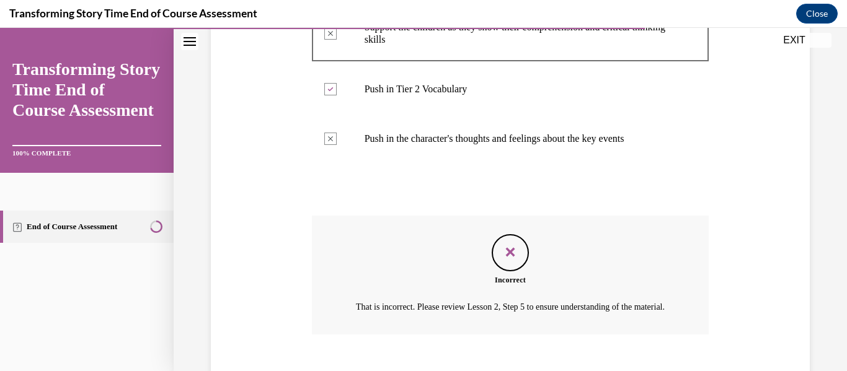
scroll to position [480, 0]
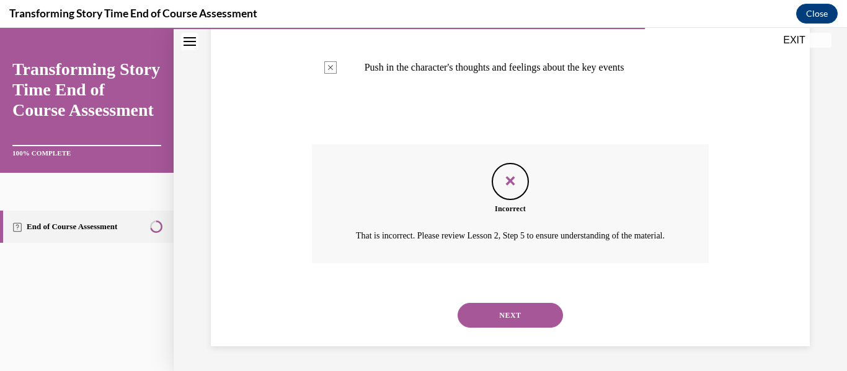
click at [511, 307] on button "NEXT" at bounding box center [510, 315] width 105 height 25
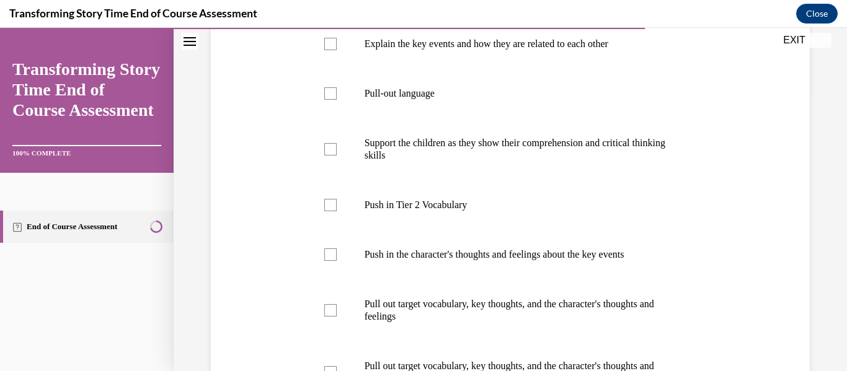
scroll to position [285, 0]
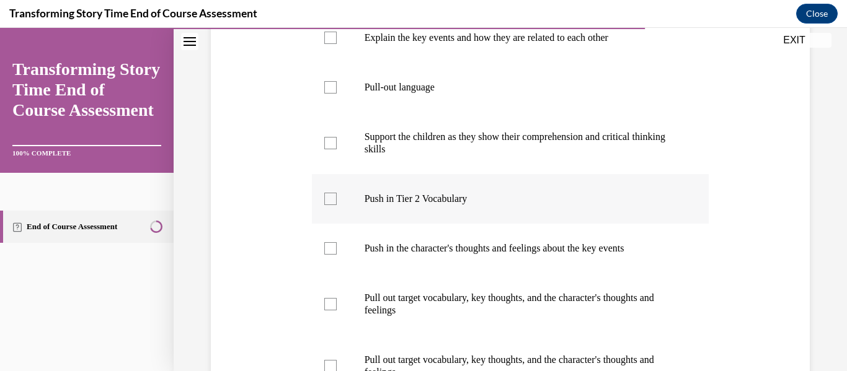
click at [436, 197] on p "Push in Tier 2 Vocabulary" at bounding box center [522, 199] width 314 height 12
click at [337, 197] on input "Push in Tier 2 Vocabulary" at bounding box center [330, 199] width 12 height 12
checkbox input "true"
click at [422, 244] on p "Push in the character's thoughts and feelings about the key events" at bounding box center [522, 248] width 314 height 12
click at [337, 244] on input "Push in the character's thoughts and feelings about the key events" at bounding box center [330, 248] width 12 height 12
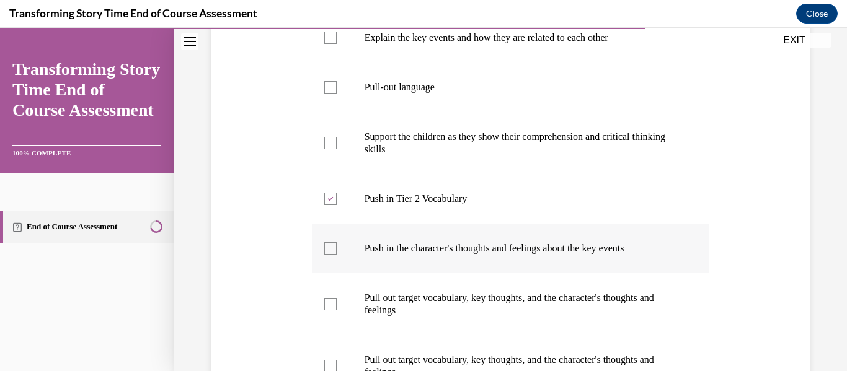
checkbox input "true"
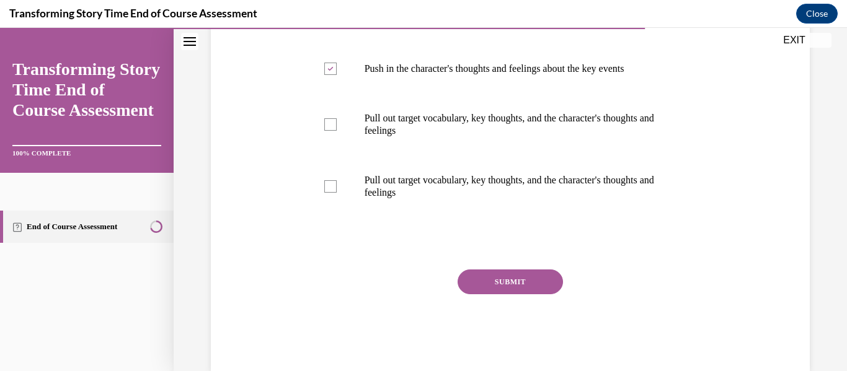
scroll to position [489, 0]
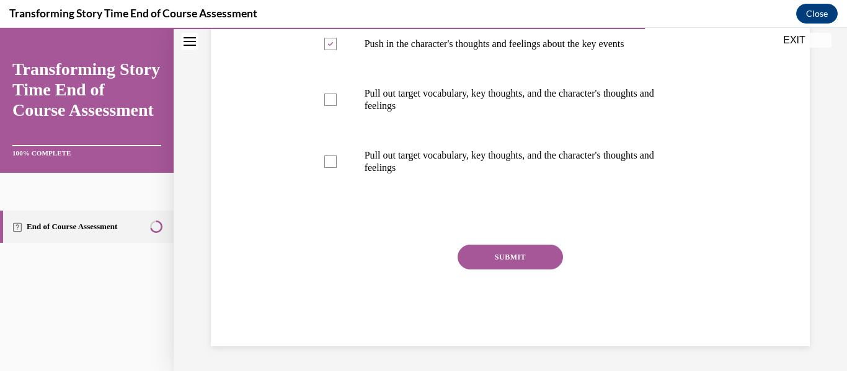
click at [480, 260] on button "SUBMIT" at bounding box center [510, 257] width 105 height 25
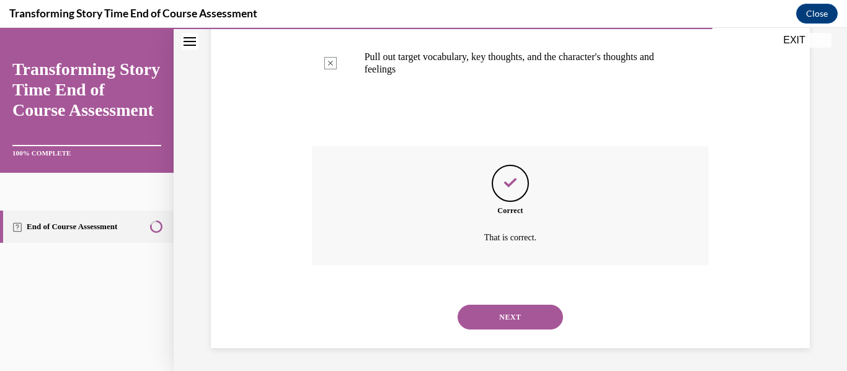
scroll to position [590, 0]
click at [479, 308] on button "NEXT" at bounding box center [510, 315] width 105 height 25
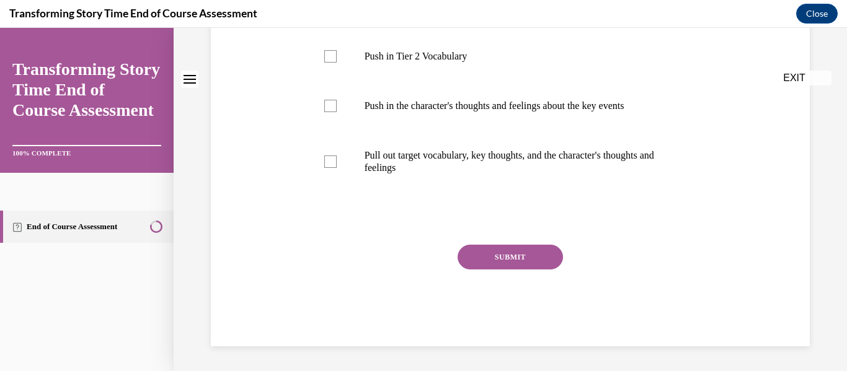
scroll to position [0, 0]
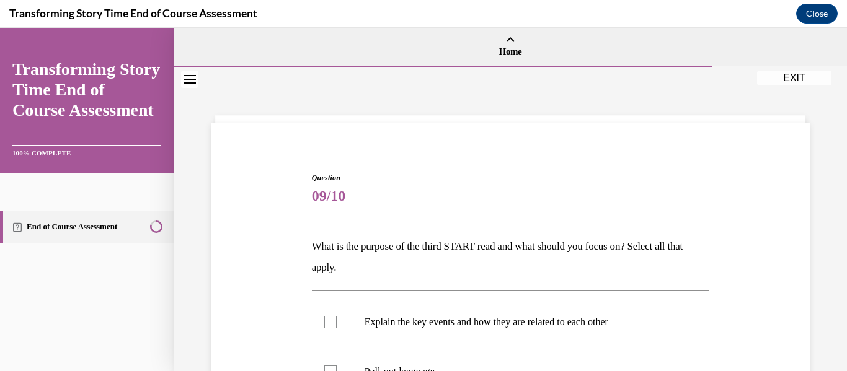
click at [479, 308] on label "Explain the key events and how they are related to each other" at bounding box center [510, 323] width 397 height 50
click at [337, 316] on input "Explain the key events and how they are related to each other" at bounding box center [330, 322] width 12 height 12
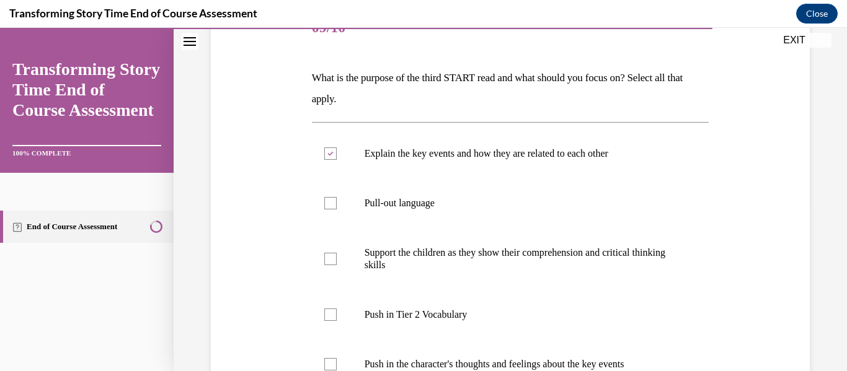
scroll to position [173, 0]
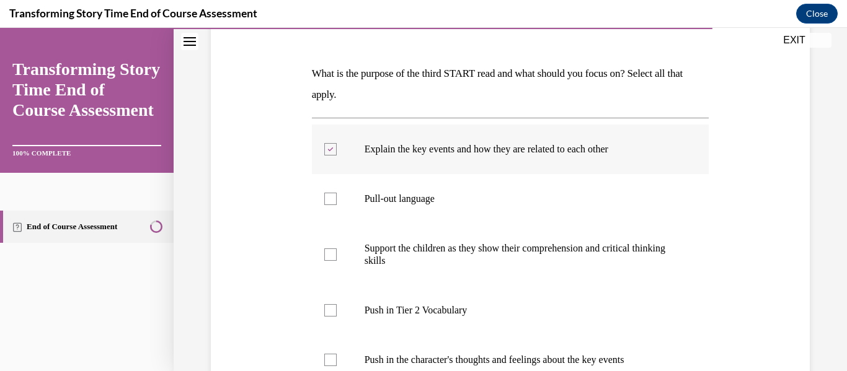
click at [336, 153] on label "Explain the key events and how they are related to each other" at bounding box center [510, 150] width 397 height 50
click at [336, 153] on input "Explain the key events and how they are related to each other" at bounding box center [330, 149] width 12 height 12
checkbox input "false"
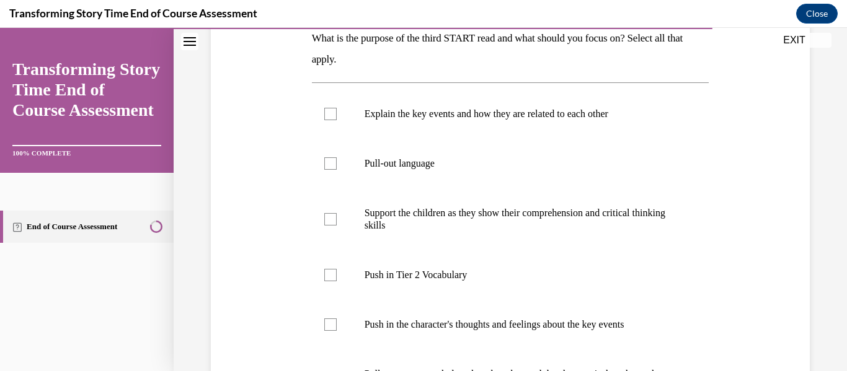
scroll to position [209, 0]
click at [373, 235] on label "Support the children as they show their comprehension and critical thinking ski…" at bounding box center [510, 219] width 397 height 62
click at [337, 225] on input "Support the children as they show their comprehension and critical thinking ski…" at bounding box center [330, 219] width 12 height 12
checkbox input "true"
click at [387, 283] on label "Push in Tier 2 Vocabulary" at bounding box center [510, 275] width 397 height 50
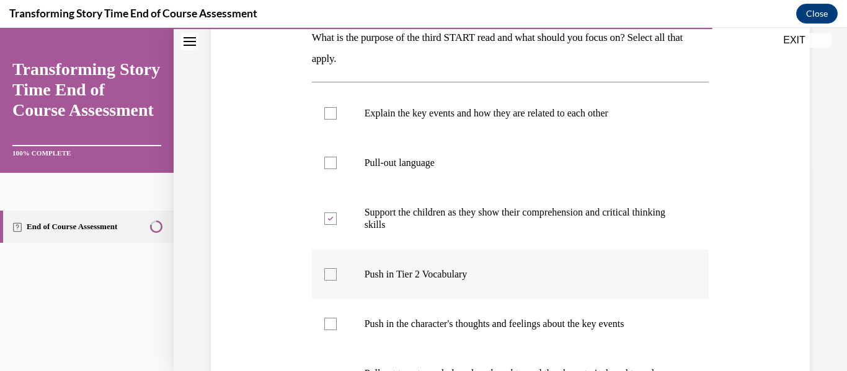
click at [337, 281] on input "Push in Tier 2 Vocabulary" at bounding box center [330, 274] width 12 height 12
click at [391, 278] on p "Push in Tier 2 Vocabulary" at bounding box center [522, 274] width 314 height 12
click at [337, 278] on input "Push in Tier 2 Vocabulary" at bounding box center [330, 274] width 12 height 12
click at [391, 278] on p "Push in Tier 2 Vocabulary" at bounding box center [522, 274] width 314 height 12
click at [337, 278] on input "Push in Tier 2 Vocabulary" at bounding box center [330, 274] width 12 height 12
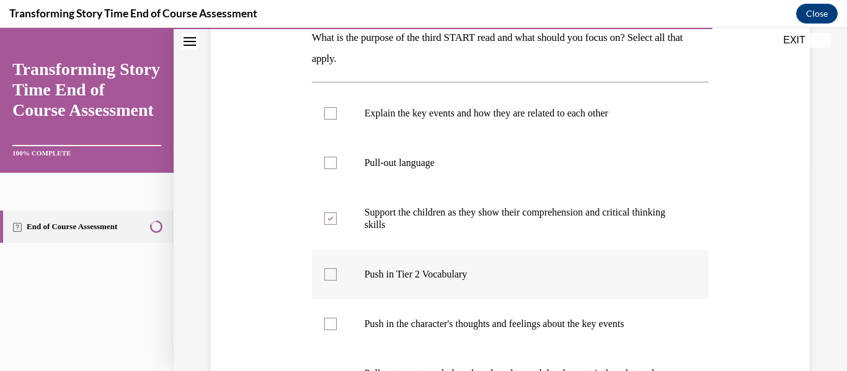
checkbox input "true"
click at [372, 128] on label "Explain the key events and how they are related to each other" at bounding box center [510, 114] width 397 height 50
click at [337, 120] on input "Explain the key events and how they are related to each other" at bounding box center [330, 113] width 12 height 12
checkbox input "true"
click at [334, 275] on div at bounding box center [330, 274] width 12 height 12
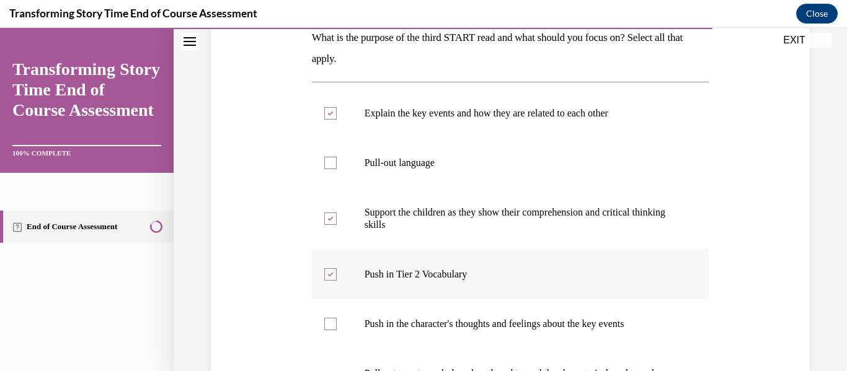
click at [334, 275] on input "Push in Tier 2 Vocabulary" at bounding box center [330, 274] width 12 height 12
checkbox input "false"
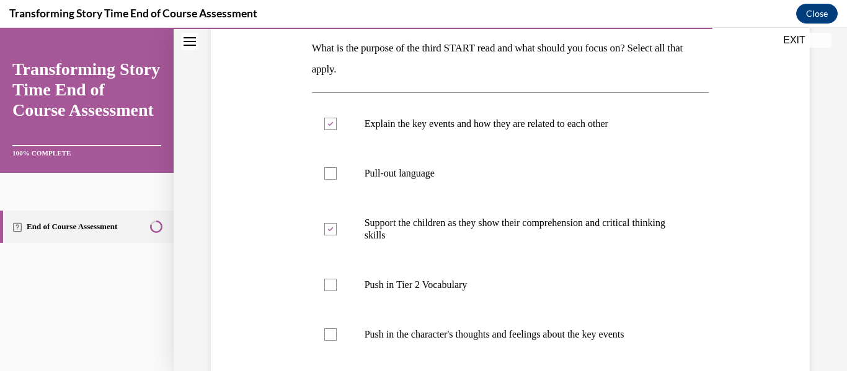
scroll to position [200, 0]
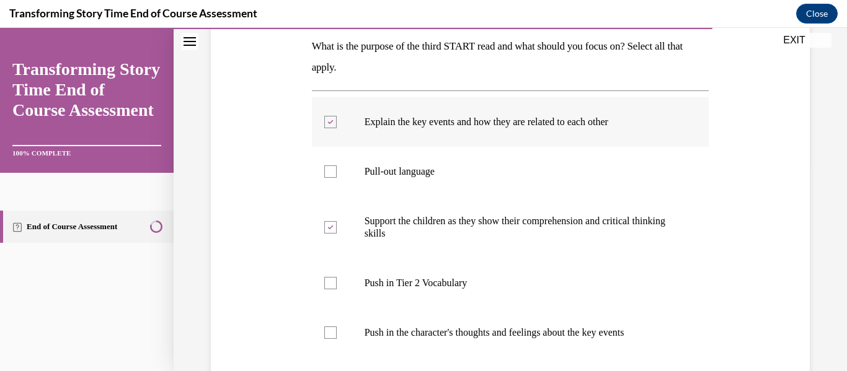
click at [375, 118] on p "Explain the key events and how they are related to each other" at bounding box center [522, 122] width 314 height 12
click at [337, 118] on input "Explain the key events and how they are related to each other" at bounding box center [330, 122] width 12 height 12
checkbox input "false"
click at [324, 172] on div at bounding box center [330, 172] width 12 height 12
click at [324, 172] on input "Pull-out language" at bounding box center [330, 172] width 12 height 12
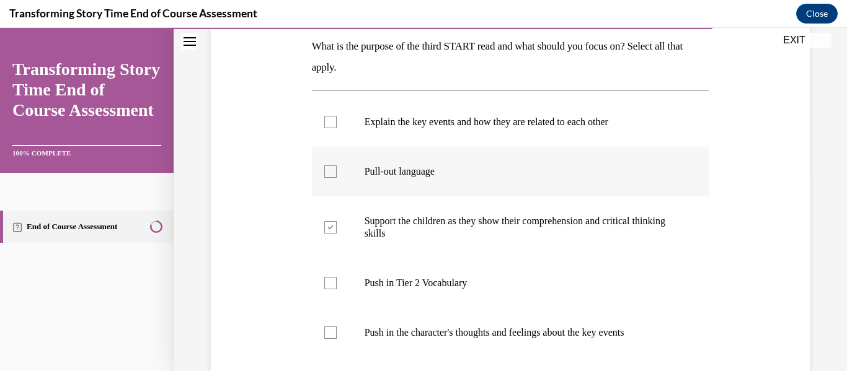
checkbox input "true"
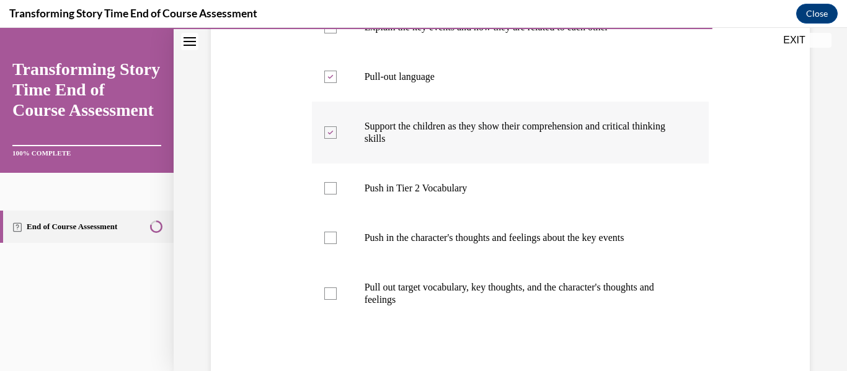
scroll to position [304, 0]
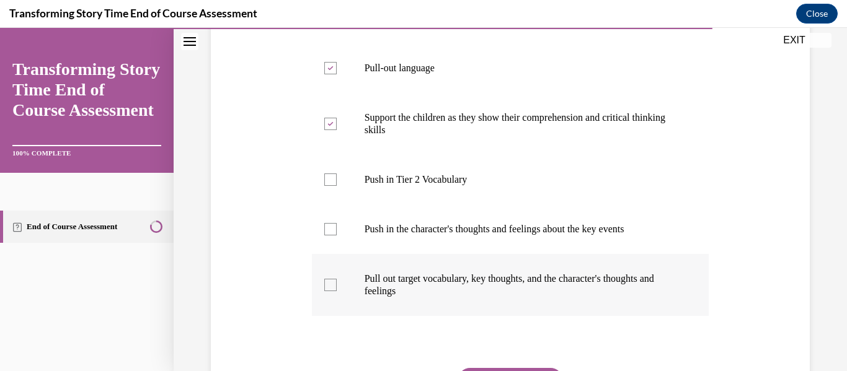
click at [339, 291] on label "Pull out target vocabulary, key thoughts, and the character's thoughts and feel…" at bounding box center [510, 285] width 397 height 62
click at [337, 291] on input "Pull out target vocabulary, key thoughts, and the character's thoughts and feel…" at bounding box center [330, 285] width 12 height 12
checkbox input "true"
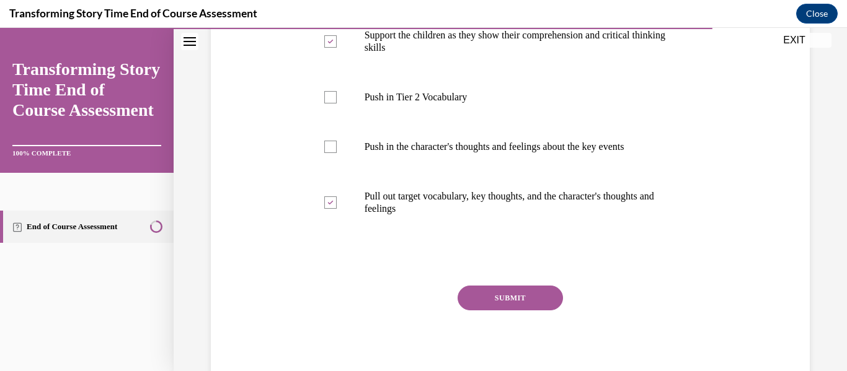
scroll to position [392, 0]
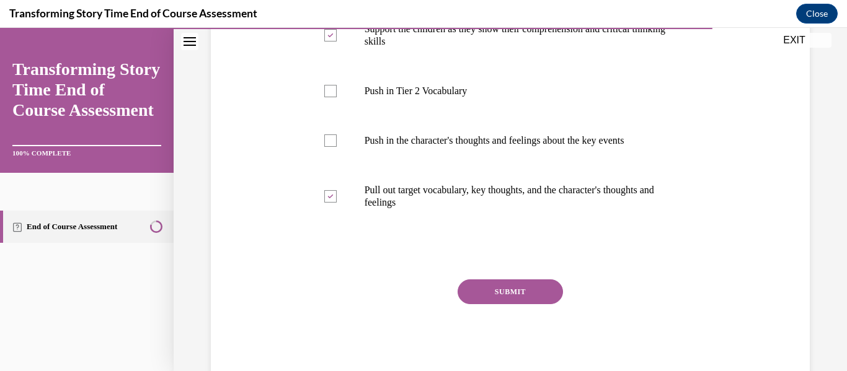
click at [509, 292] on button "SUBMIT" at bounding box center [510, 292] width 105 height 25
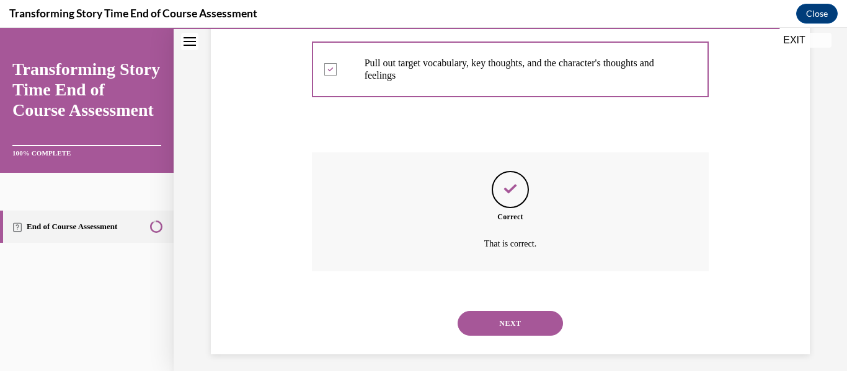
scroll to position [528, 0]
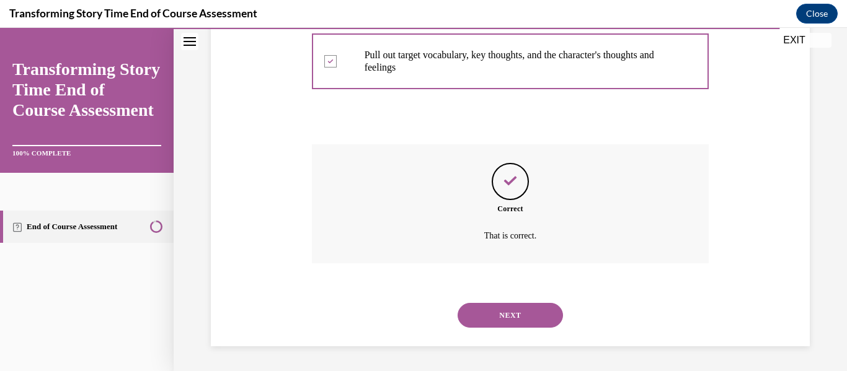
click at [503, 314] on button "NEXT" at bounding box center [510, 315] width 105 height 25
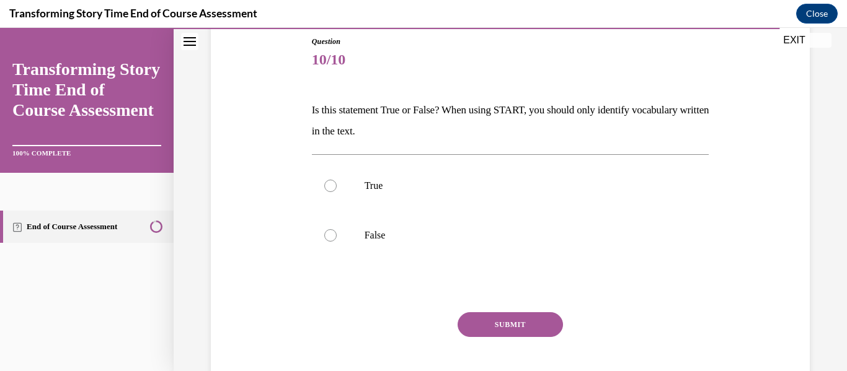
scroll to position [124, 0]
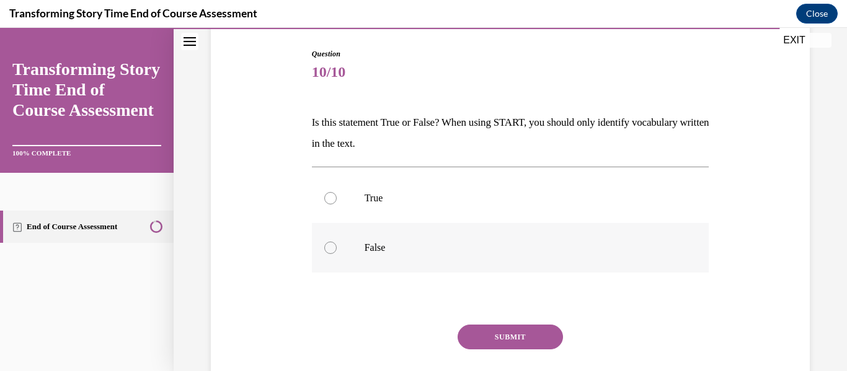
click at [450, 255] on label "False" at bounding box center [510, 248] width 397 height 50
click at [337, 254] on input "False" at bounding box center [330, 248] width 12 height 12
radio input "true"
click at [491, 337] on button "SUBMIT" at bounding box center [510, 337] width 105 height 25
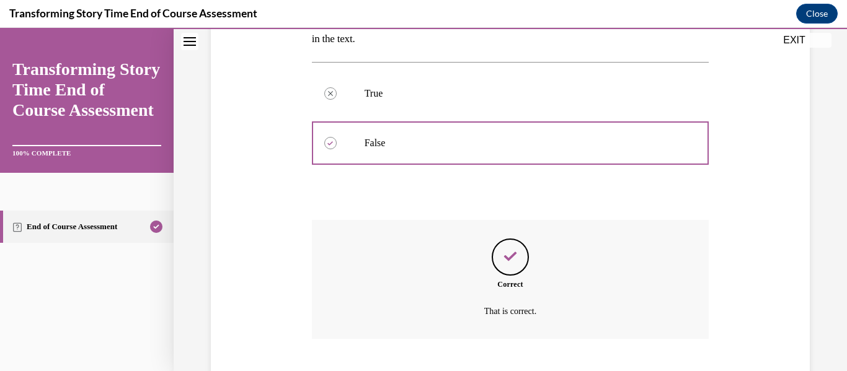
scroll to position [304, 0]
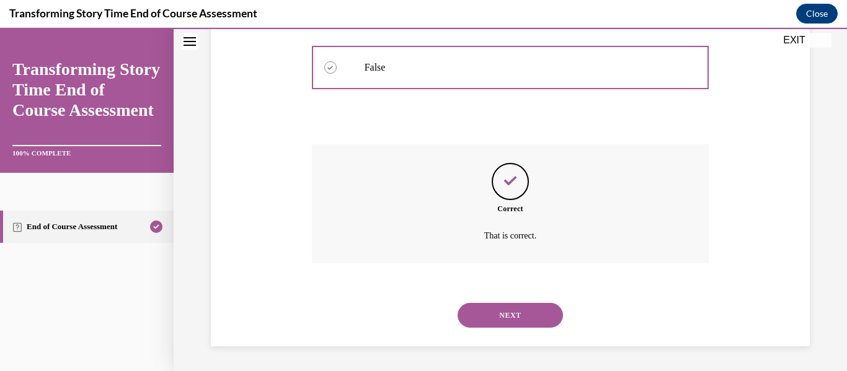
click at [488, 312] on button "NEXT" at bounding box center [510, 315] width 105 height 25
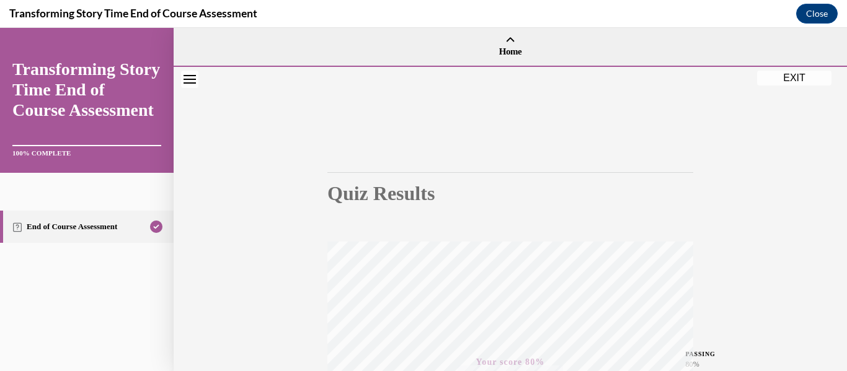
scroll to position [292, 0]
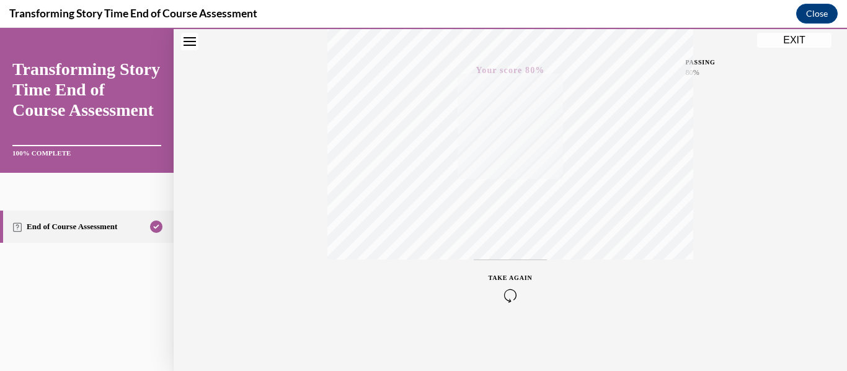
click at [790, 40] on button "EXIT" at bounding box center [794, 40] width 74 height 15
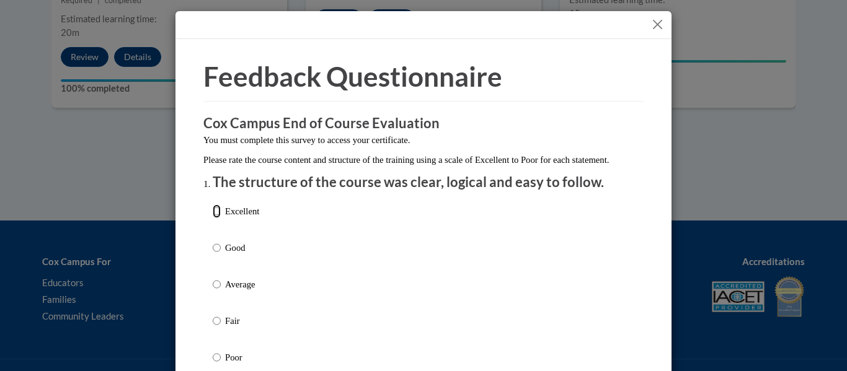
click at [213, 218] on input "Excellent" at bounding box center [217, 212] width 8 height 14
radio input "true"
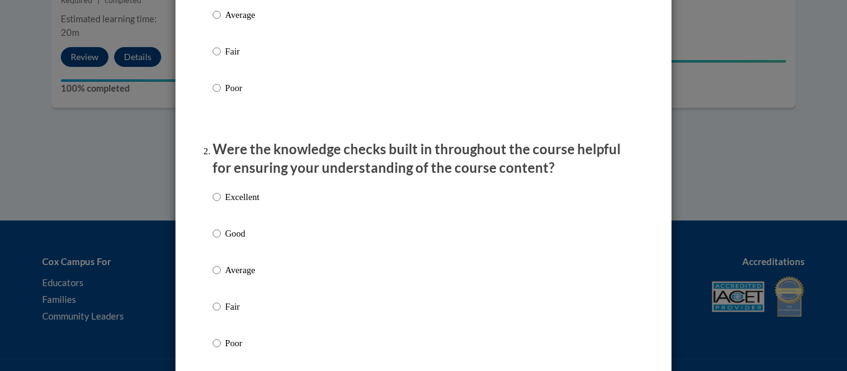
scroll to position [285, 0]
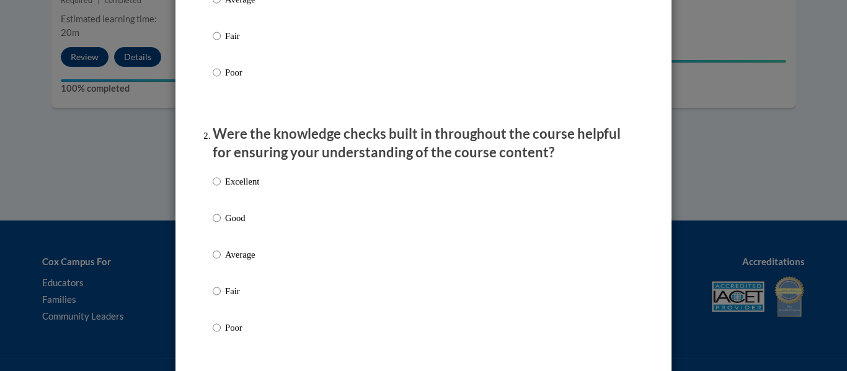
click at [228, 188] on p "Excellent" at bounding box center [242, 182] width 34 height 14
click at [221, 188] on input "Excellent" at bounding box center [217, 182] width 8 height 14
radio input "true"
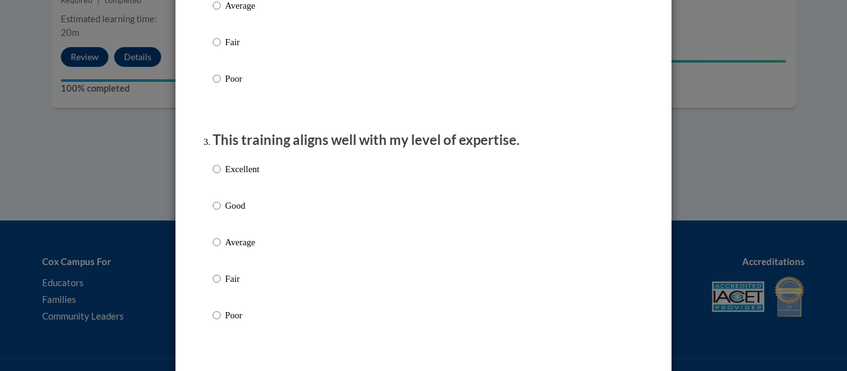
scroll to position [535, 0]
click at [228, 212] on p "Good" at bounding box center [242, 205] width 34 height 14
click at [221, 212] on input "Good" at bounding box center [217, 205] width 8 height 14
radio input "true"
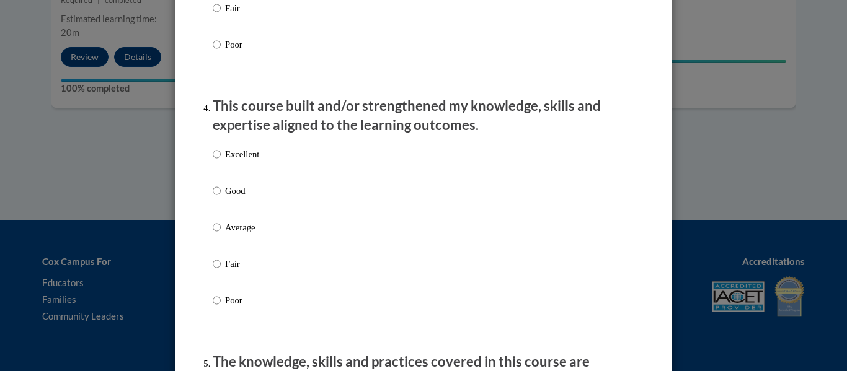
click at [228, 213] on label "Good" at bounding box center [236, 200] width 46 height 33
click at [221, 198] on input "Good" at bounding box center [217, 191] width 8 height 14
radio input "true"
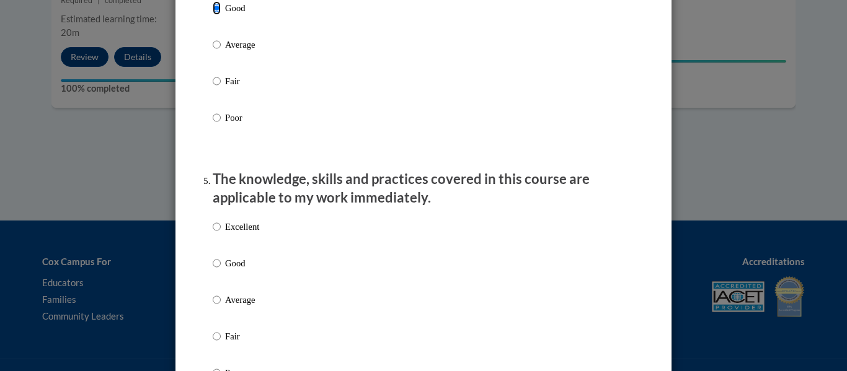
scroll to position [996, 0]
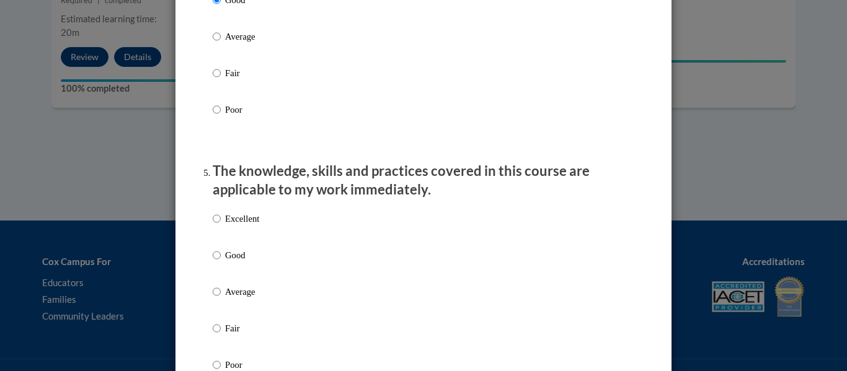
click at [238, 244] on label "Excellent" at bounding box center [236, 228] width 46 height 33
click at [221, 226] on input "Excellent" at bounding box center [217, 219] width 8 height 14
radio input "true"
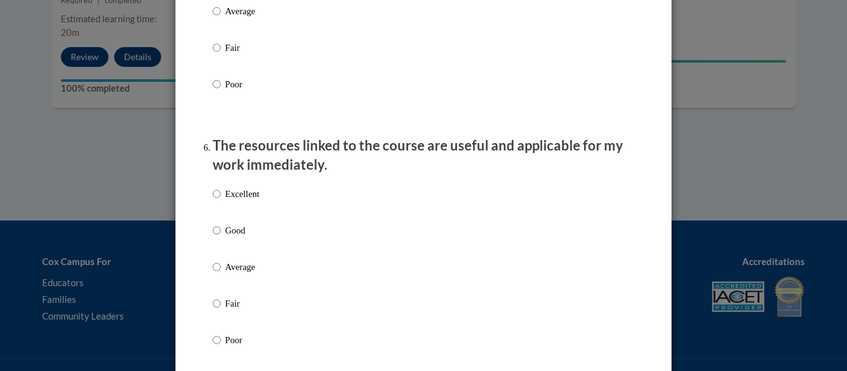
click at [238, 237] on p "Good" at bounding box center [242, 231] width 34 height 14
click at [221, 237] on input "Good" at bounding box center [217, 231] width 8 height 14
radio input "true"
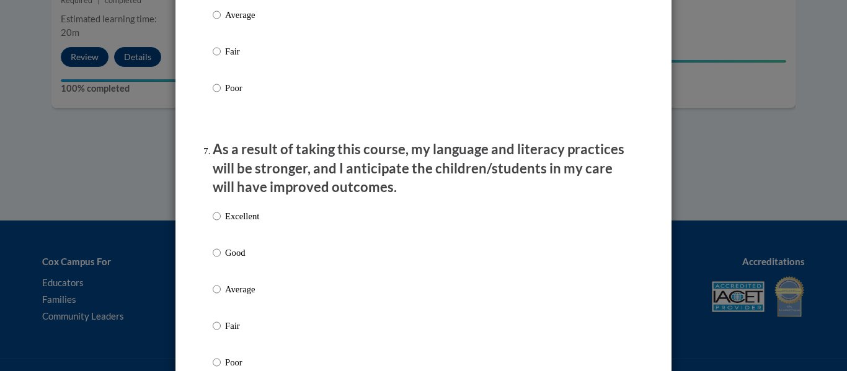
click at [238, 243] on label "Excellent" at bounding box center [236, 226] width 46 height 33
click at [221, 223] on input "Excellent" at bounding box center [217, 217] width 8 height 14
radio input "true"
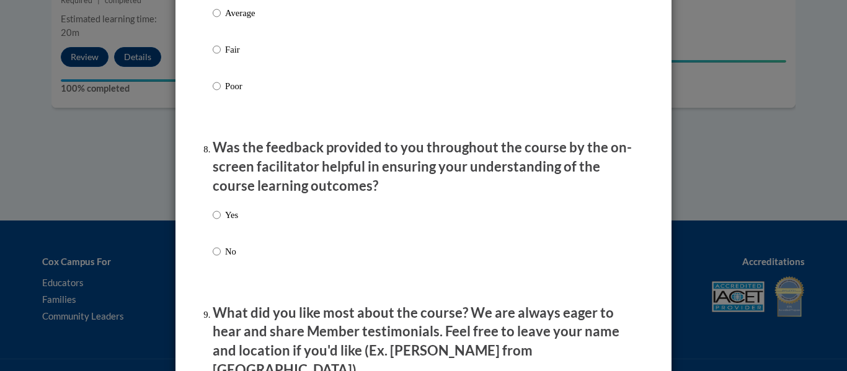
scroll to position [1807, 0]
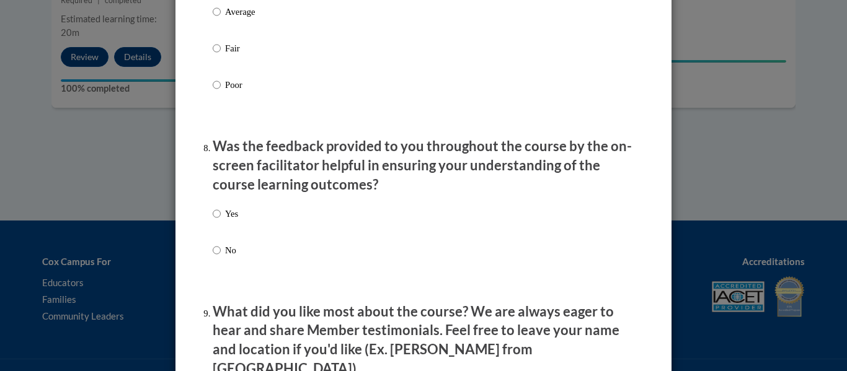
click at [238, 244] on div "Yes No" at bounding box center [424, 247] width 422 height 92
click at [233, 231] on label "Yes" at bounding box center [225, 223] width 25 height 33
click at [221, 221] on input "Yes" at bounding box center [217, 214] width 8 height 14
radio input "true"
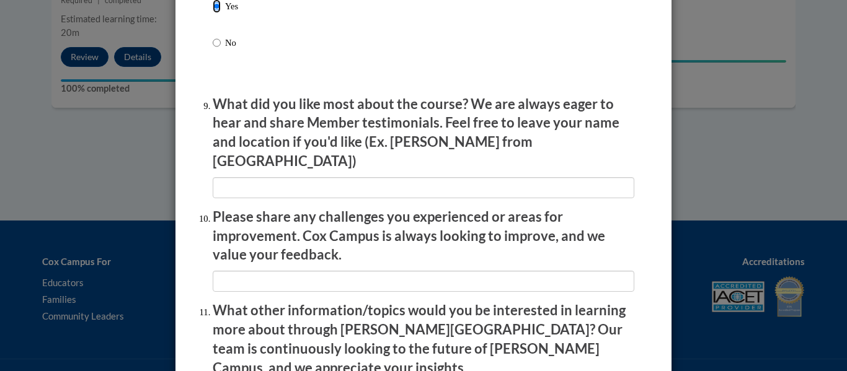
scroll to position [2020, 0]
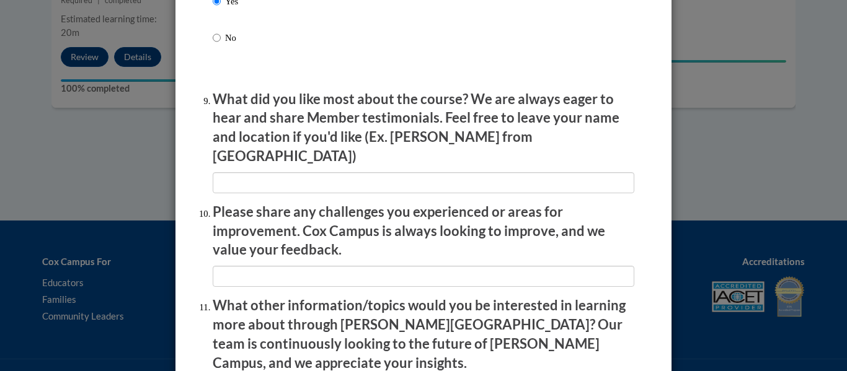
click at [318, 159] on li "What did you like most about the course? We are always eager to hear and share …" at bounding box center [424, 142] width 422 height 104
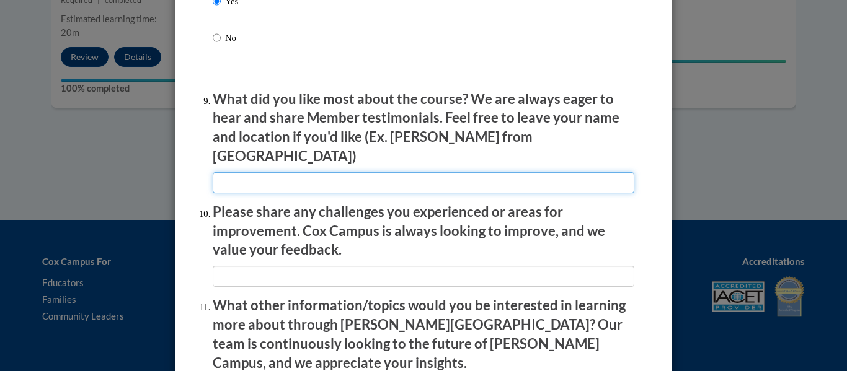
click at [320, 172] on input "textbox" at bounding box center [424, 182] width 422 height 21
type input "i loved the new languages and it made me think more about how each kid has a di…"
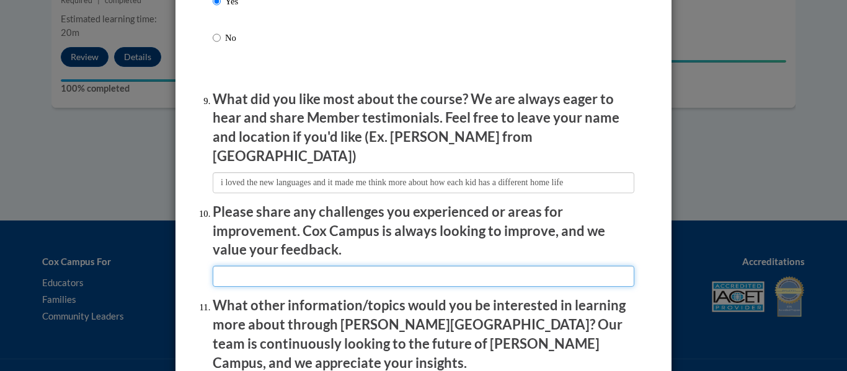
click at [378, 270] on input "textbox" at bounding box center [424, 276] width 422 height 21
type input "there was no challenges"
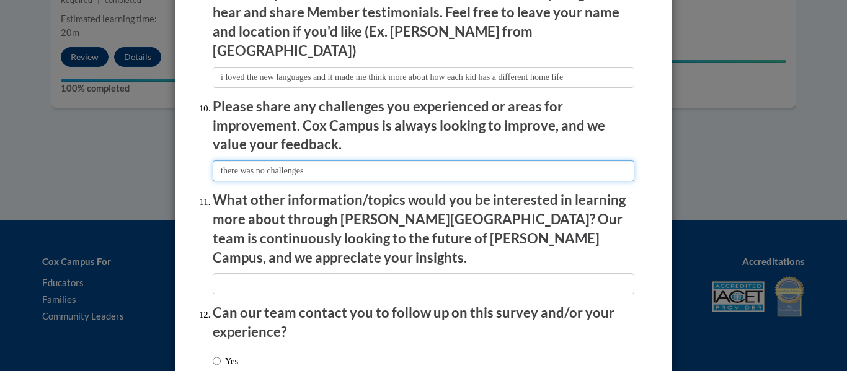
scroll to position [2132, 0]
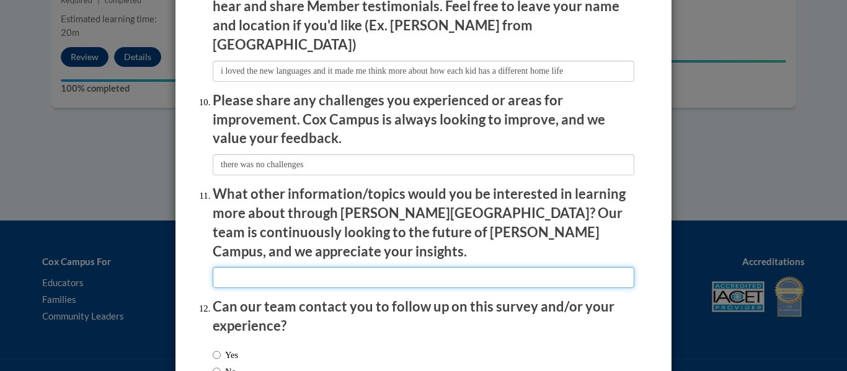
click at [315, 267] on input "textbox" at bounding box center [424, 277] width 422 height 21
type input "i think these courses are good at covering everything i need"
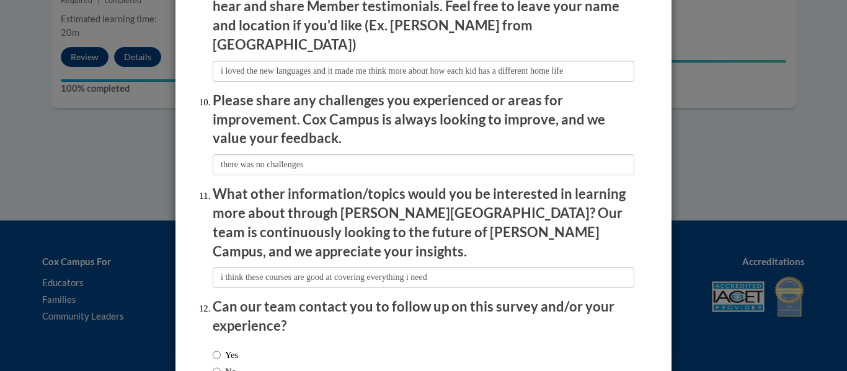
click at [249, 342] on div "Yes No" at bounding box center [424, 365] width 422 height 46
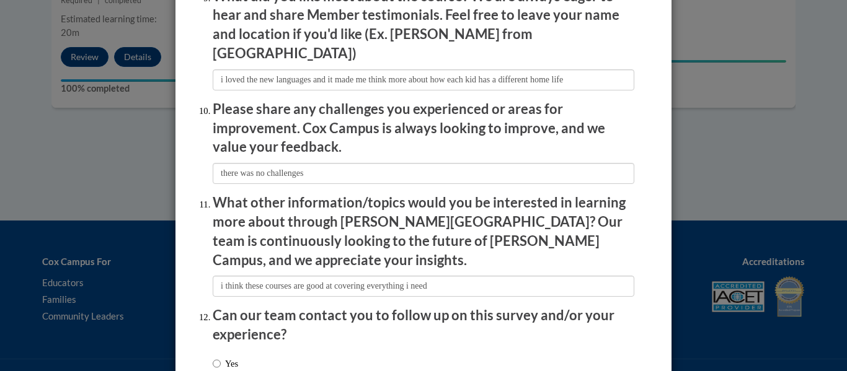
click at [230, 357] on label "Yes" at bounding box center [225, 364] width 25 height 14
click at [221, 357] on input "Yes" at bounding box center [217, 364] width 8 height 14
radio input "true"
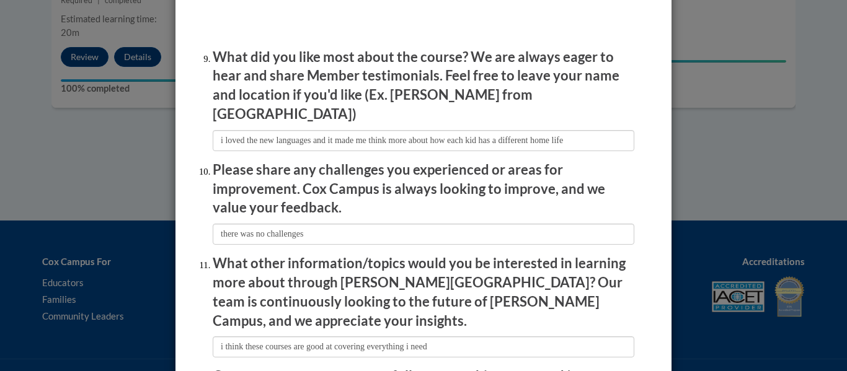
scroll to position [2205, 0]
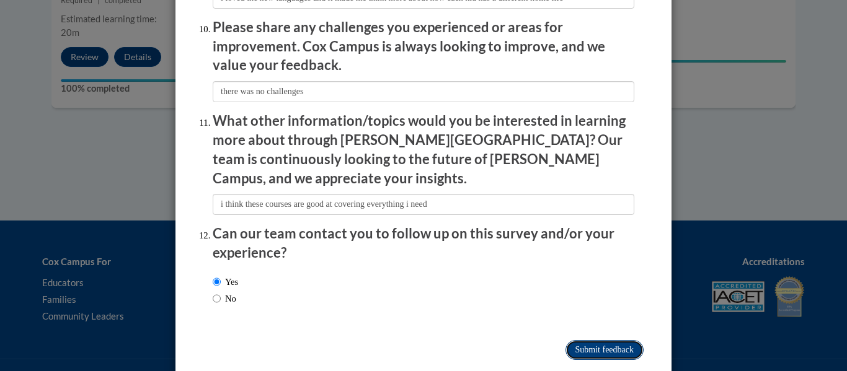
click at [617, 340] on input "Submit feedback" at bounding box center [604, 350] width 78 height 20
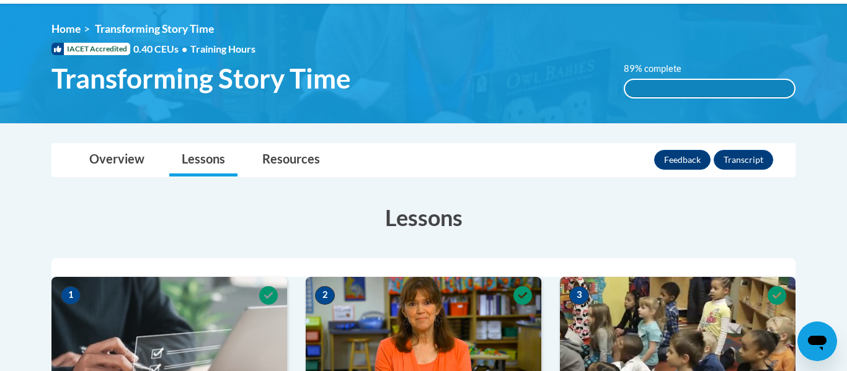
scroll to position [157, 0]
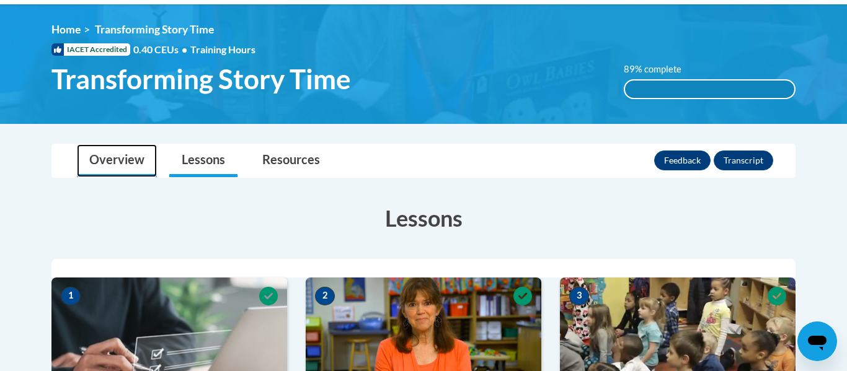
click at [103, 166] on link "Overview" at bounding box center [117, 160] width 80 height 33
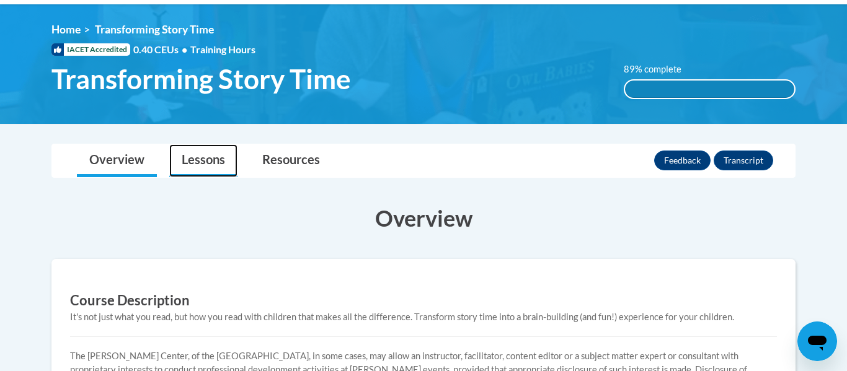
click at [188, 162] on link "Lessons" at bounding box center [203, 160] width 68 height 33
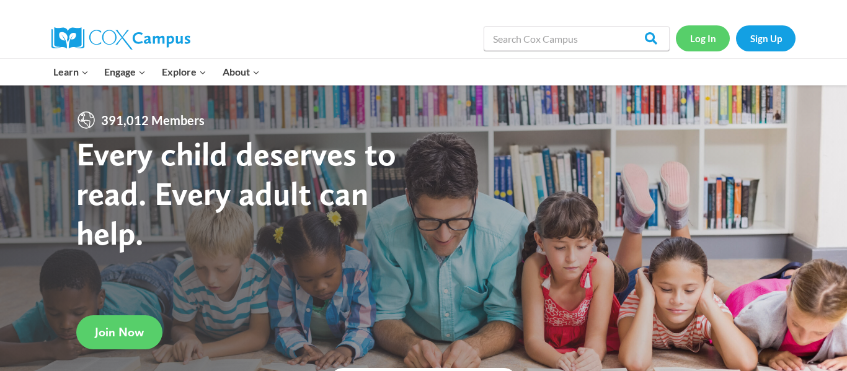
click at [706, 39] on link "Log In" at bounding box center [703, 37] width 54 height 25
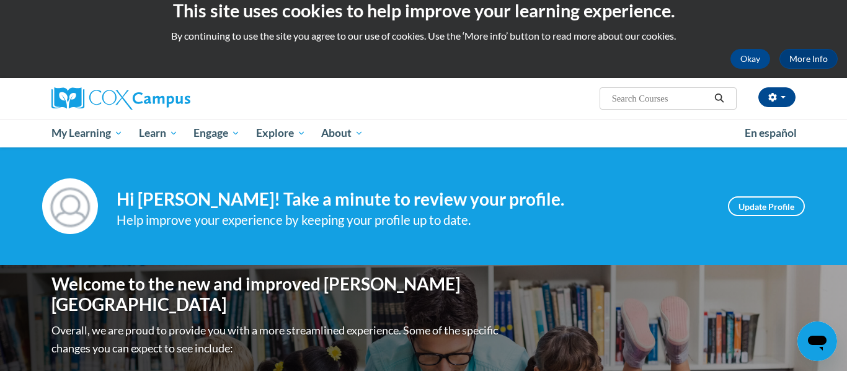
scroll to position [8, 0]
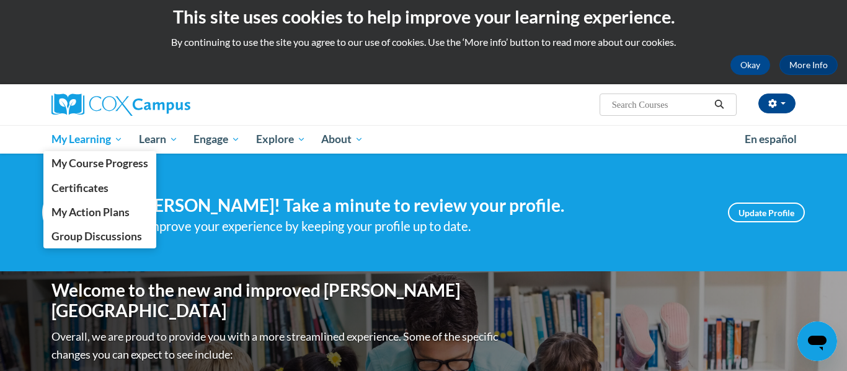
click at [98, 146] on span "My Learning" at bounding box center [86, 139] width 71 height 15
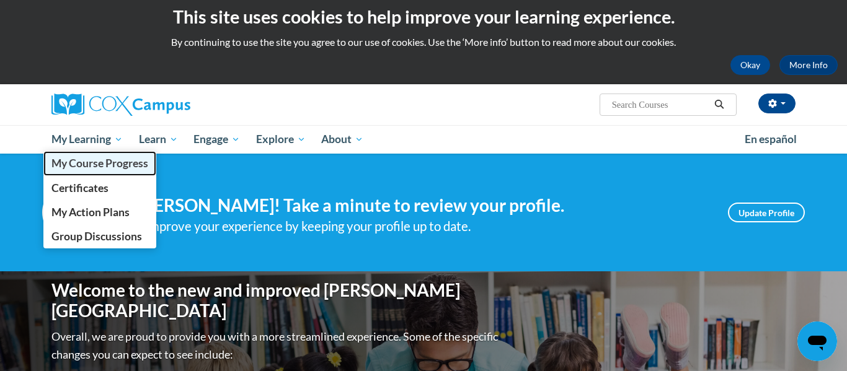
click at [92, 164] on span "My Course Progress" at bounding box center [99, 163] width 97 height 13
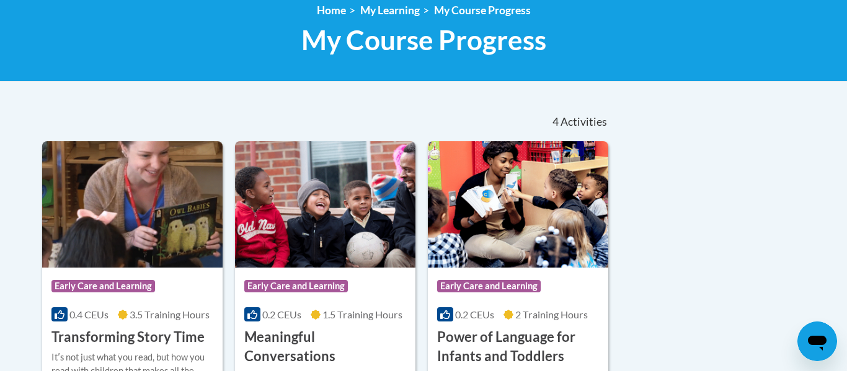
scroll to position [179, 0]
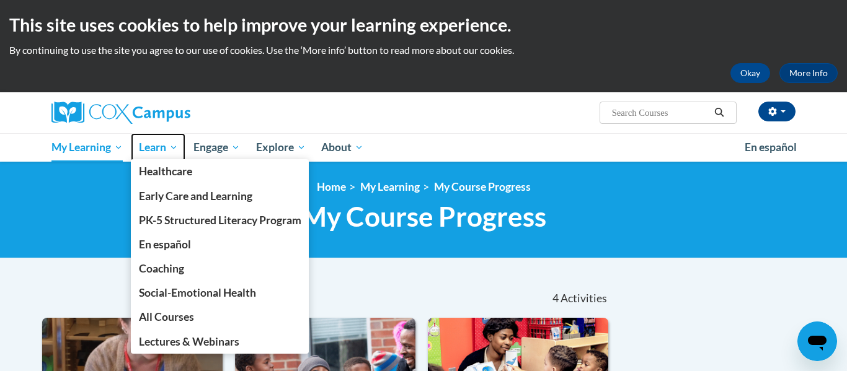
click at [166, 144] on span "Learn" at bounding box center [158, 147] width 39 height 15
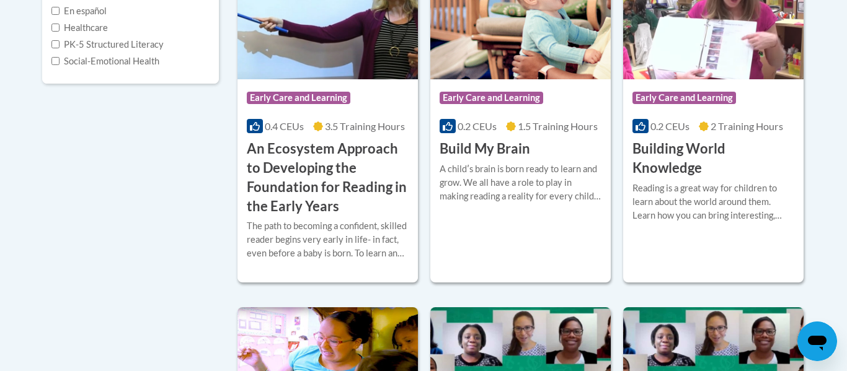
scroll to position [374, 0]
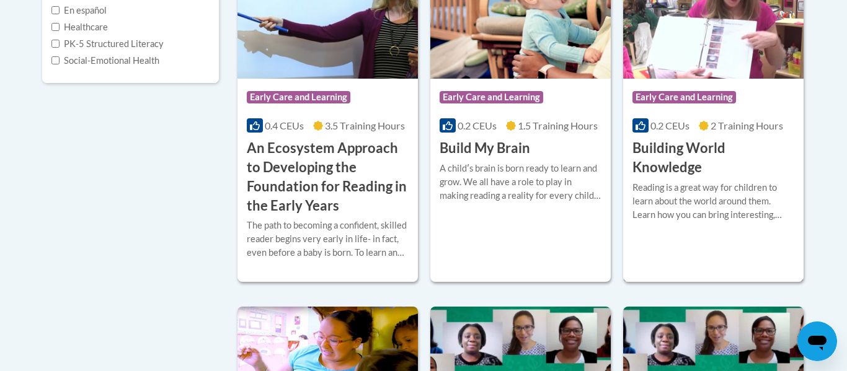
click at [704, 151] on h3 "Building World Knowledge" at bounding box center [713, 158] width 162 height 38
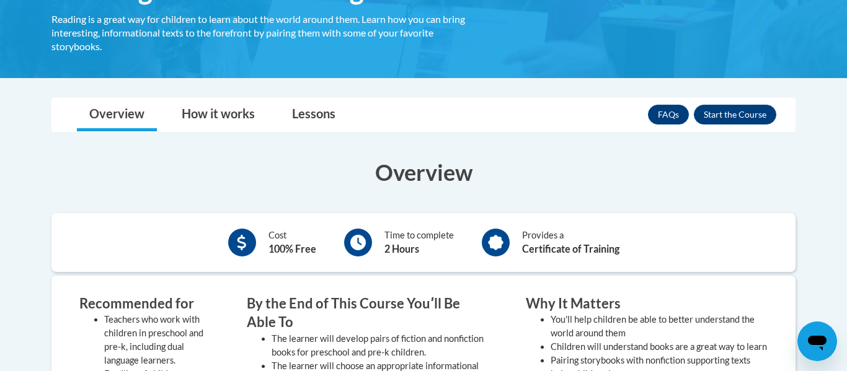
scroll to position [240, 0]
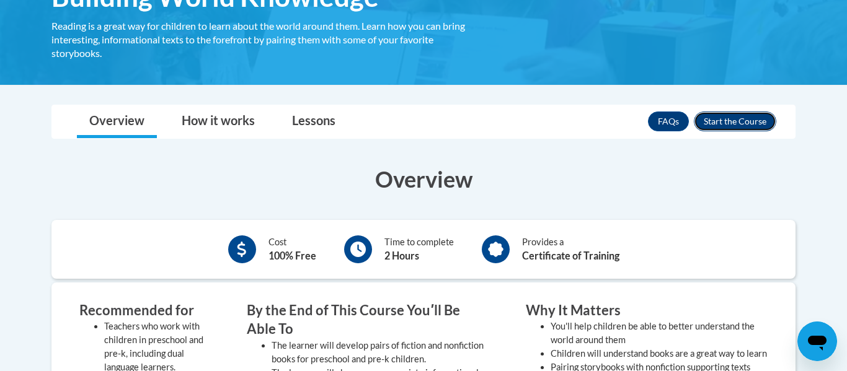
click at [766, 118] on button "Enroll" at bounding box center [735, 122] width 82 height 20
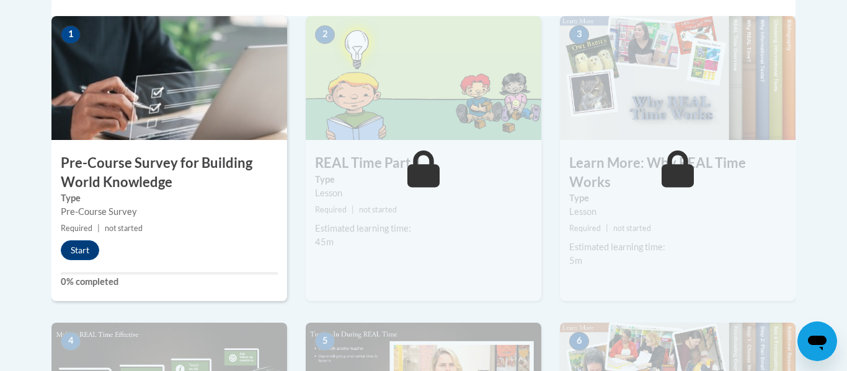
scroll to position [420, 0]
click at [84, 246] on button "Start" at bounding box center [80, 250] width 38 height 20
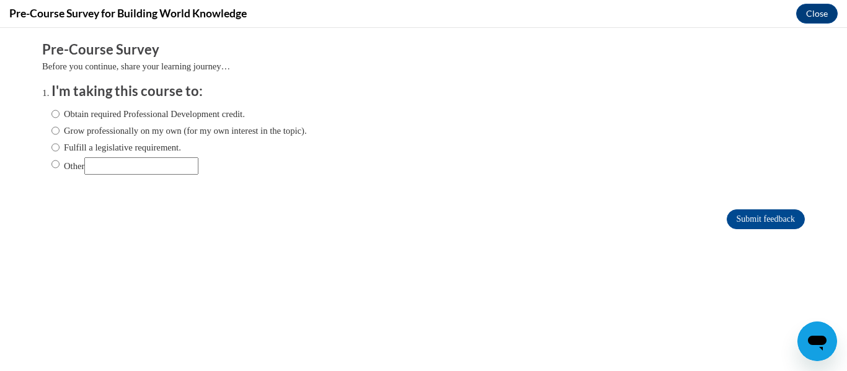
scroll to position [0, 0]
click at [91, 120] on label "Obtain required Professional Development credit." at bounding box center [147, 114] width 193 height 14
click at [60, 120] on input "Obtain required Professional Development credit." at bounding box center [55, 114] width 8 height 14
radio input "true"
click at [754, 221] on input "Submit feedback" at bounding box center [766, 220] width 78 height 20
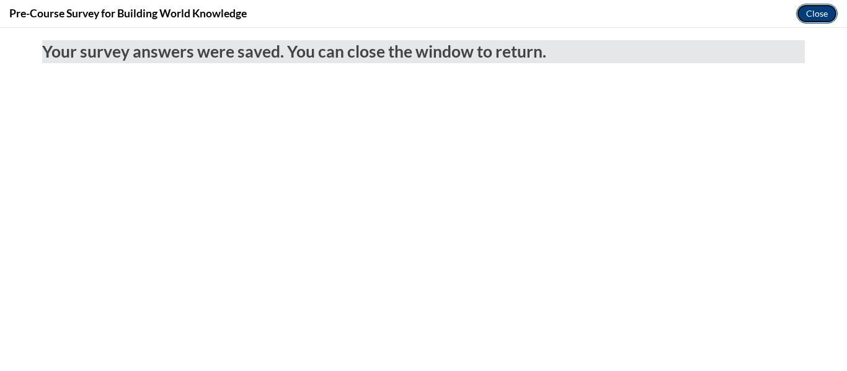
click at [810, 11] on button "Close" at bounding box center [817, 14] width 42 height 20
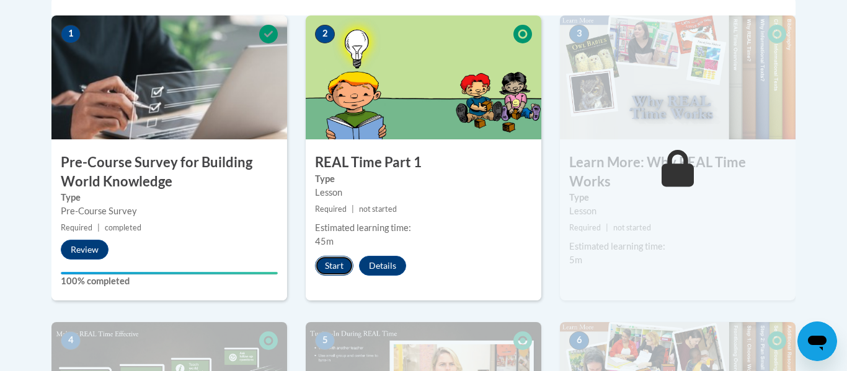
click at [328, 264] on button "Start" at bounding box center [334, 266] width 38 height 20
